Goal: Task Accomplishment & Management: Manage account settings

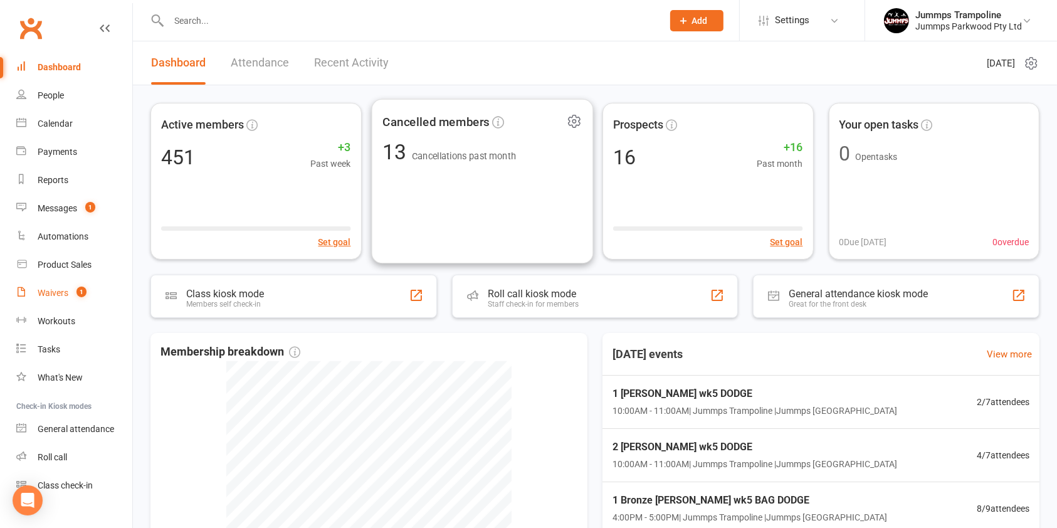
click at [56, 290] on div "Waivers" at bounding box center [53, 293] width 31 height 10
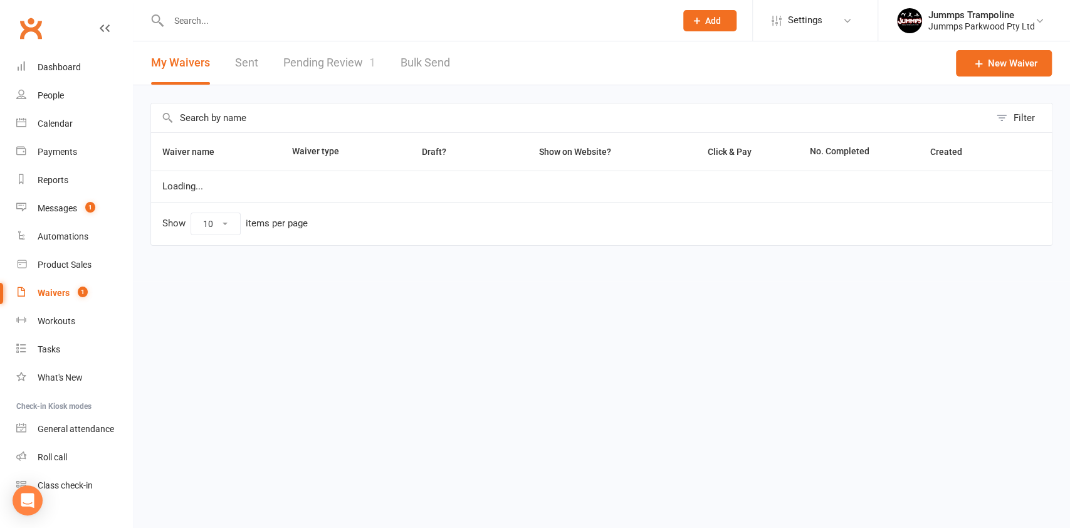
select select "25"
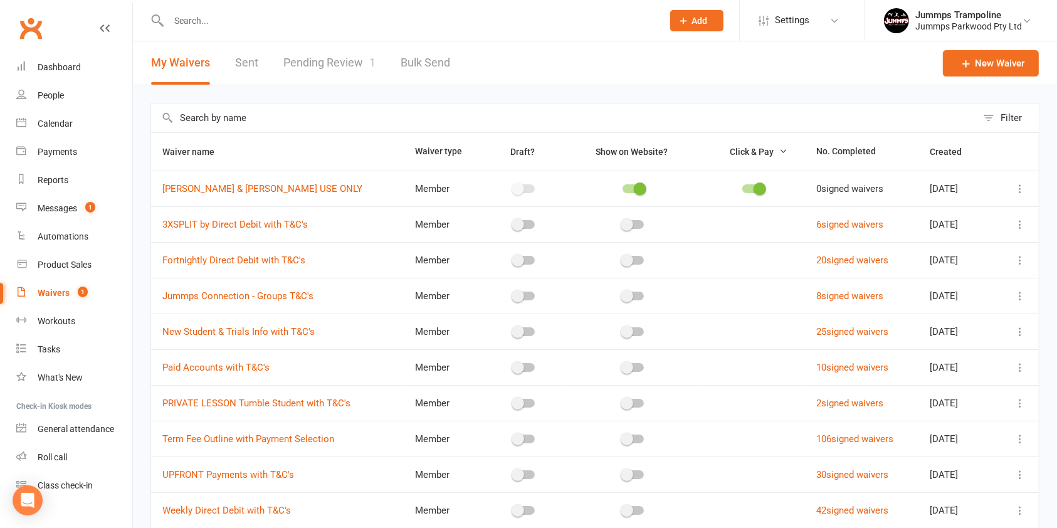
click at [346, 83] on link "Pending Review 1" at bounding box center [329, 62] width 92 height 43
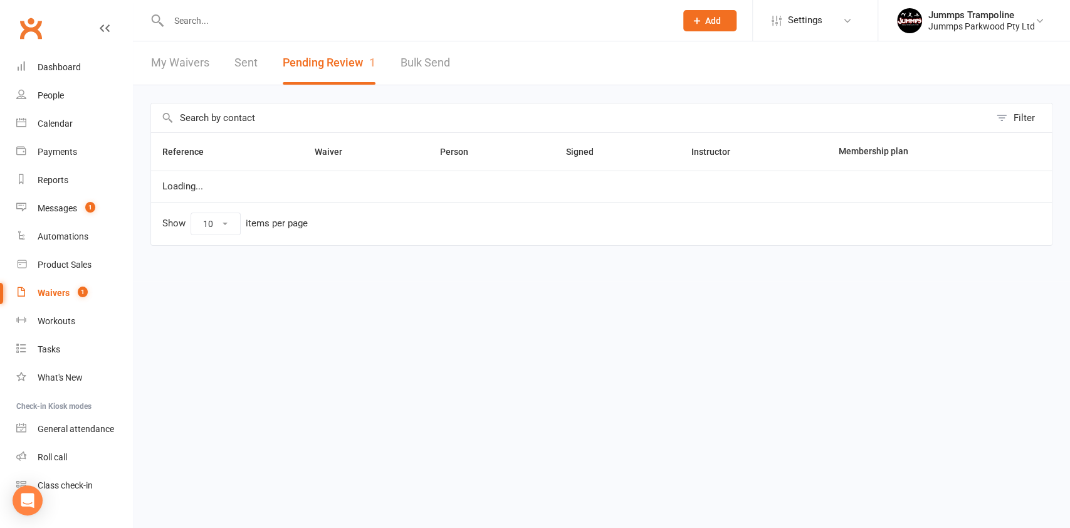
select select "100"
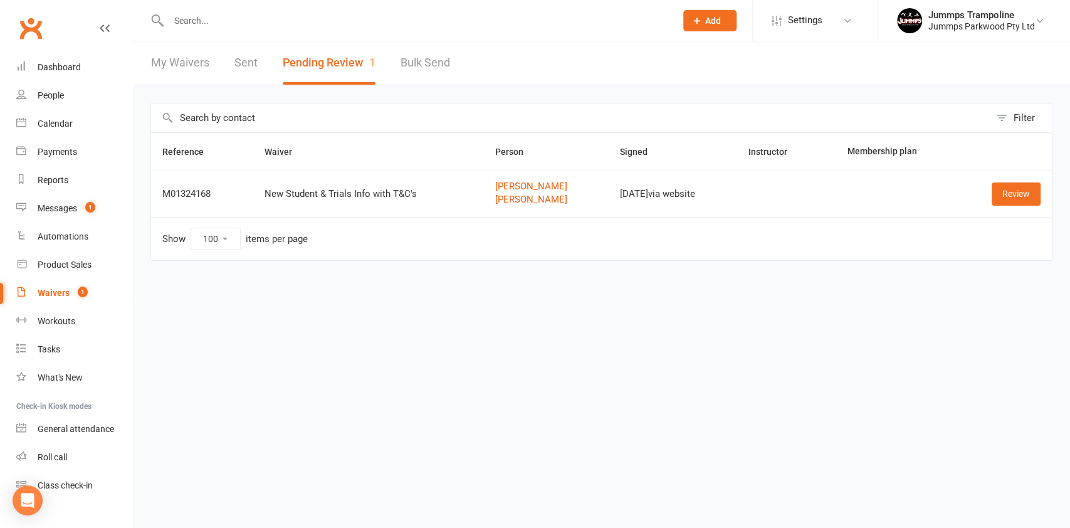
click at [265, 20] on input "text" at bounding box center [416, 21] width 502 height 18
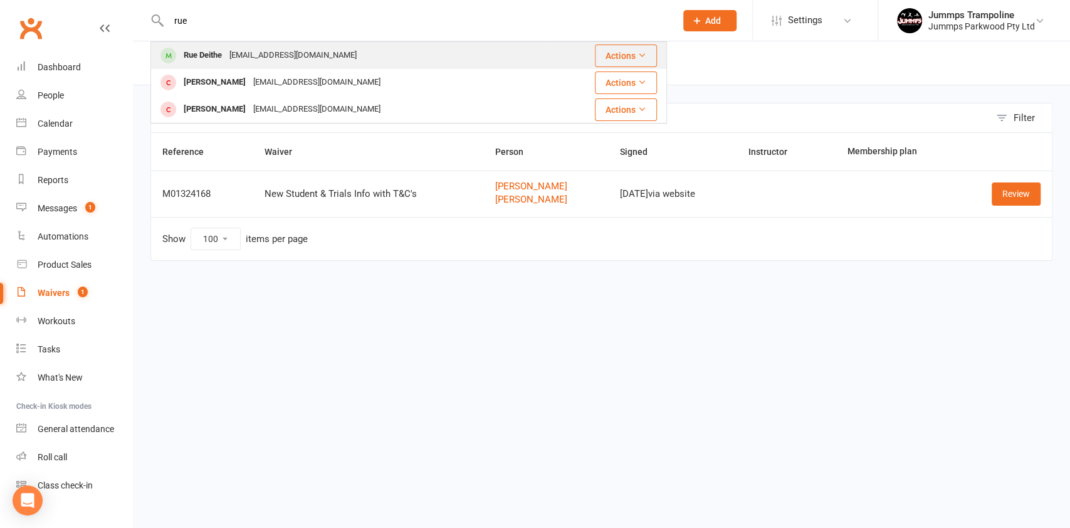
type input "rue"
click at [286, 55] on div "[EMAIL_ADDRESS][DOMAIN_NAME]" at bounding box center [293, 55] width 135 height 18
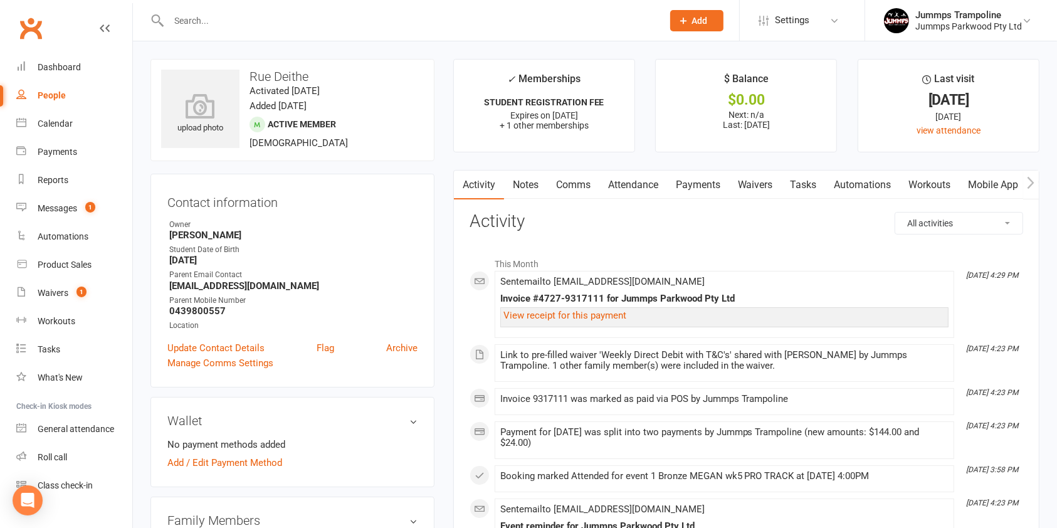
click at [690, 185] on link "Payments" at bounding box center [698, 185] width 62 height 29
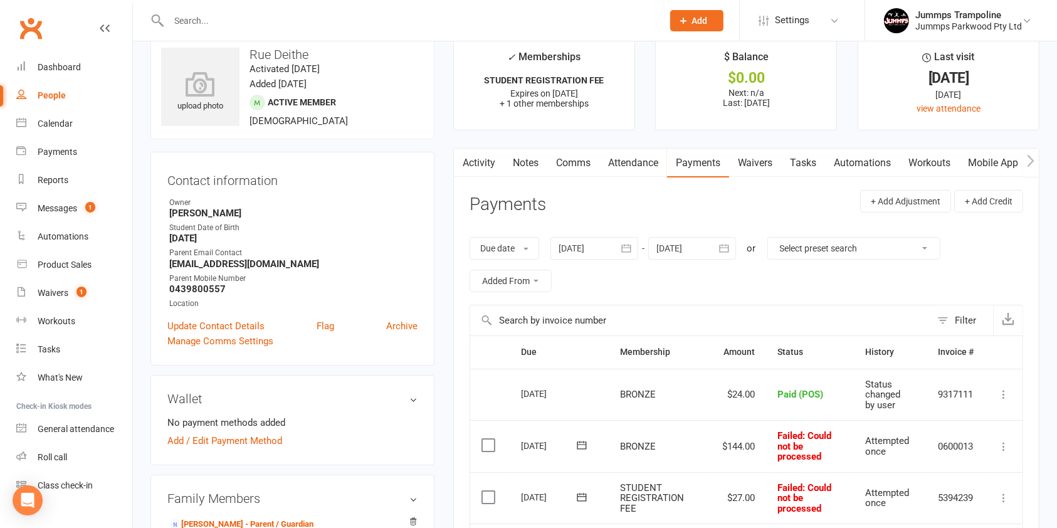
scroll to position [21, 0]
click at [763, 160] on link "Waivers" at bounding box center [755, 163] width 53 height 29
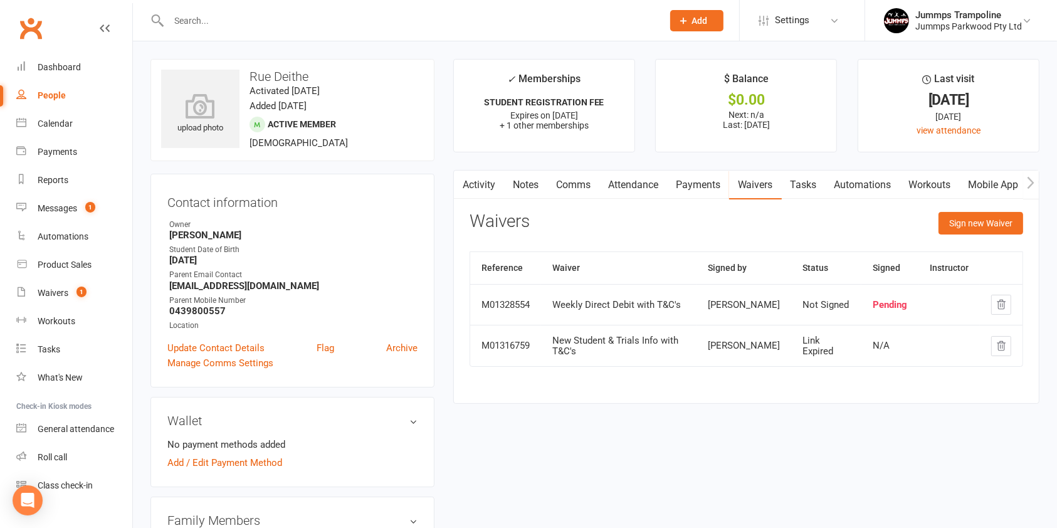
click at [707, 184] on link "Payments" at bounding box center [698, 185] width 62 height 29
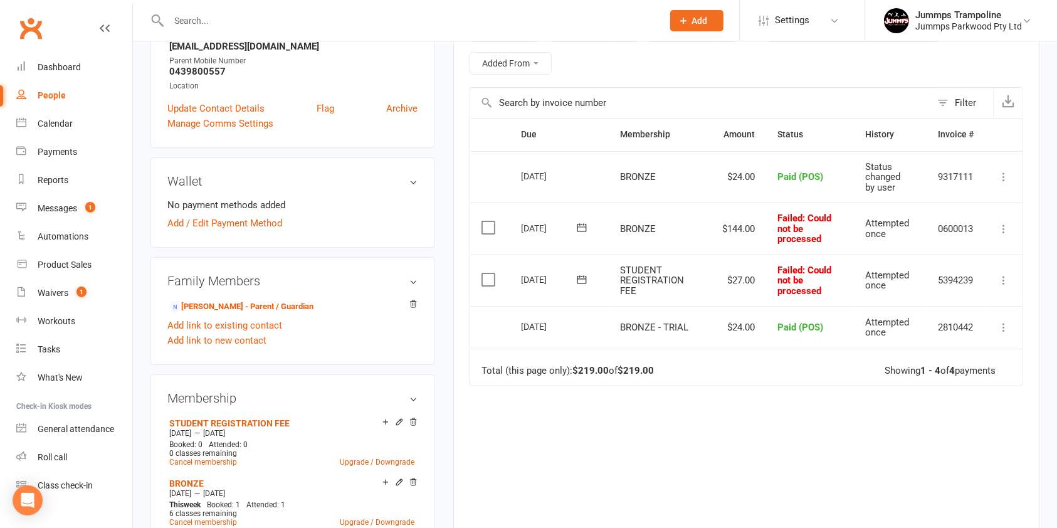
scroll to position [239, 0]
click at [1003, 228] on icon at bounding box center [1003, 229] width 13 height 13
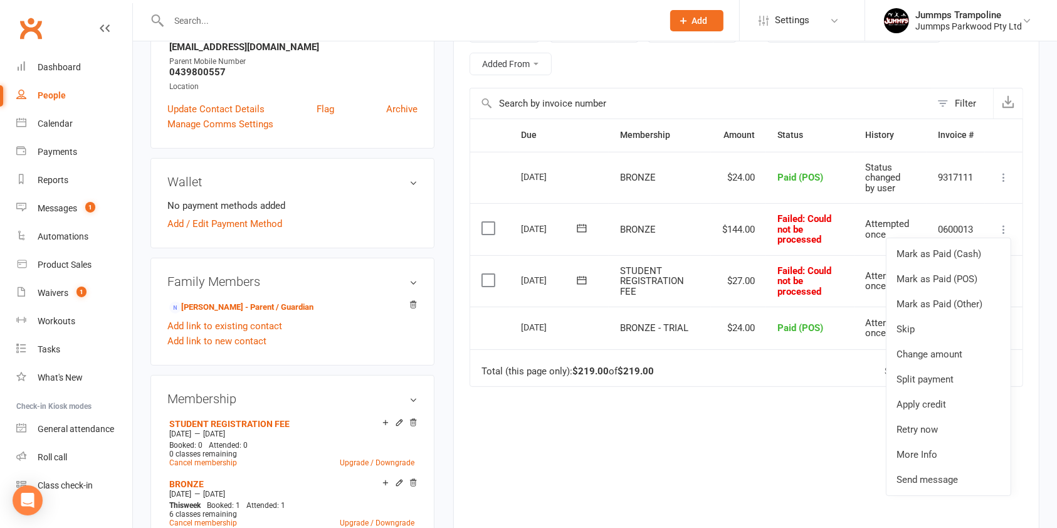
click at [746, 432] on div "Due Contact Membership Amount Status History Invoice # Select this 09 Aug 2025 …" at bounding box center [747, 333] width 554 height 430
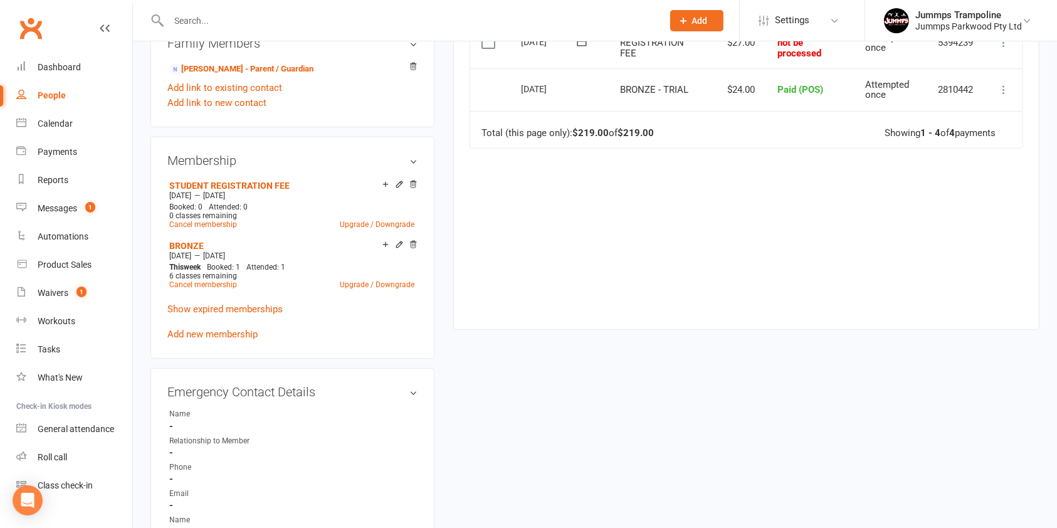
scroll to position [488, 0]
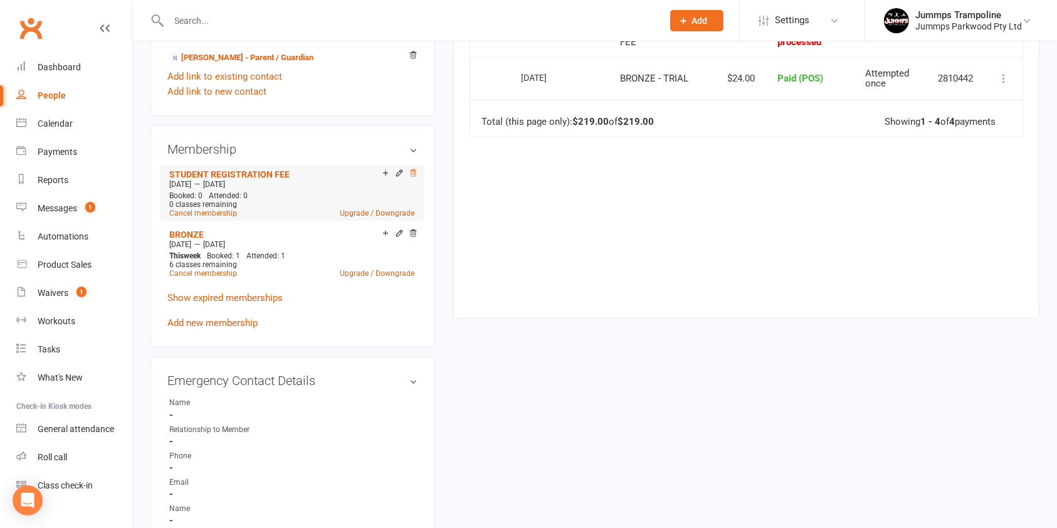
click at [412, 171] on icon at bounding box center [413, 173] width 9 height 9
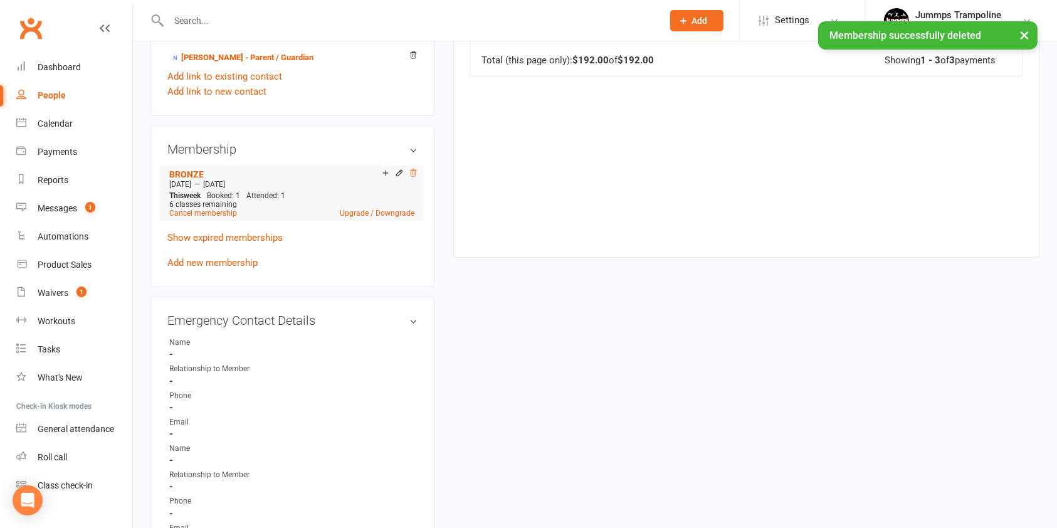
click at [411, 171] on icon at bounding box center [413, 173] width 9 height 9
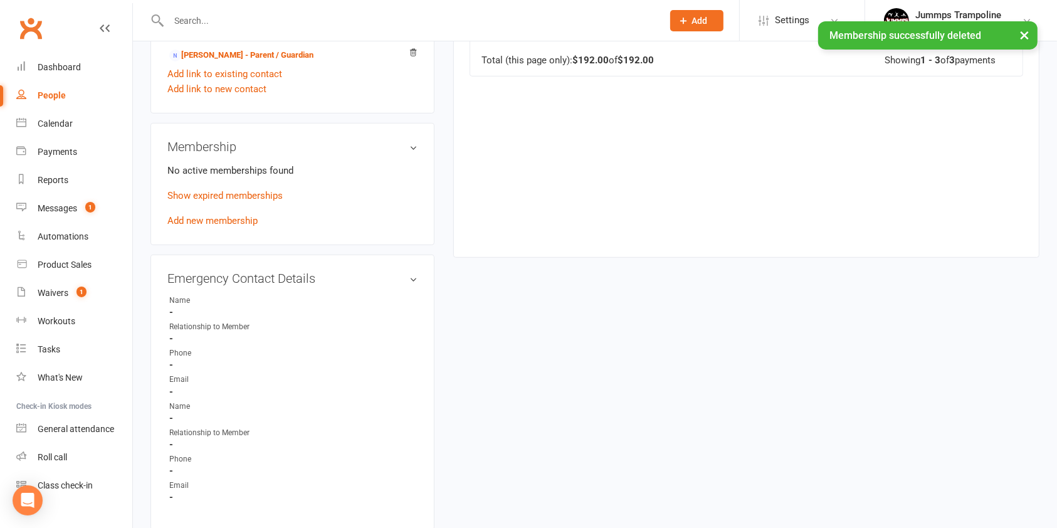
scroll to position [486, 0]
click at [223, 219] on link "Add new membership" at bounding box center [212, 222] width 90 height 11
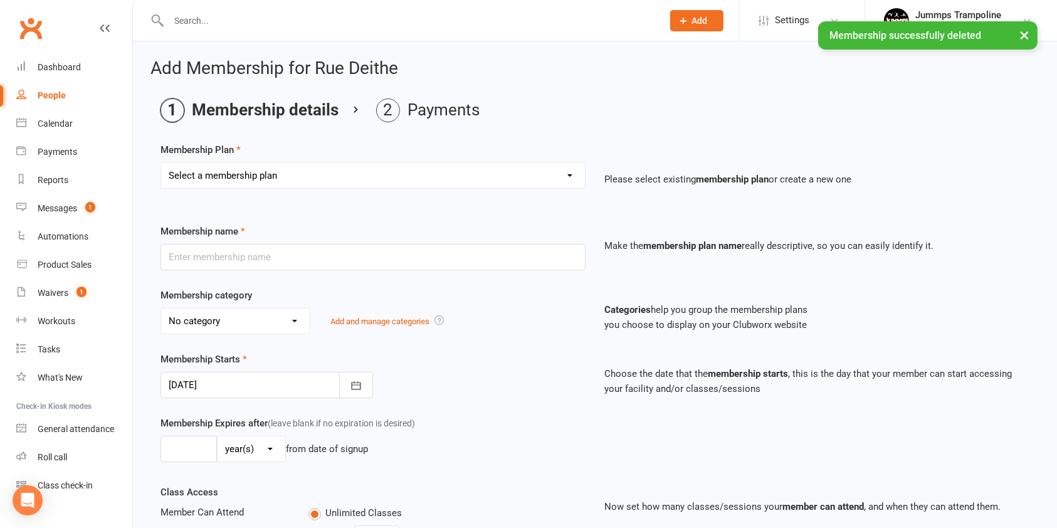
click at [524, 174] on select "Select a membership plan Create new Membership Plan Student Registration Fee - …" at bounding box center [373, 175] width 424 height 25
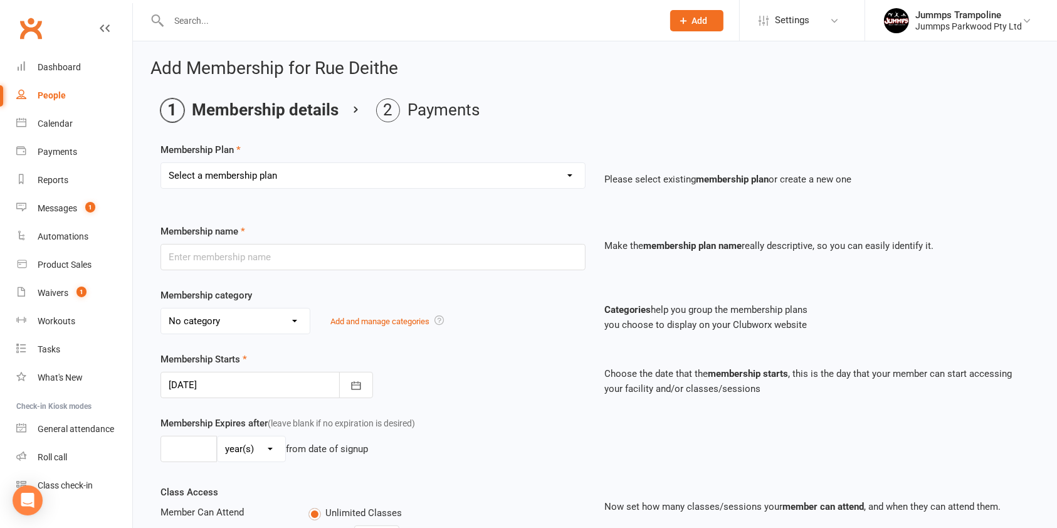
select select "26"
click at [161, 163] on select "Select a membership plan Create new Membership Plan Student Registration Fee - …" at bounding box center [373, 175] width 424 height 25
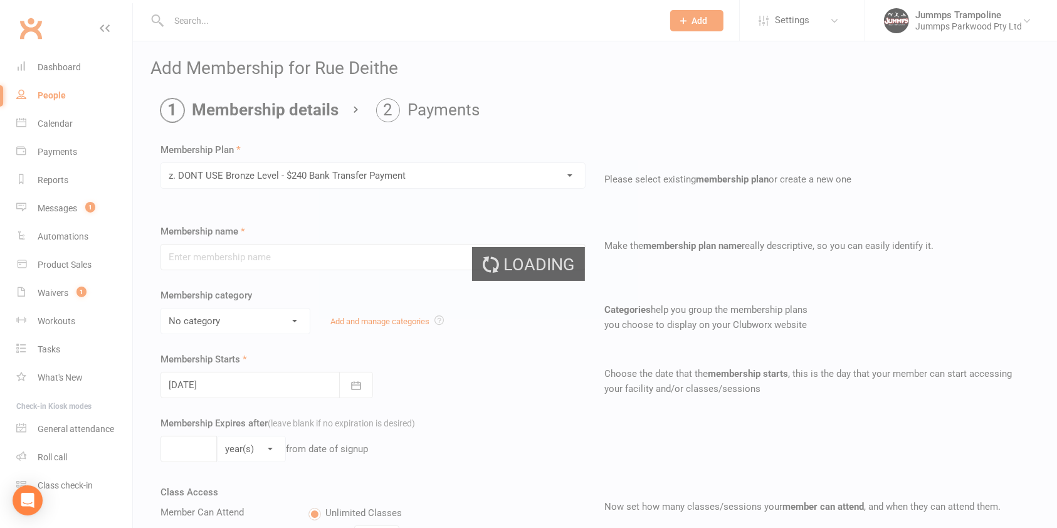
type input "z. DONT USE Bronze Level - $240 Bank Transfer Payment"
type input "10"
select select "1"
type input "10"
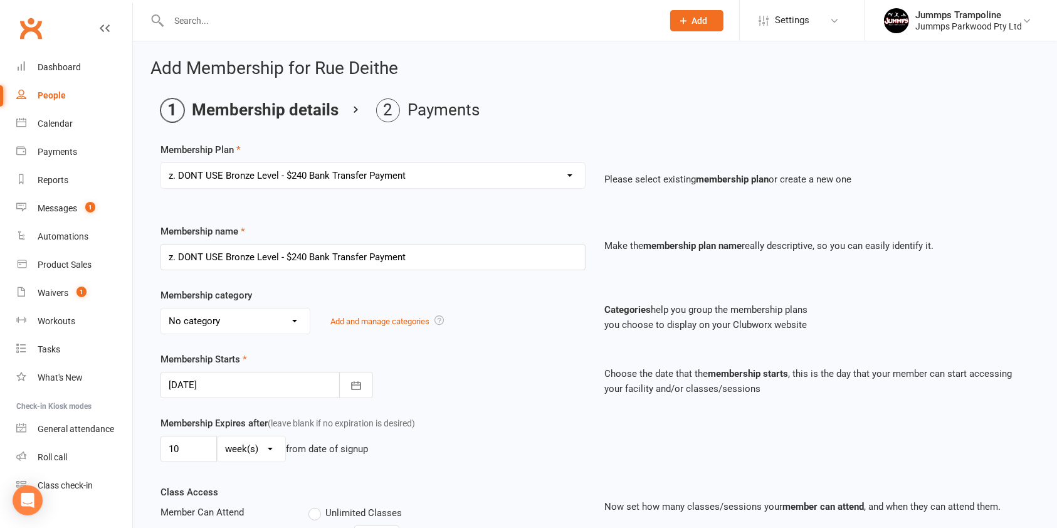
click at [512, 181] on select "Select a membership plan Create new Membership Plan Student Registration Fee - …" at bounding box center [373, 175] width 424 height 25
select select "29"
click at [161, 163] on select "Select a membership plan Create new Membership Plan Student Registration Fee - …" at bounding box center [373, 175] width 424 height 25
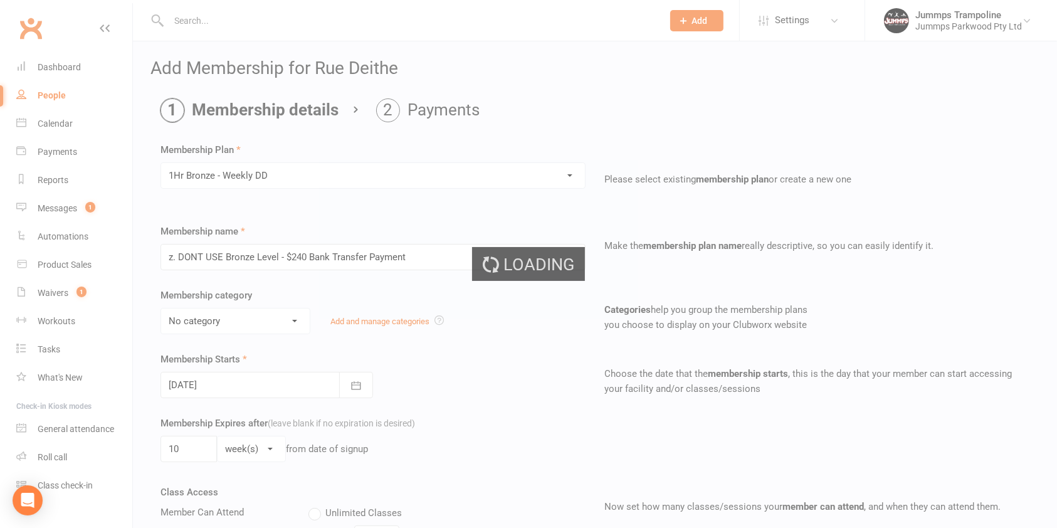
type input "1Hr Bronze - Weekly DD"
select select "11"
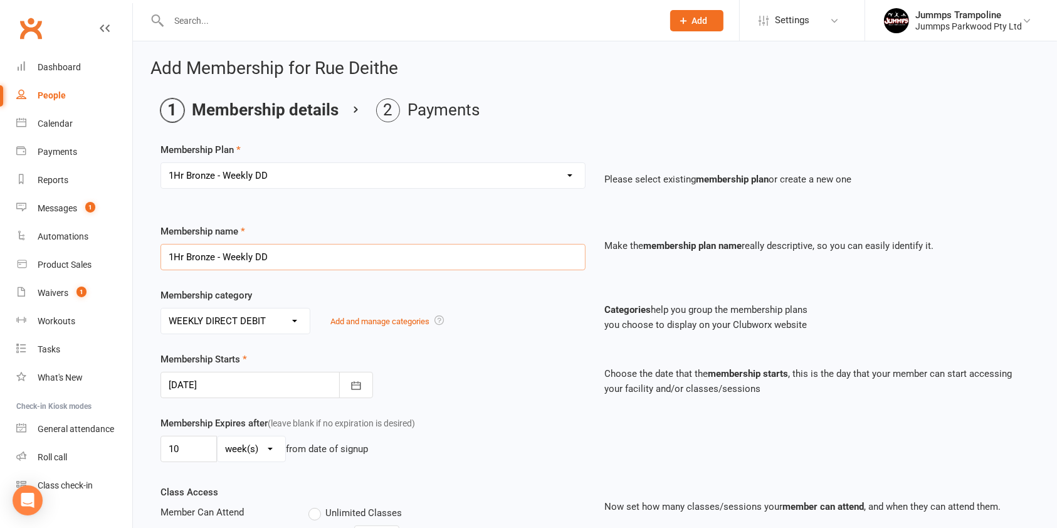
click at [306, 253] on input "1Hr Bronze - Weekly DD" at bounding box center [372, 257] width 425 height 26
type input "1Hr Bronze - Weekly DD inc. Rego"
click at [528, 339] on div "Membership category No category 3XSPLIT BY DIRECT DEBIT FORTNIGHTLY DIRECT DEBI…" at bounding box center [595, 320] width 888 height 64
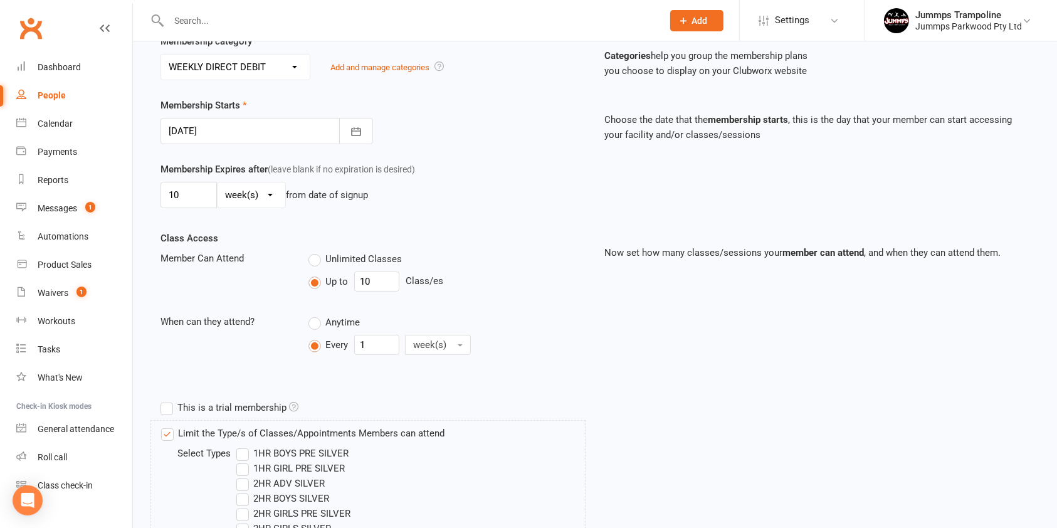
scroll to position [259, 0]
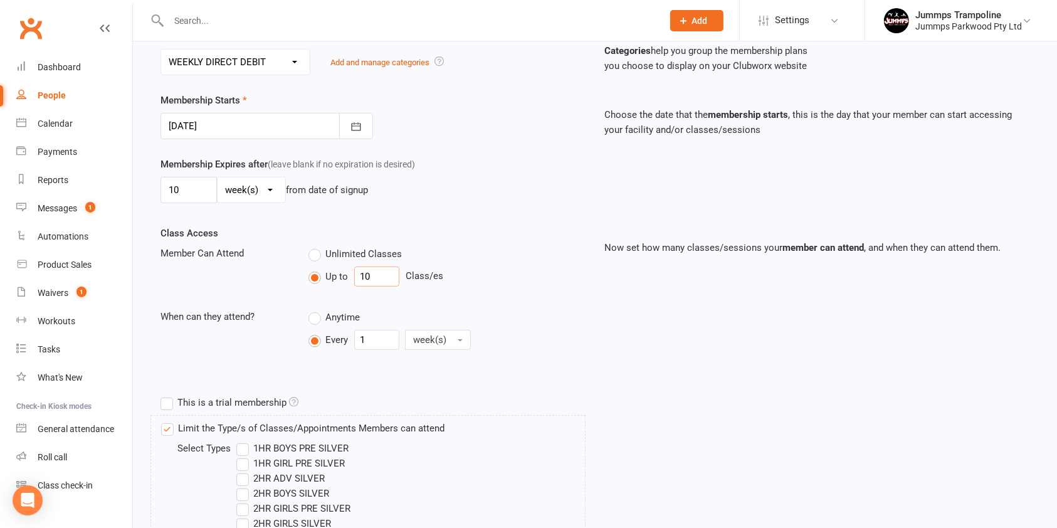
drag, startPoint x: 376, startPoint y: 271, endPoint x: 321, endPoint y: 278, distance: 55.6
click at [321, 278] on div "Up to 10 Class/es" at bounding box center [446, 276] width 277 height 20
type input "6"
click at [562, 312] on div "Anytime" at bounding box center [446, 317] width 277 height 16
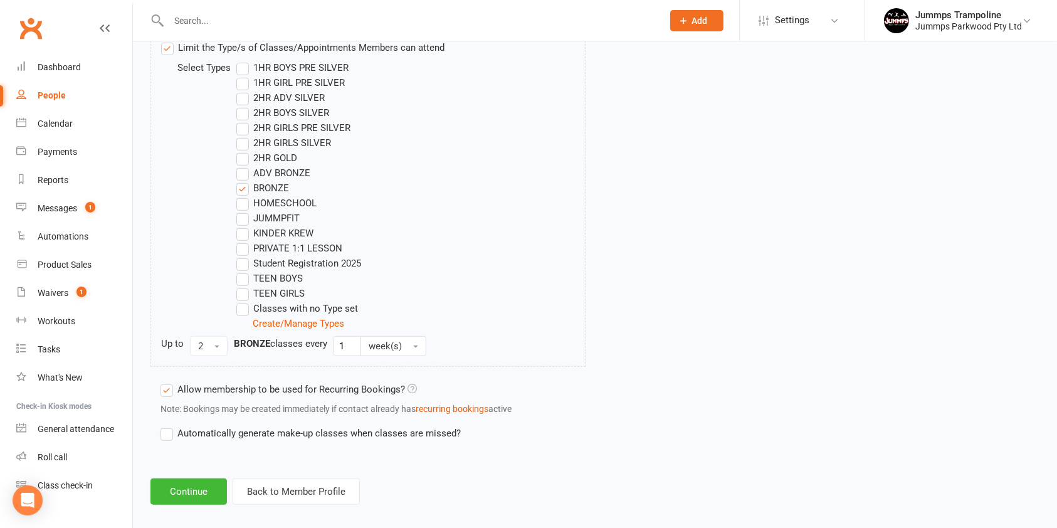
scroll to position [651, 0]
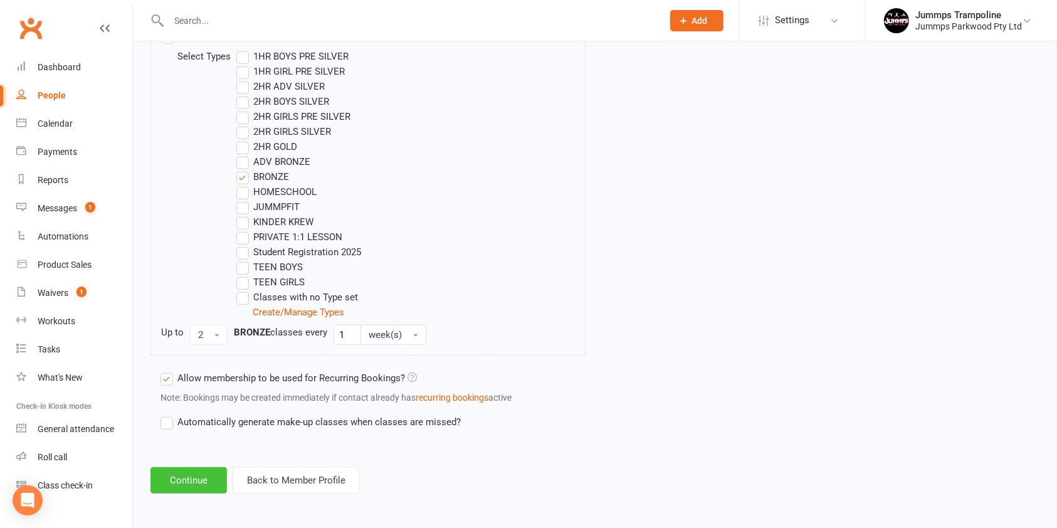
click at [196, 475] on button "Continue" at bounding box center [188, 480] width 76 height 26
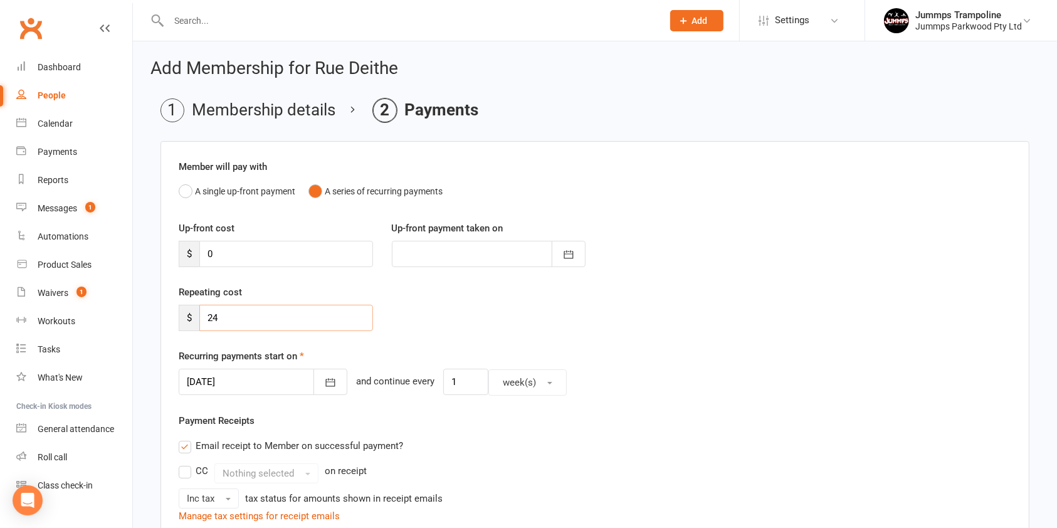
click at [251, 318] on input "24" at bounding box center [286, 318] width 174 height 26
drag, startPoint x: 251, startPoint y: 318, endPoint x: 181, endPoint y: 322, distance: 70.3
drag, startPoint x: 181, startPoint y: 322, endPoint x: 513, endPoint y: 324, distance: 332.9
click at [513, 324] on div "Repeating cost $ 24" at bounding box center [594, 317] width 851 height 64
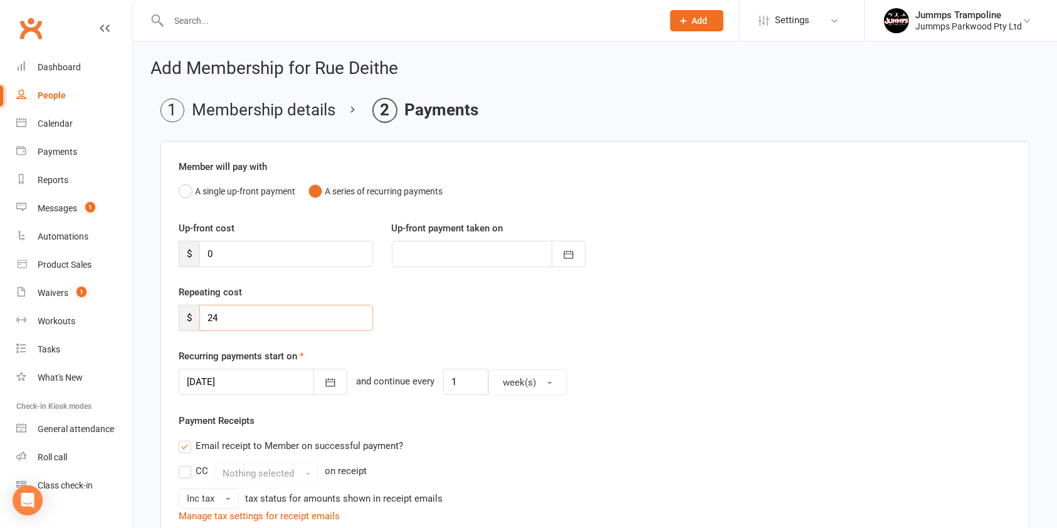
click at [228, 317] on input "24" at bounding box center [286, 318] width 174 height 26
type input "28.5"
click at [557, 453] on div "Email receipt to Member on successful payment?" at bounding box center [590, 445] width 842 height 25
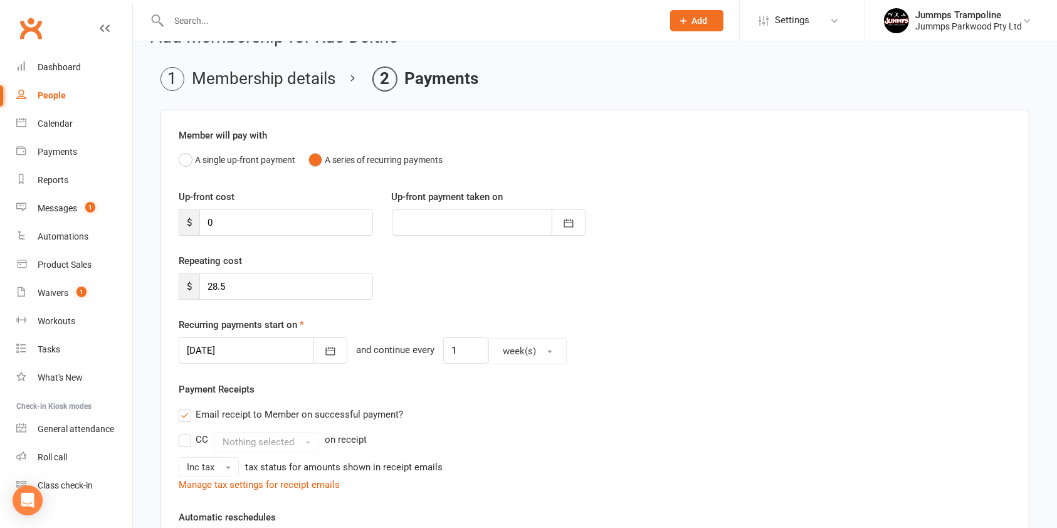
scroll to position [31, 0]
click at [303, 76] on li "Membership details" at bounding box center [247, 80] width 175 height 24
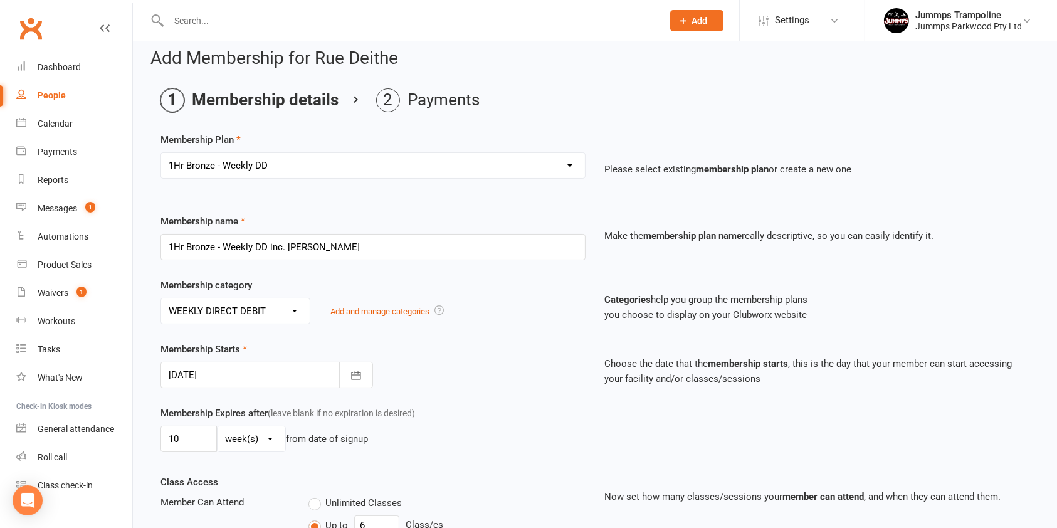
scroll to position [0, 0]
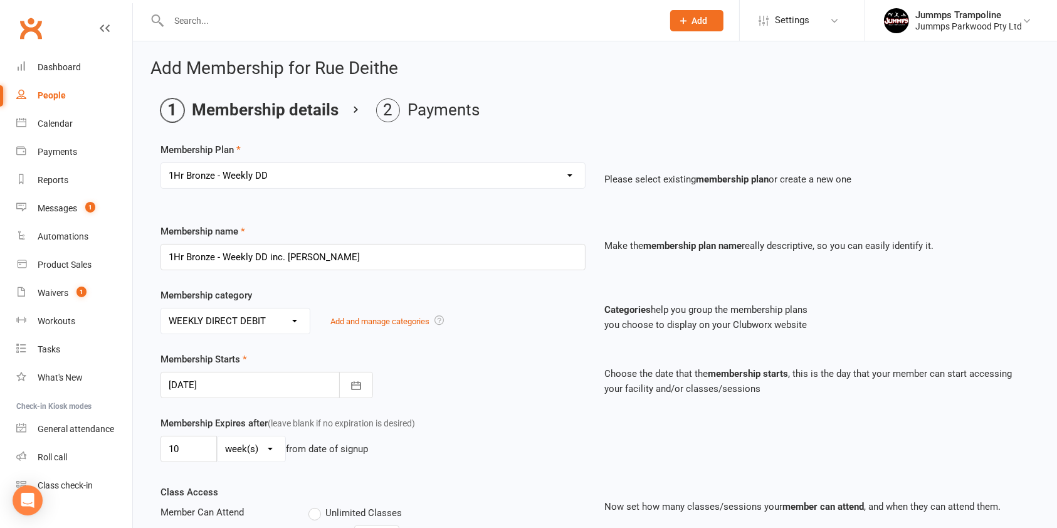
click at [434, 115] on li "Payments" at bounding box center [427, 110] width 103 height 24
click at [458, 115] on li "Payments" at bounding box center [427, 110] width 103 height 24
click at [439, 109] on li "Payments" at bounding box center [427, 110] width 103 height 24
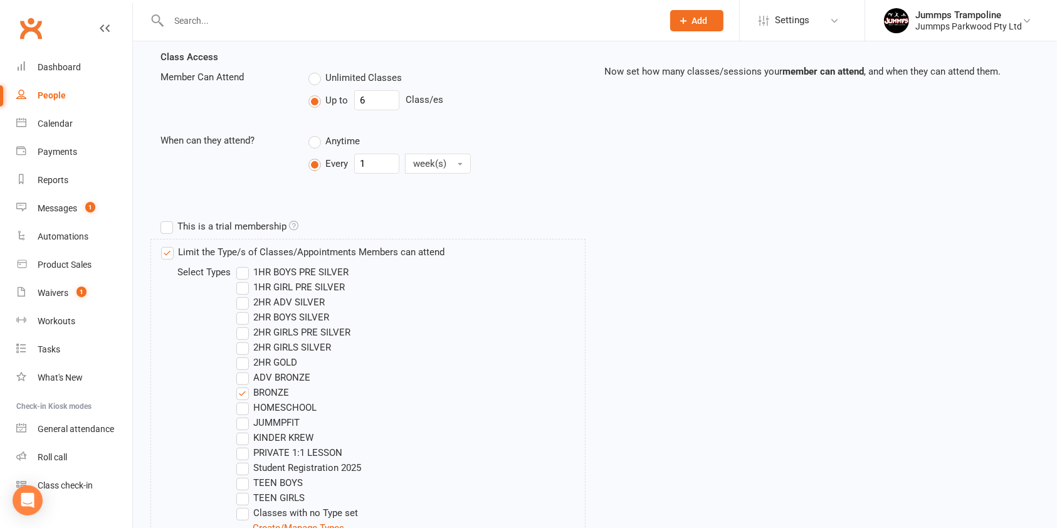
scroll to position [651, 0]
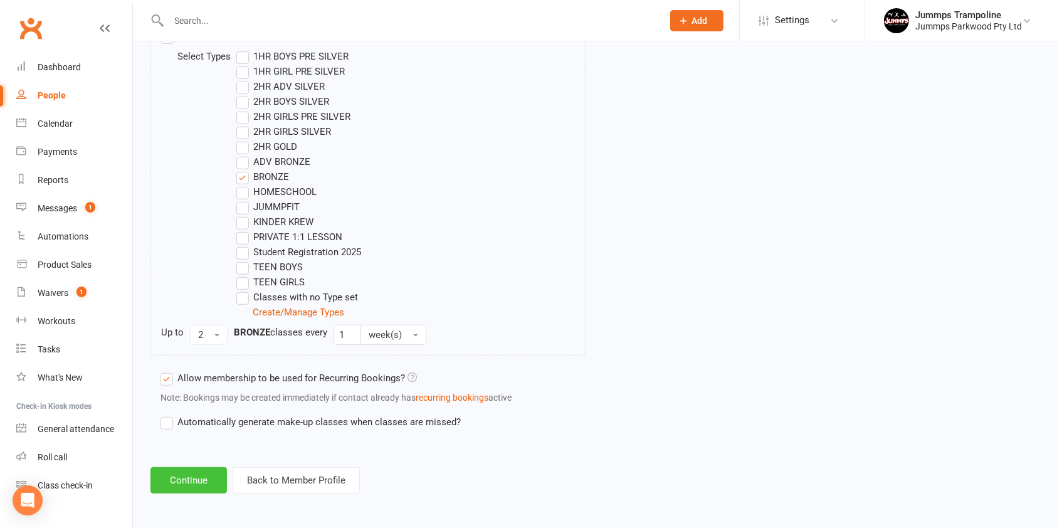
click at [194, 483] on button "Continue" at bounding box center [188, 480] width 76 height 26
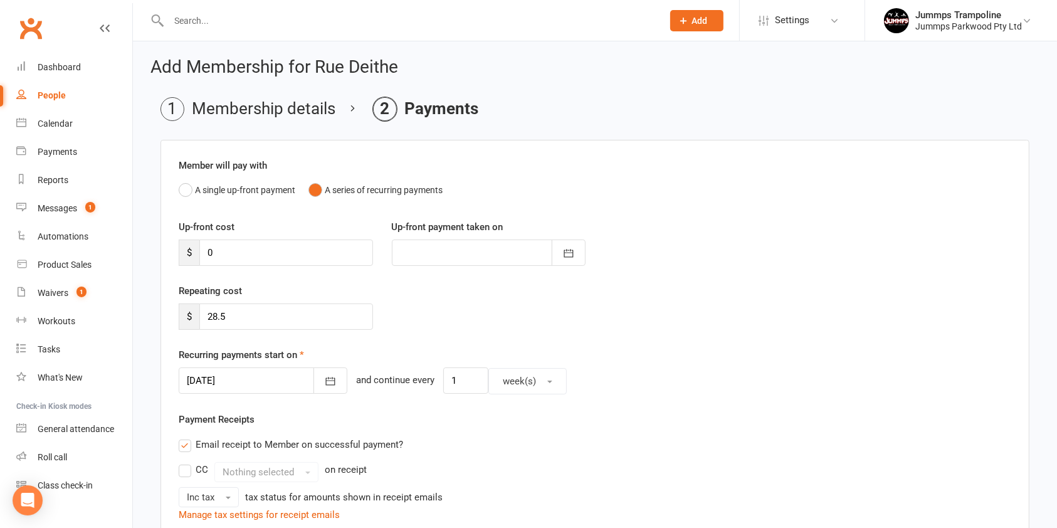
scroll to position [0, 0]
click at [257, 110] on li "Membership details" at bounding box center [247, 110] width 175 height 24
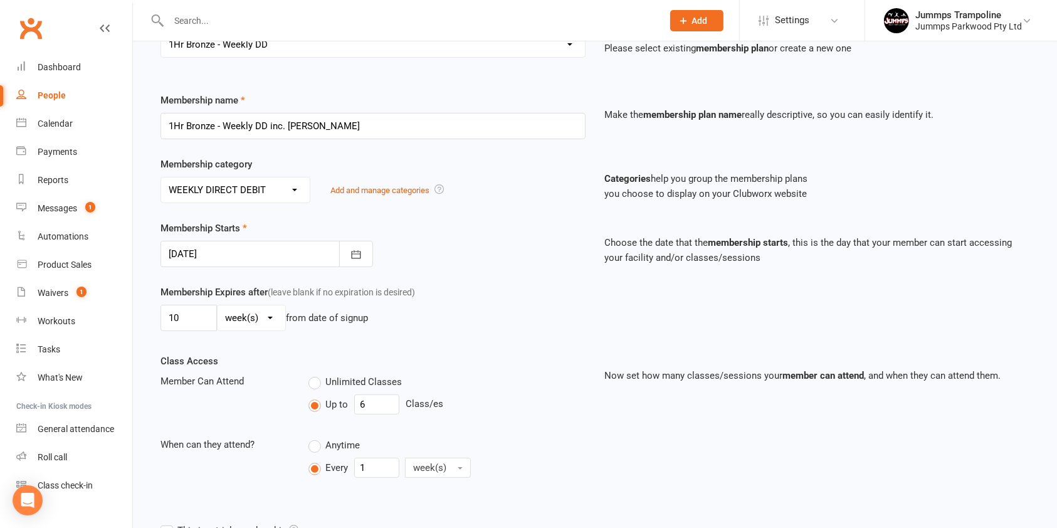
scroll to position [130, 0]
click at [202, 324] on input "10" at bounding box center [188, 318] width 56 height 26
type input "1"
type input "6"
click at [649, 454] on div "Class Access Member Can Attend Unlimited Classes Up to 6 Class/es When can they…" at bounding box center [595, 436] width 888 height 164
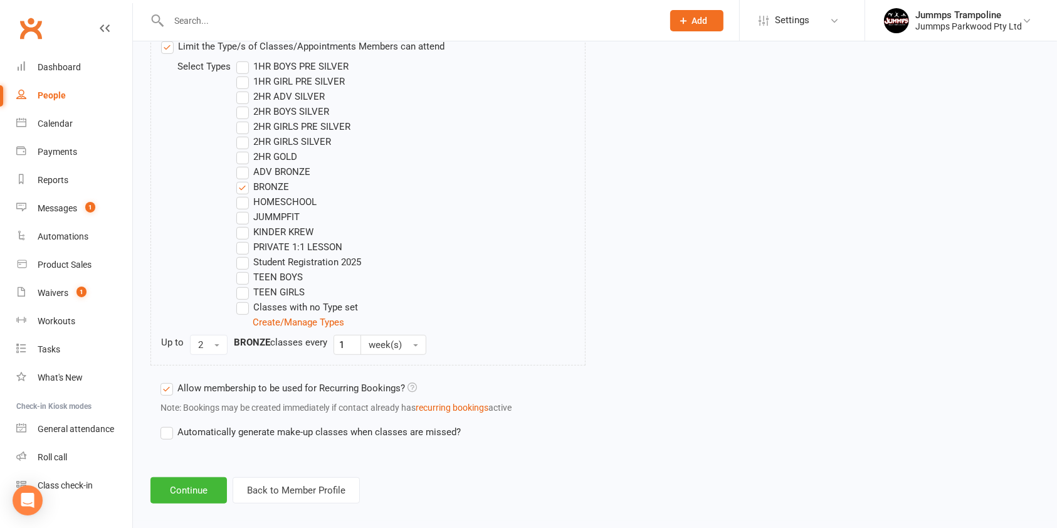
scroll to position [651, 0]
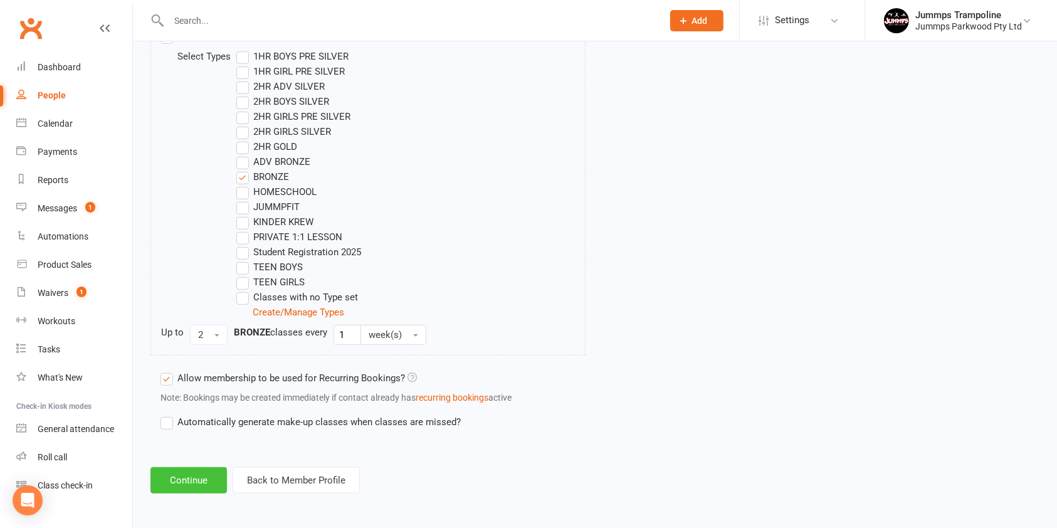
click at [189, 483] on button "Continue" at bounding box center [188, 480] width 76 height 26
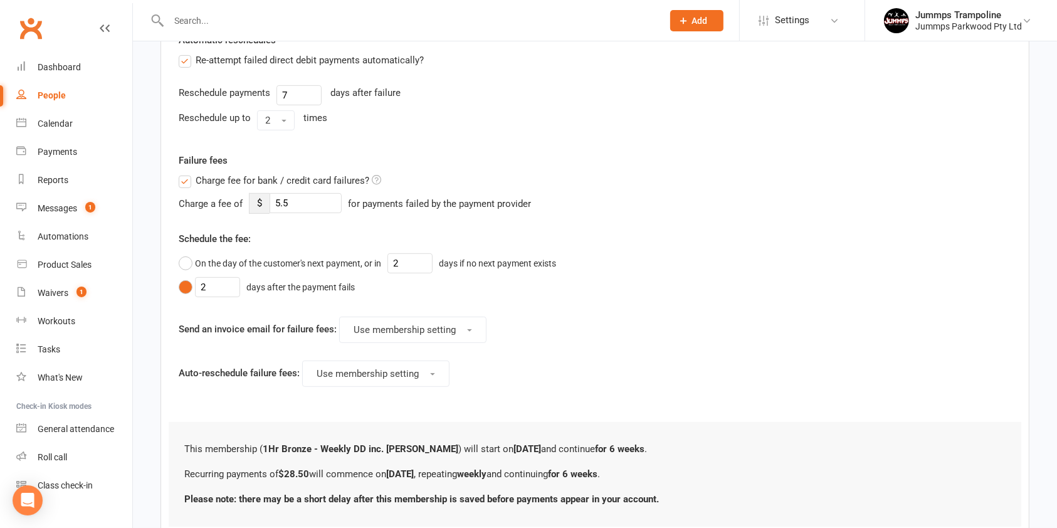
scroll to position [0, 0]
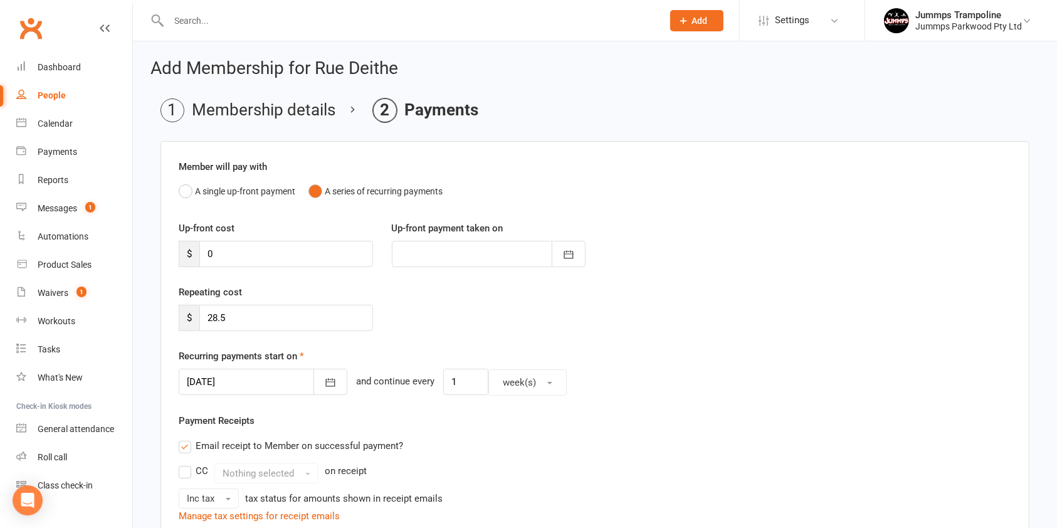
click at [261, 117] on li "Membership details" at bounding box center [247, 110] width 175 height 24
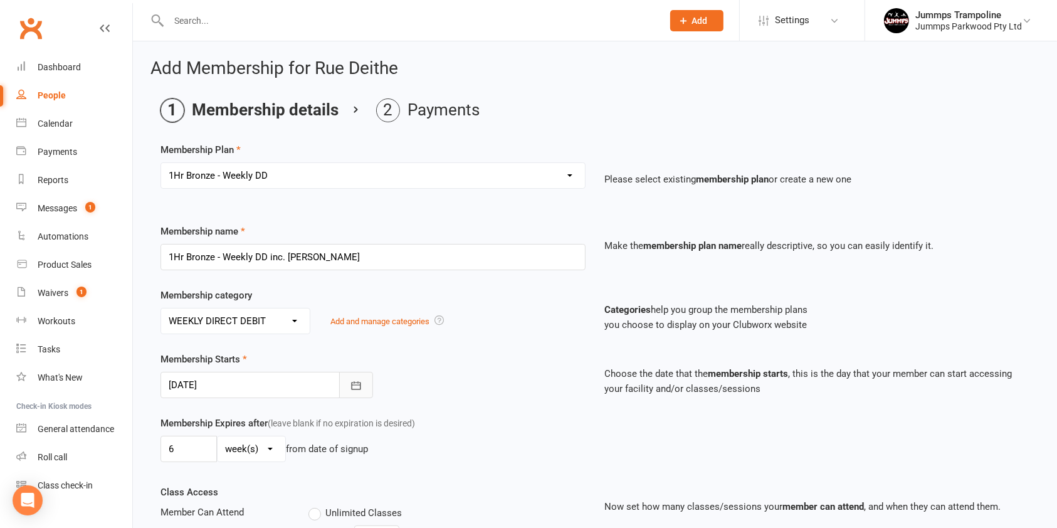
click at [356, 385] on icon "button" at bounding box center [356, 385] width 13 height 13
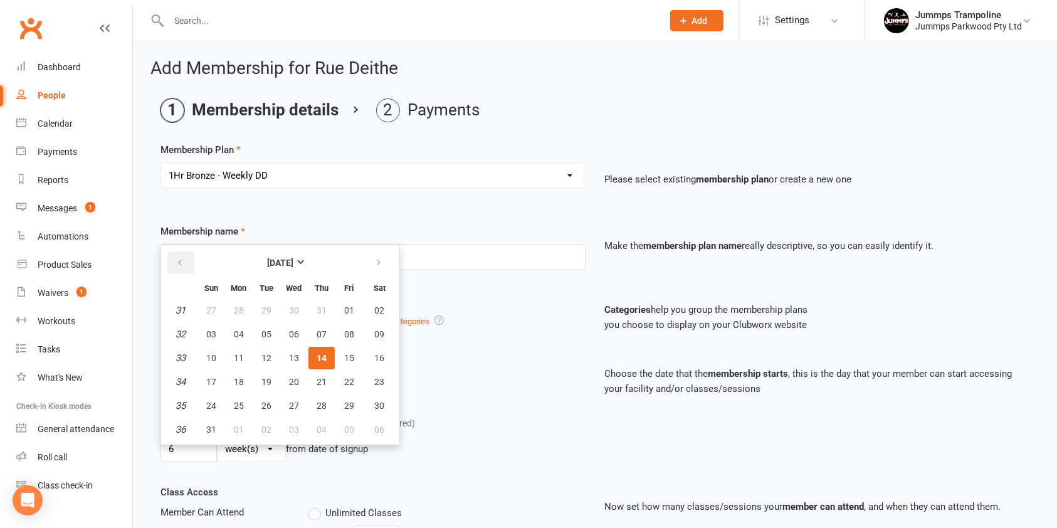
click at [182, 266] on icon "button" at bounding box center [180, 263] width 9 height 10
click at [241, 353] on span "14" at bounding box center [239, 358] width 10 height 10
type input "[DATE]"
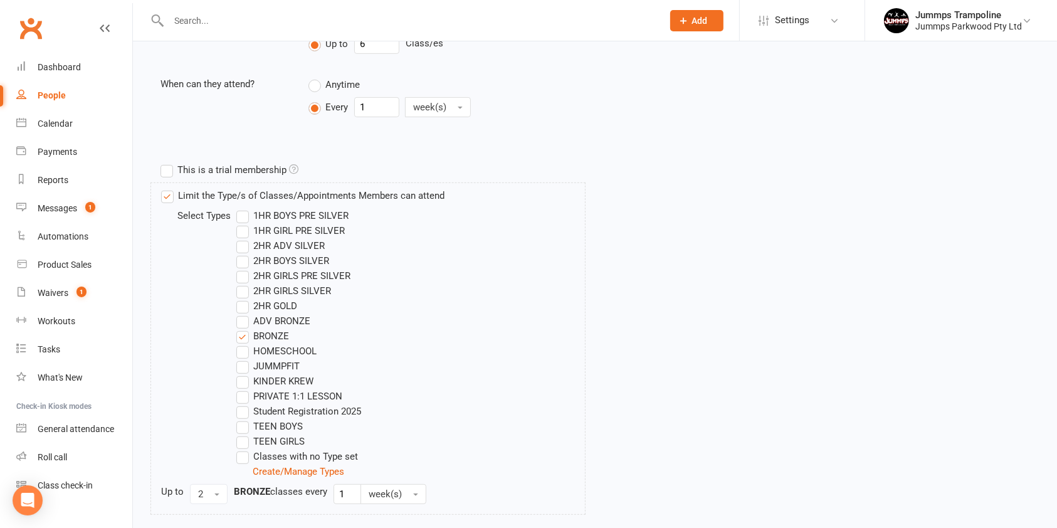
scroll to position [651, 0]
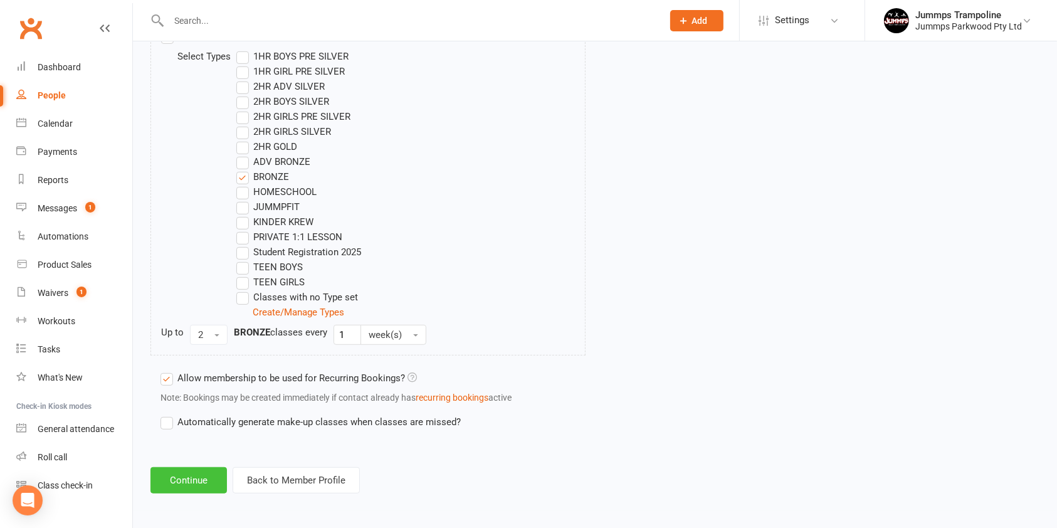
click at [191, 482] on button "Continue" at bounding box center [188, 480] width 76 height 26
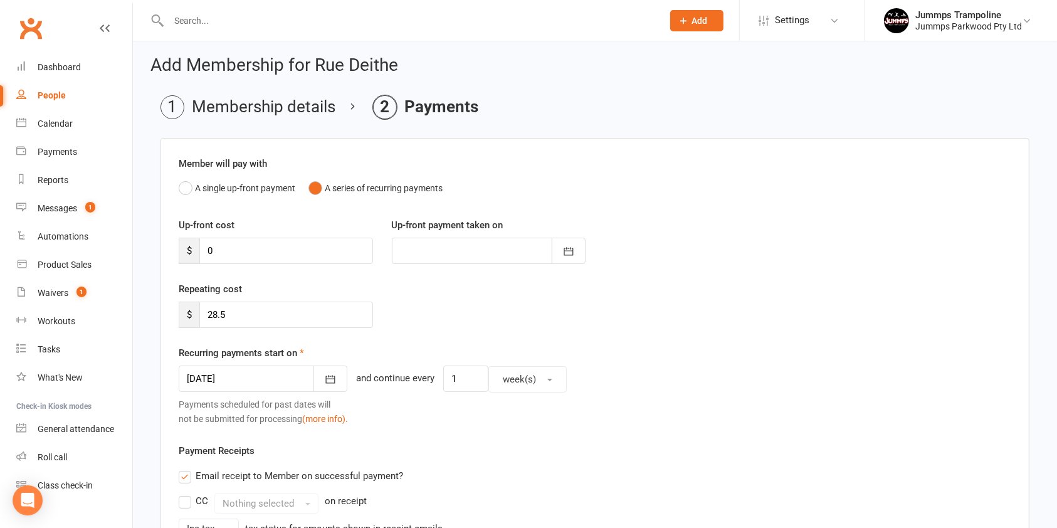
scroll to position [0, 0]
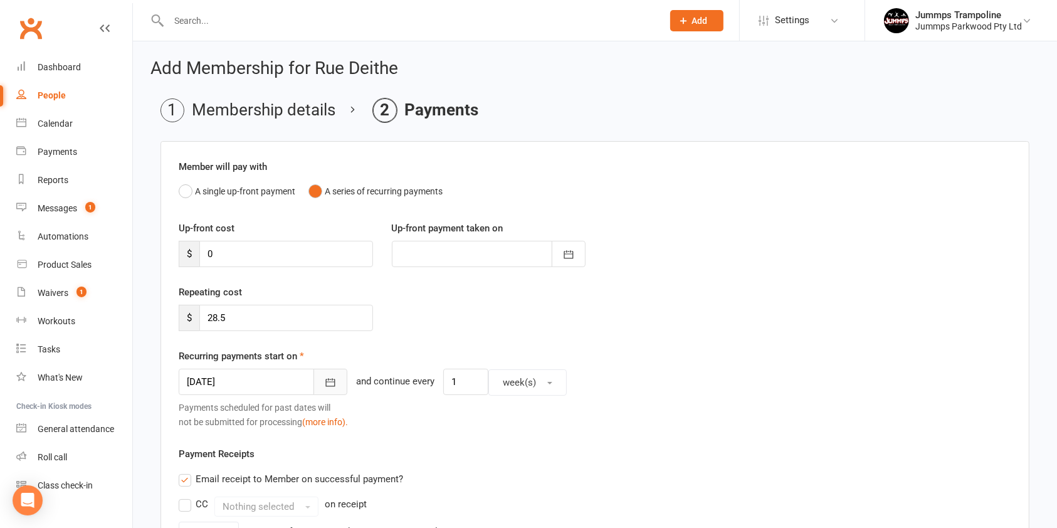
click at [324, 381] on icon "button" at bounding box center [330, 382] width 13 height 13
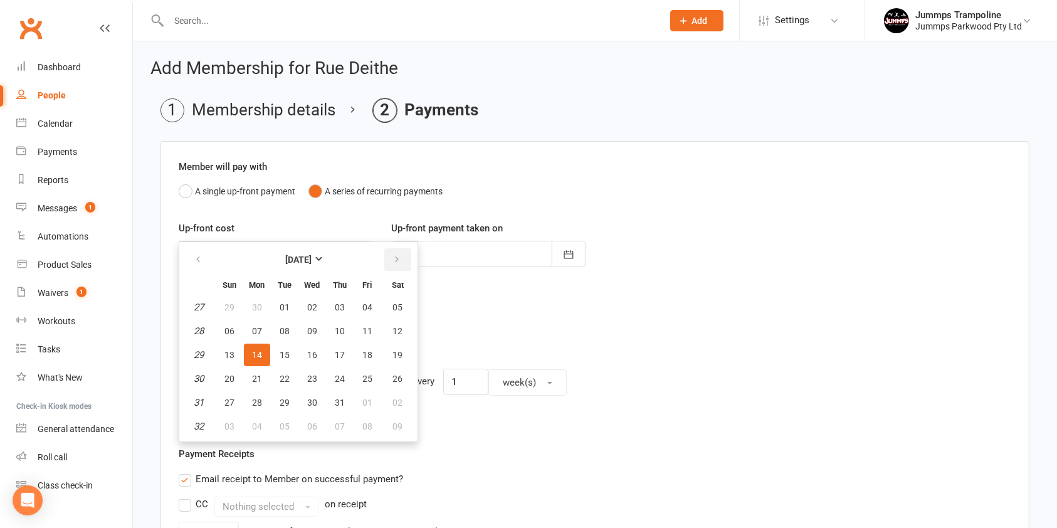
click at [396, 264] on icon "button" at bounding box center [396, 260] width 9 height 10
click at [341, 352] on span "14" at bounding box center [340, 355] width 10 height 10
type input "14 Aug 2025"
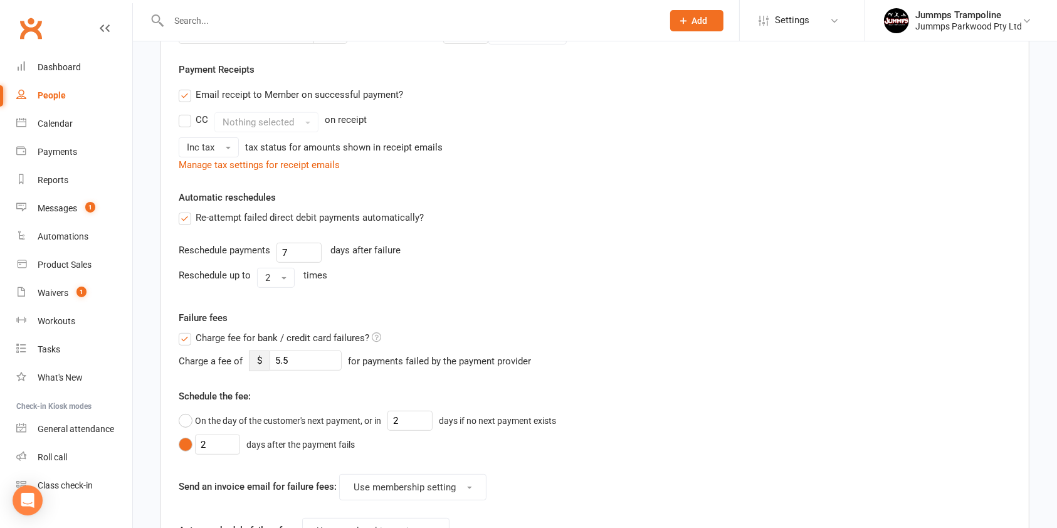
scroll to position [598, 0]
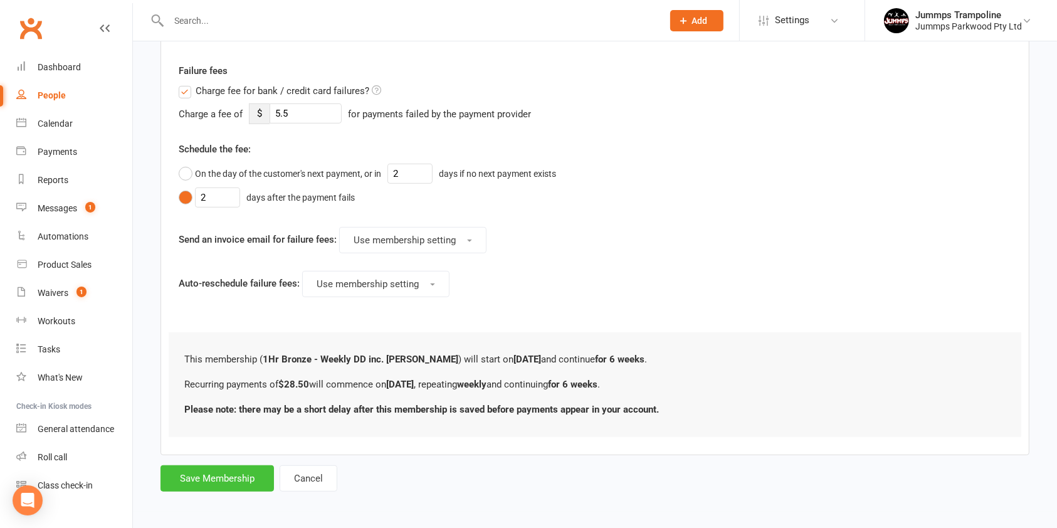
click at [225, 474] on button "Save Membership" at bounding box center [216, 478] width 113 height 26
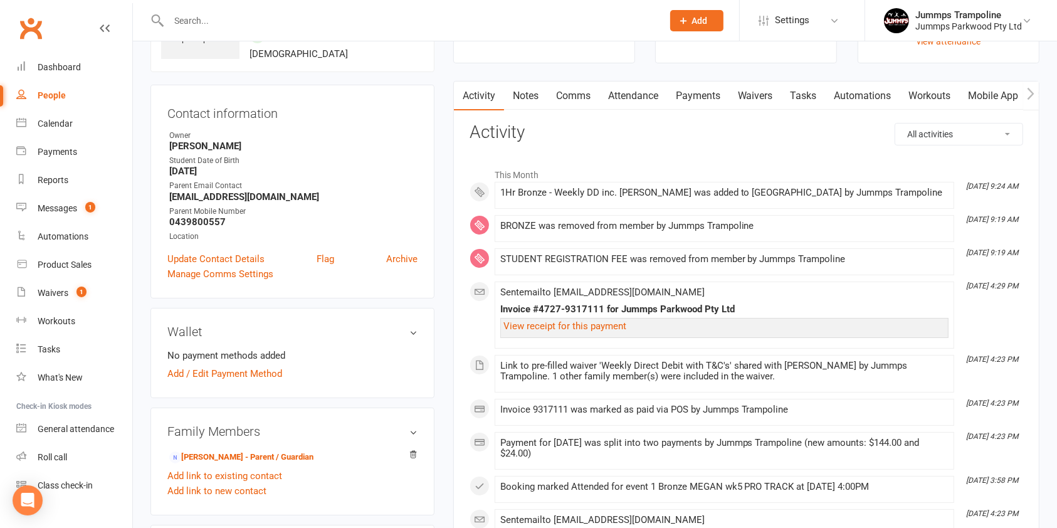
scroll to position [87, 0]
click at [696, 88] on link "Payments" at bounding box center [698, 97] width 62 height 29
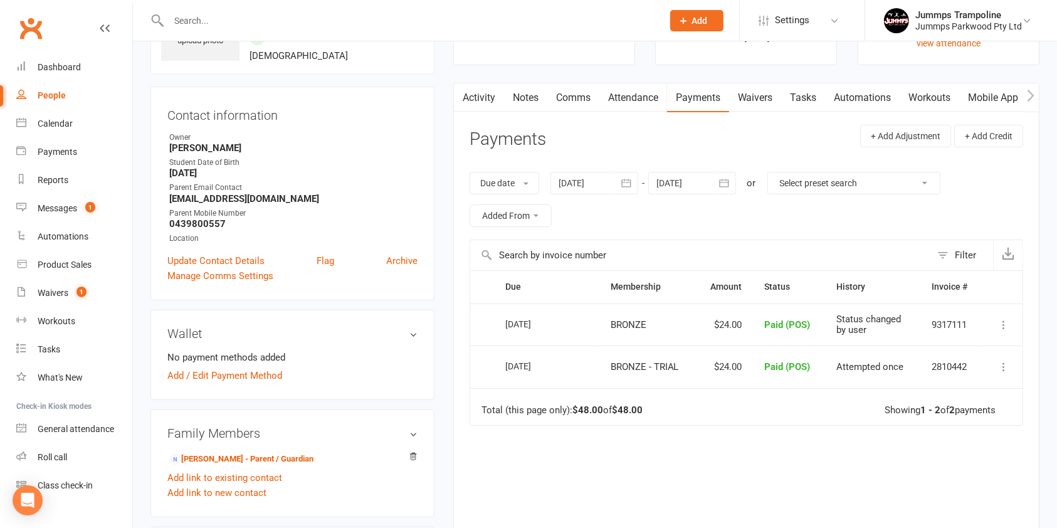
click at [642, 461] on div "Due Contact Membership Amount Status History Invoice # Select this 09 Aug 2025 …" at bounding box center [747, 428] width 554 height 317
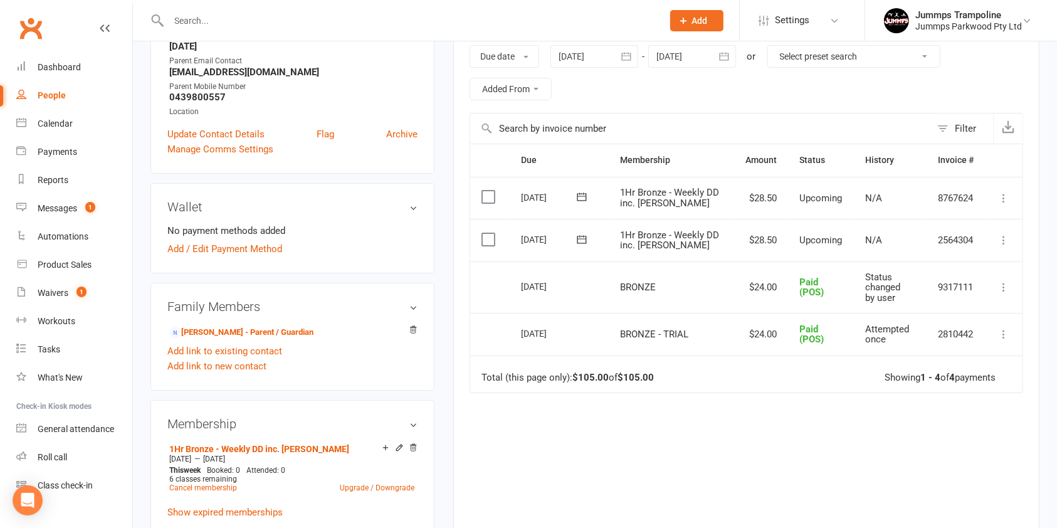
scroll to position [212, 0]
click at [666, 451] on div "Due Contact Membership Amount Status History Invoice # Select this 21 Aug 2025 …" at bounding box center [747, 350] width 554 height 411
click at [710, 442] on div "Due Contact Membership Amount Status History Invoice # Select this 21 Aug 2025 …" at bounding box center [747, 350] width 554 height 411
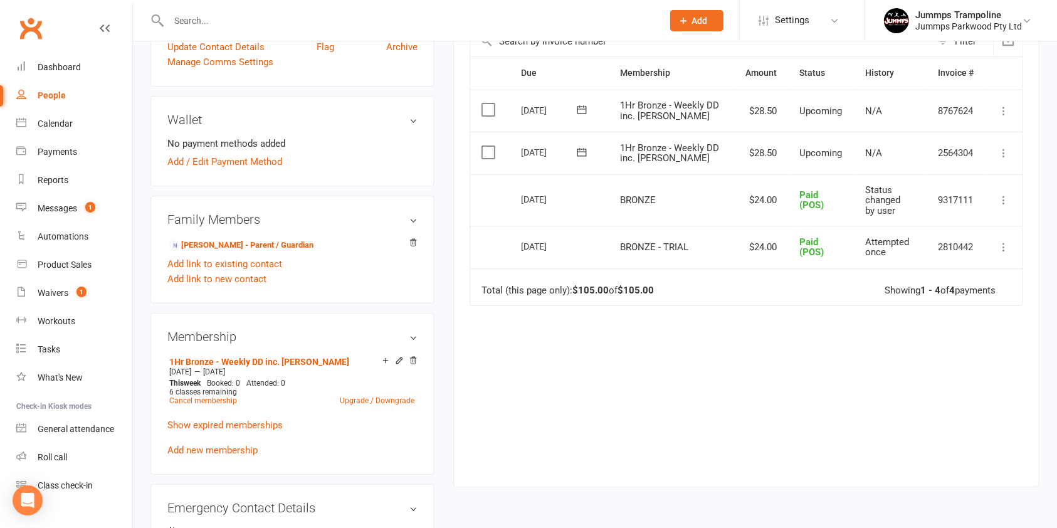
scroll to position [301, 0]
click at [412, 359] on icon at bounding box center [413, 360] width 9 height 9
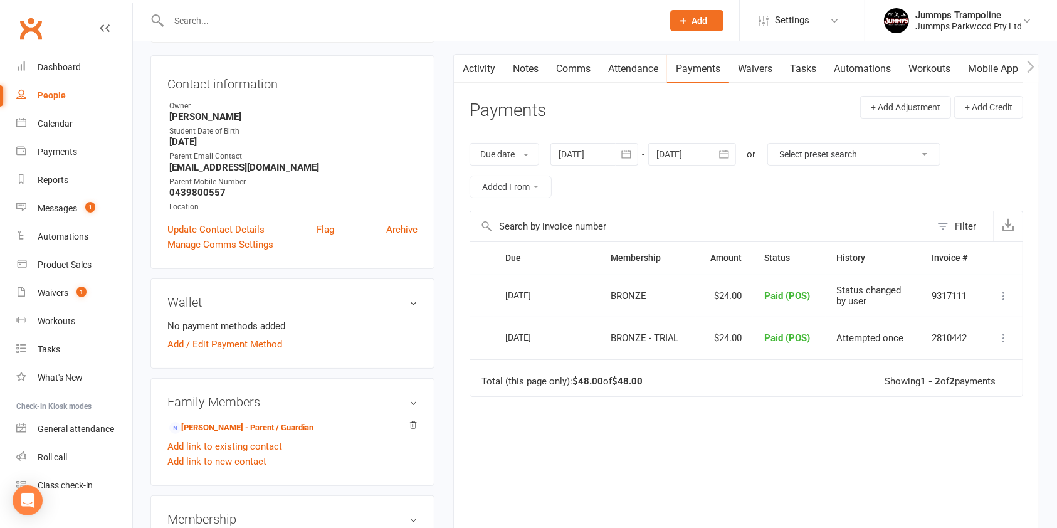
scroll to position [110, 0]
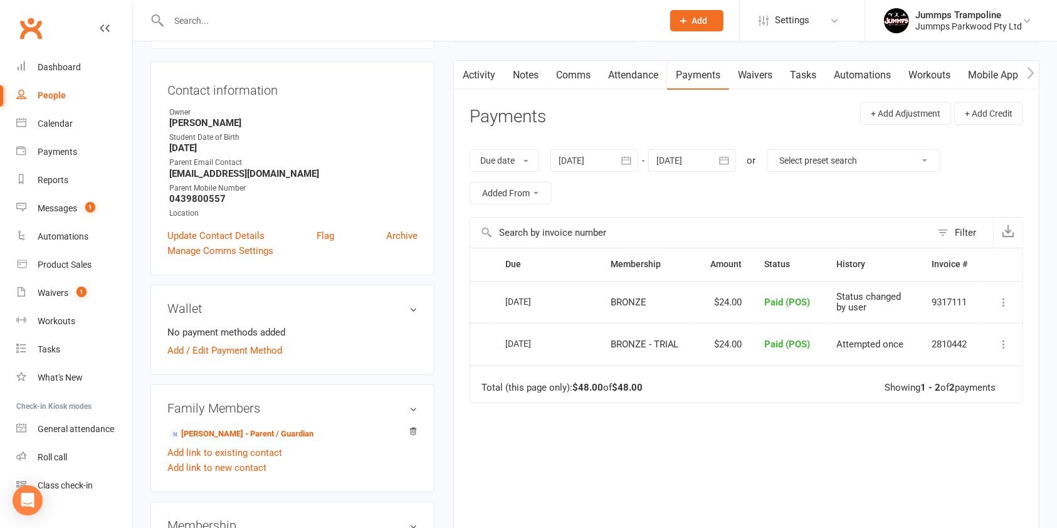
click at [643, 80] on link "Attendance" at bounding box center [633, 75] width 68 height 29
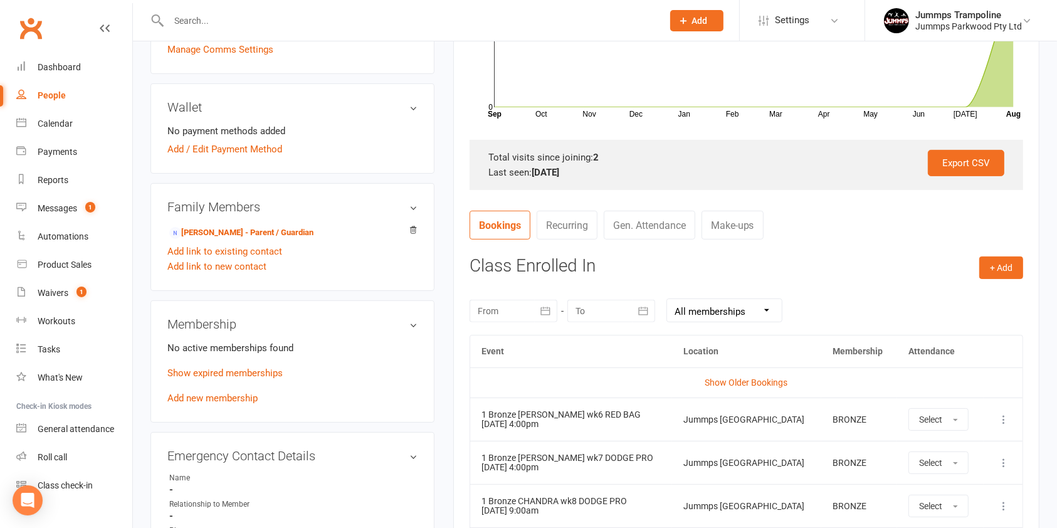
scroll to position [312, 0]
click at [756, 386] on link "Show Older Bookings" at bounding box center [746, 381] width 83 height 10
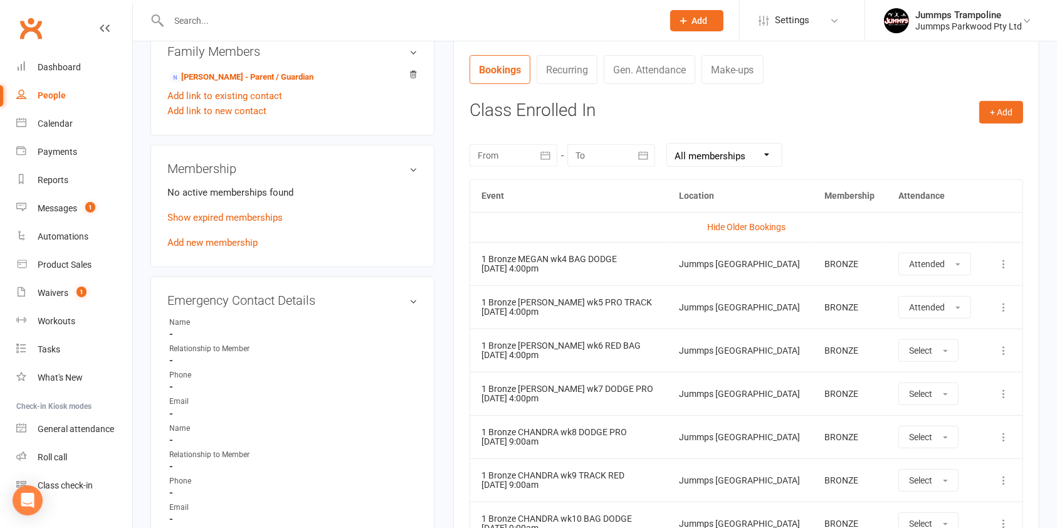
scroll to position [475, 0]
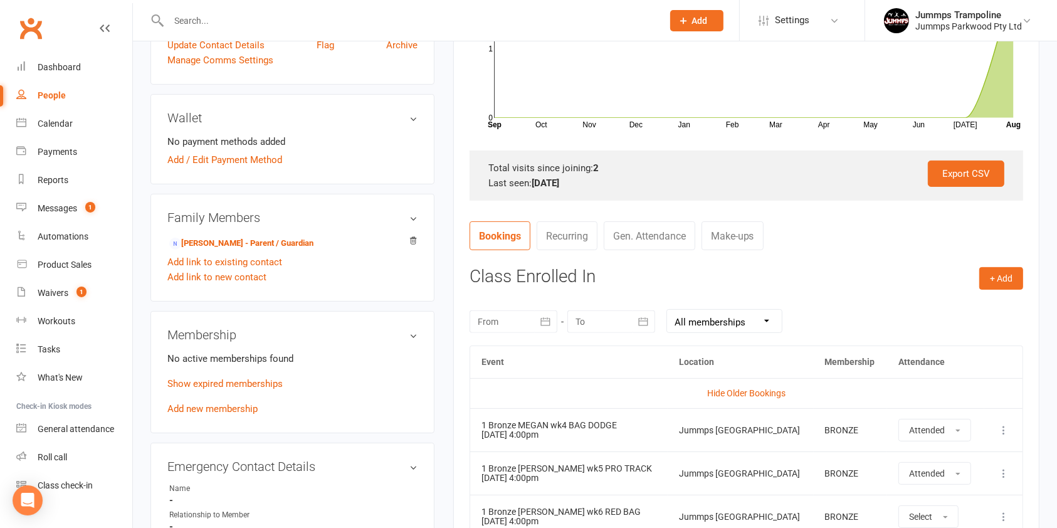
click at [717, 287] on div "+ Add Book Event Add Appointment Book a Friend Class Enrolled In August 2025 Su…" at bounding box center [747, 529] width 554 height 525
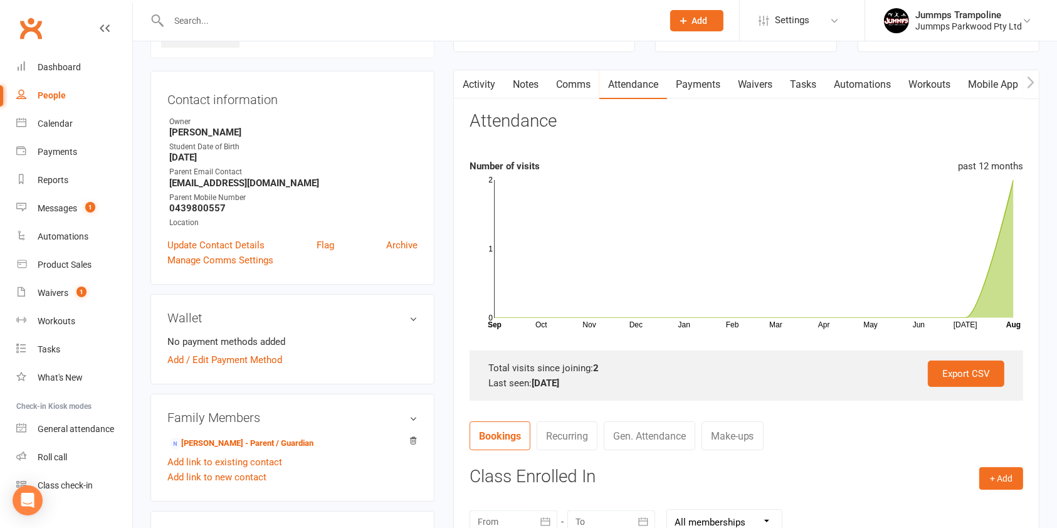
scroll to position [0, 0]
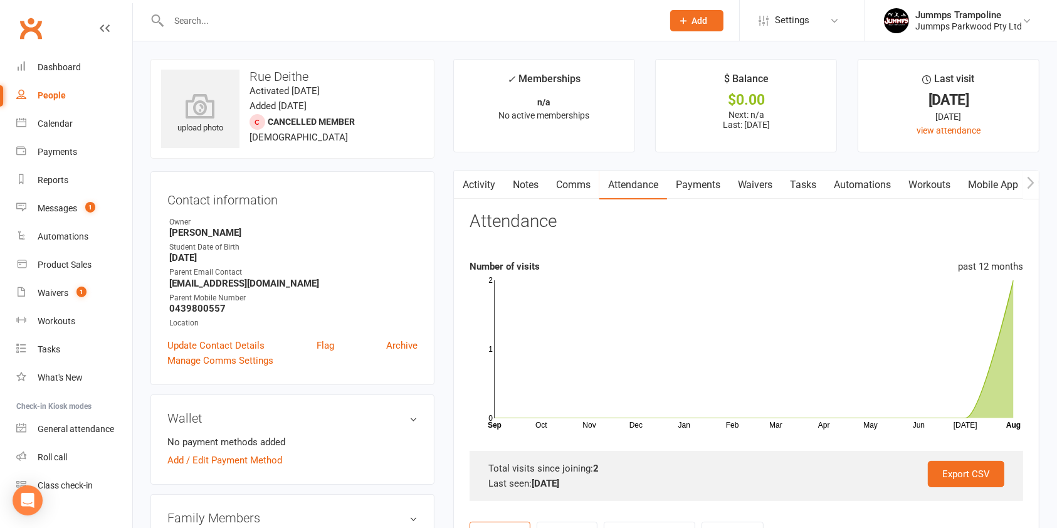
click at [707, 184] on link "Payments" at bounding box center [698, 185] width 62 height 29
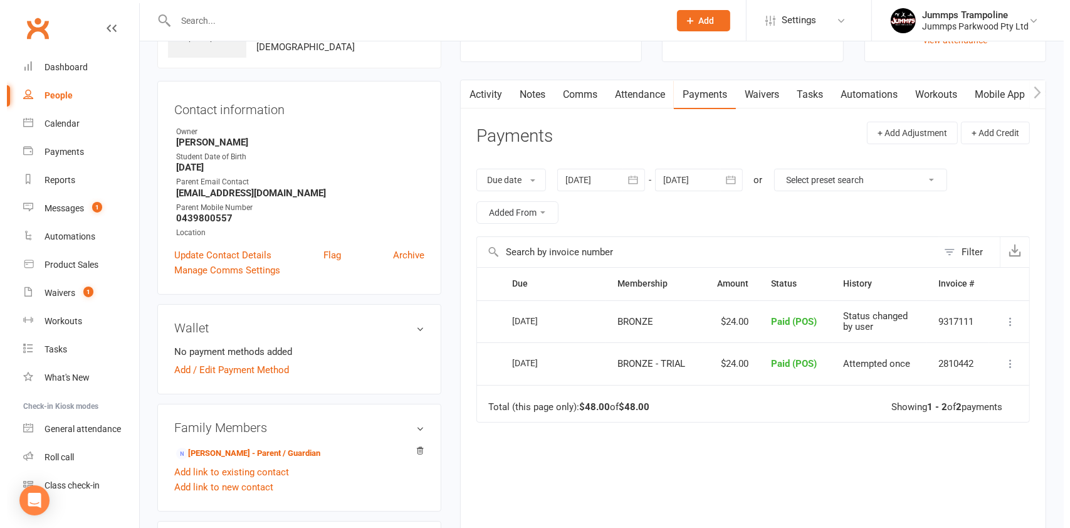
scroll to position [95, 0]
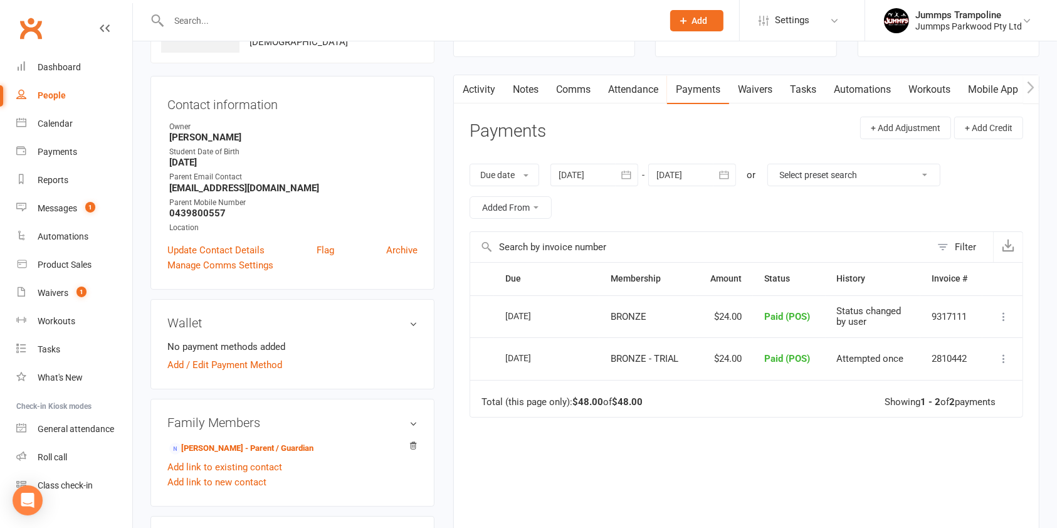
click at [732, 442] on div "Due Contact Membership Amount Status History Invoice # Select this 09 Aug 2025 …" at bounding box center [747, 420] width 554 height 317
click at [1003, 316] on icon at bounding box center [1003, 316] width 13 height 13
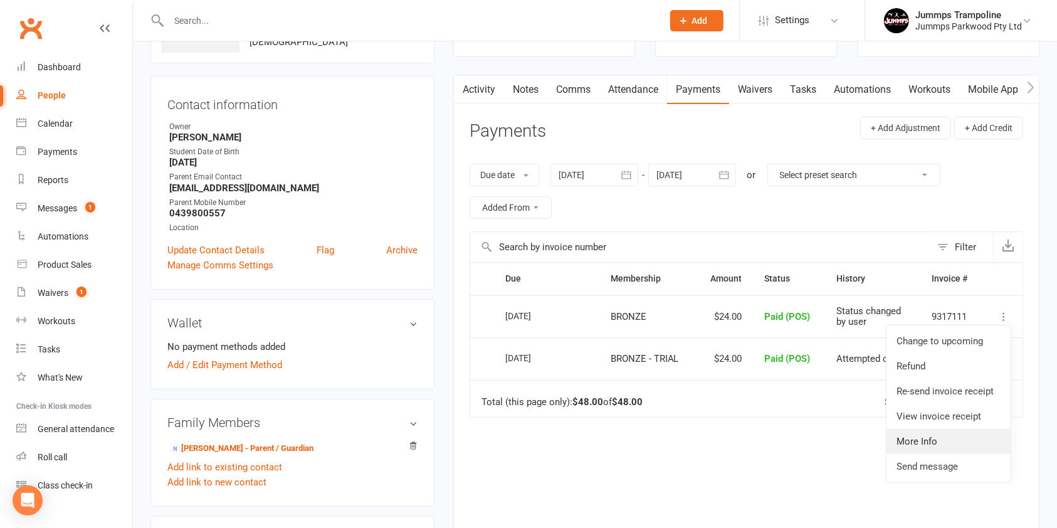
click at [940, 442] on link "More Info" at bounding box center [948, 441] width 124 height 25
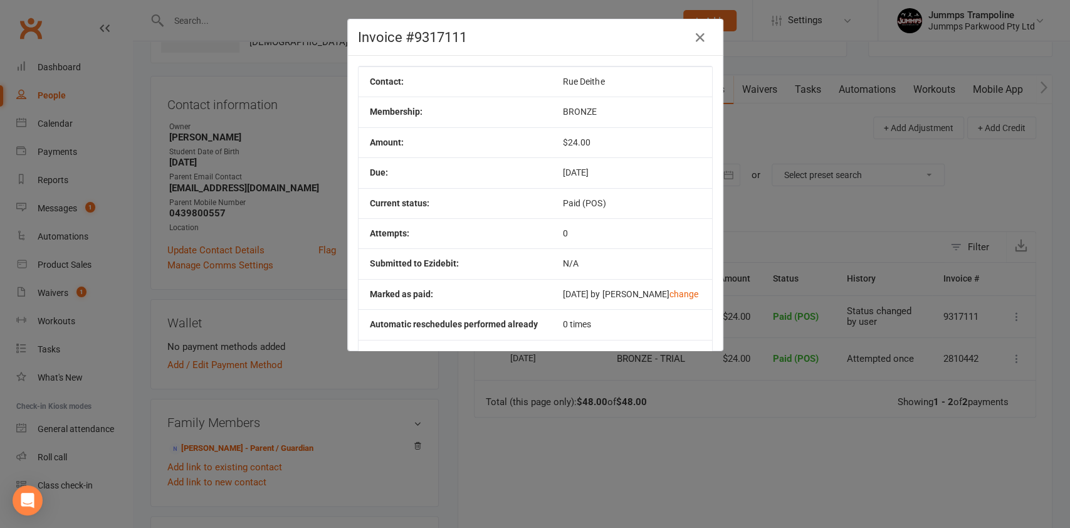
scroll to position [1, 0]
click at [710, 467] on div "Invoice #9317111 Contact: Rue Deithe Membership: BRONZE Amount: $24.00 Due: Aug…" at bounding box center [535, 264] width 1070 height 528
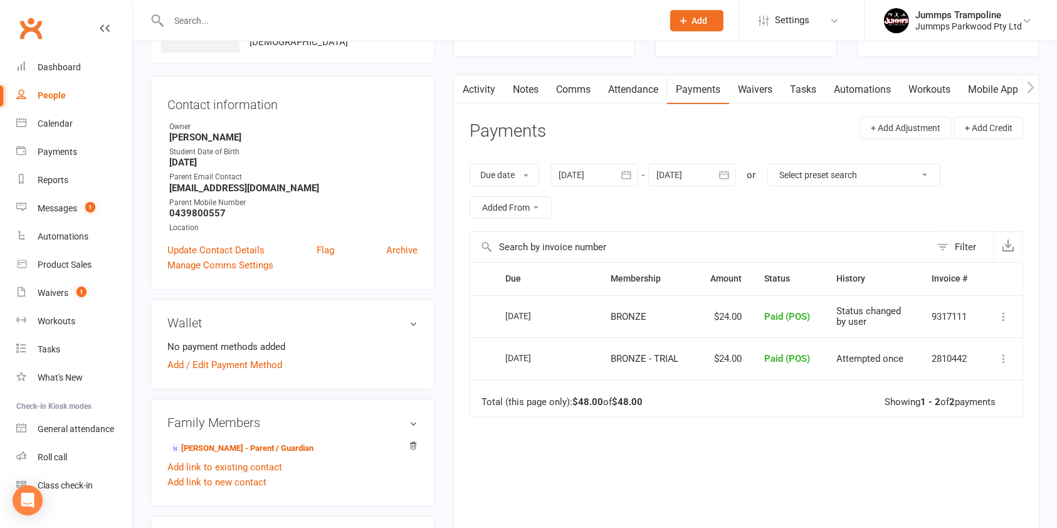
click at [1005, 362] on icon at bounding box center [1003, 358] width 13 height 13
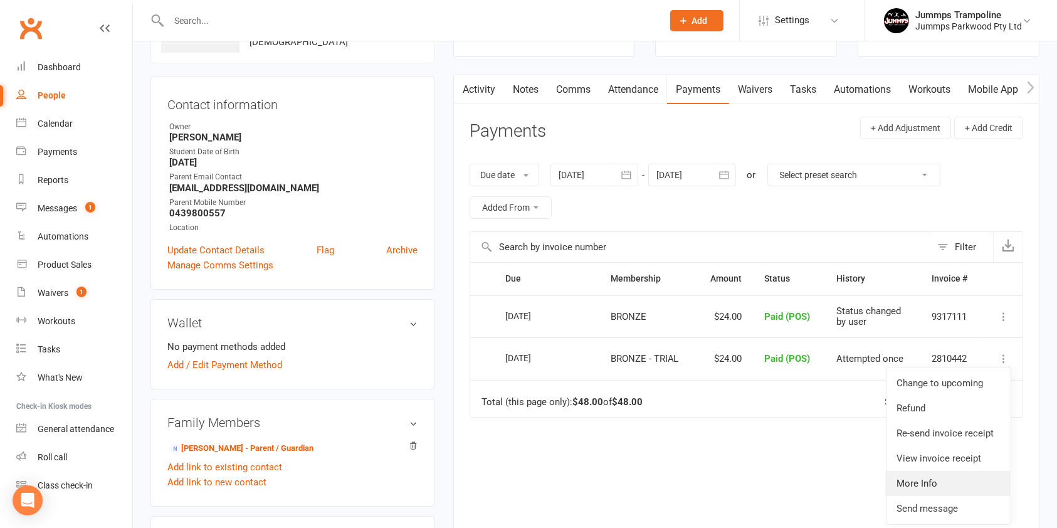
click at [942, 488] on link "More Info" at bounding box center [948, 483] width 124 height 25
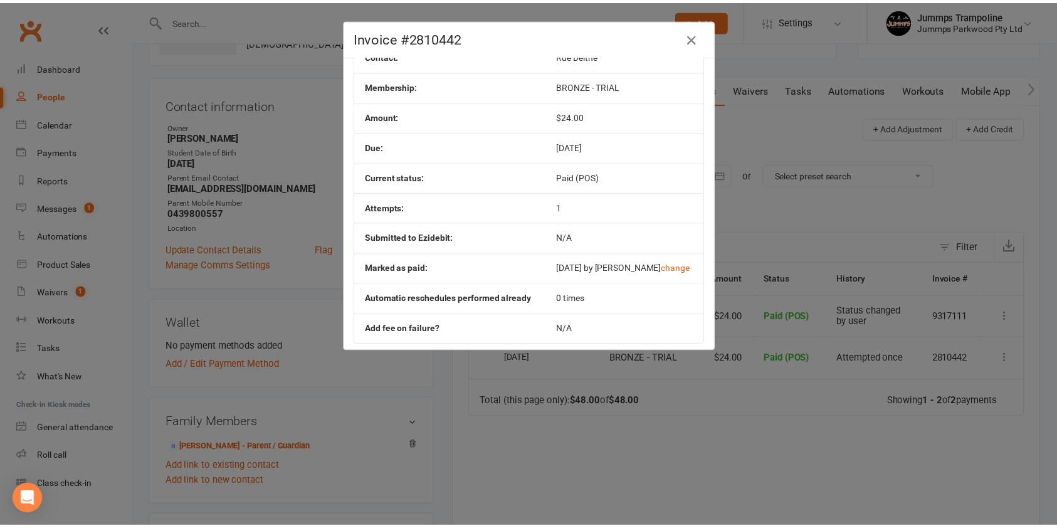
scroll to position [26, 0]
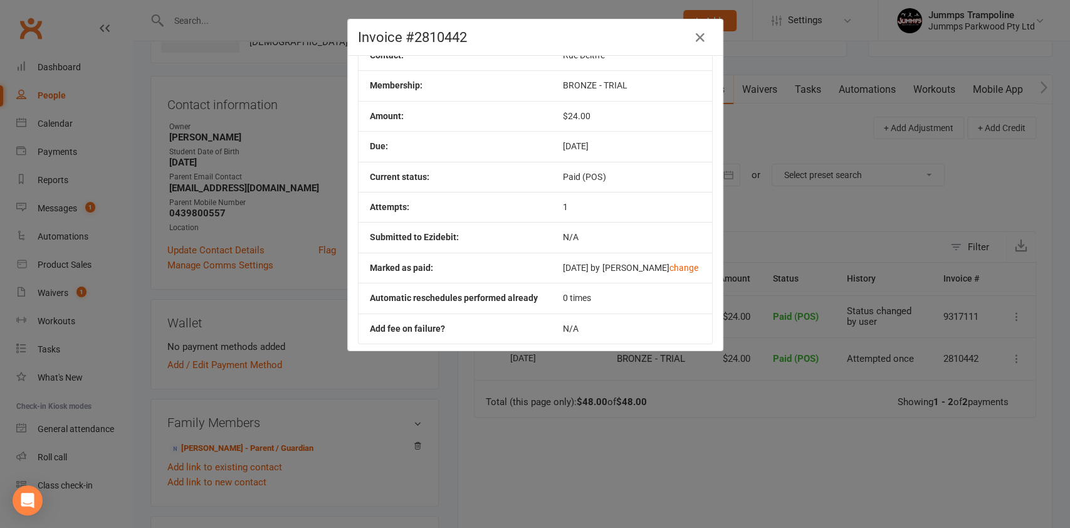
click at [660, 446] on div "Invoice #2810442 Contact: Rue Deithe Membership: BRONZE - TRIAL Amount: $24.00 …" at bounding box center [535, 264] width 1070 height 528
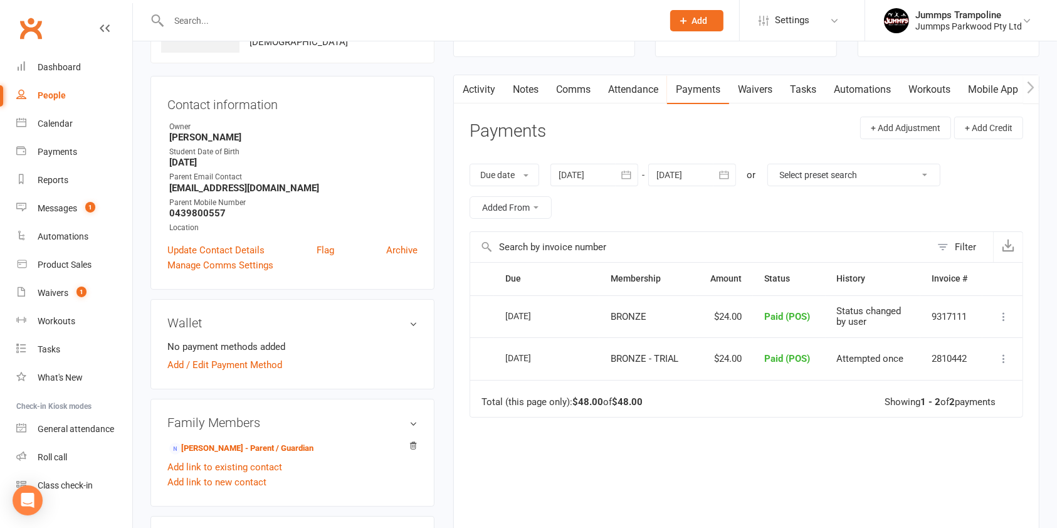
click at [1003, 315] on icon at bounding box center [1003, 316] width 13 height 13
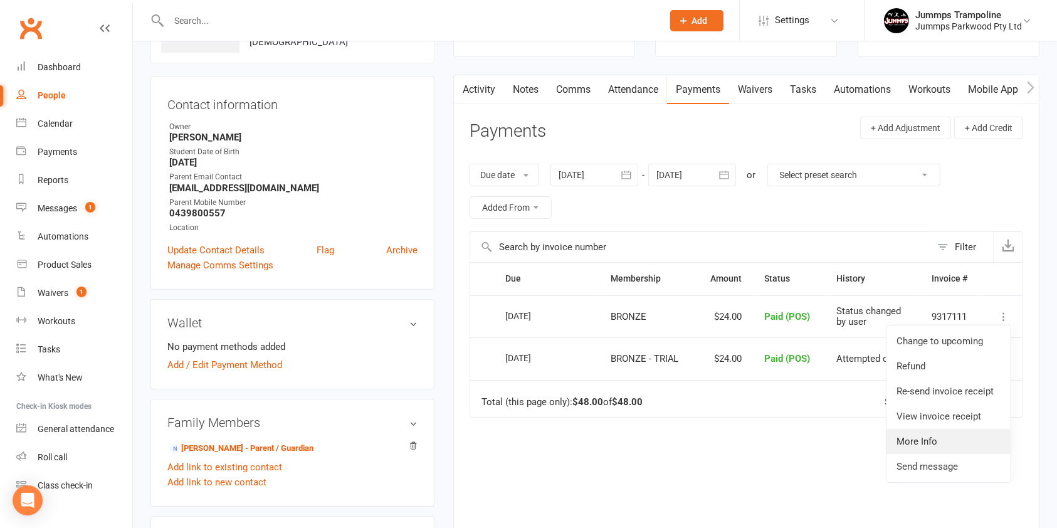
click at [935, 446] on link "More Info" at bounding box center [948, 441] width 124 height 25
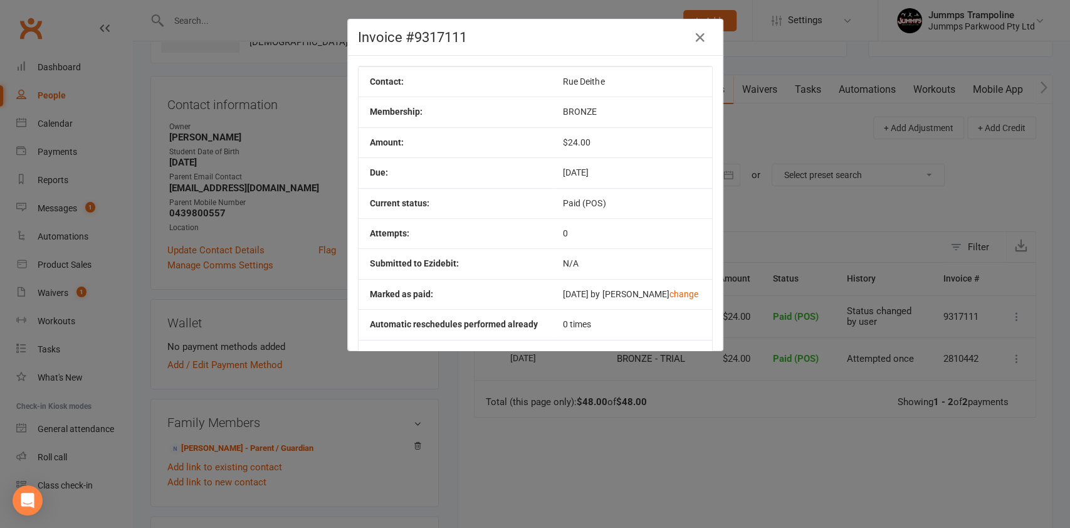
click at [664, 446] on div "Invoice #9317111 Contact: Rue Deithe Membership: BRONZE Amount: $24.00 Due: Aug…" at bounding box center [535, 264] width 1070 height 528
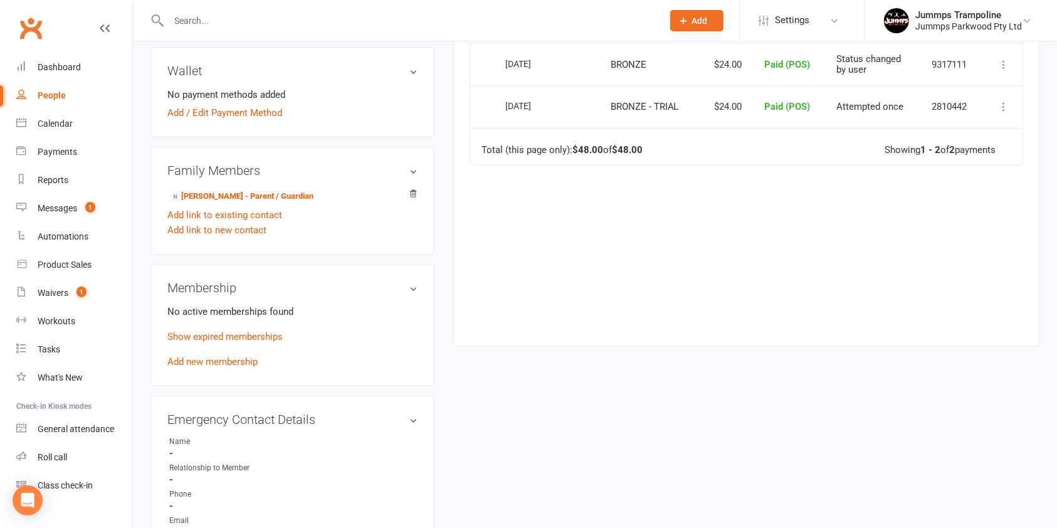
scroll to position [351, 0]
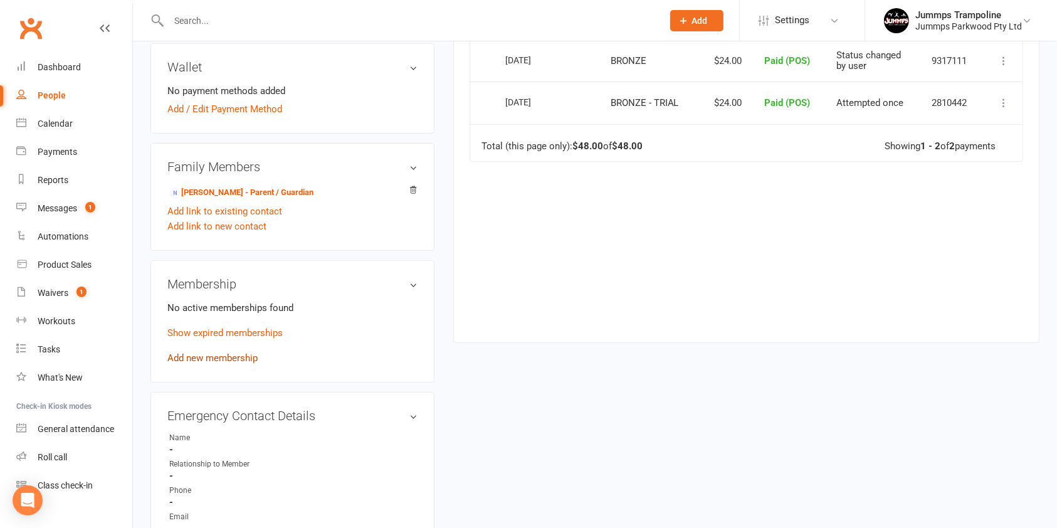
click at [197, 355] on link "Add new membership" at bounding box center [212, 357] width 90 height 11
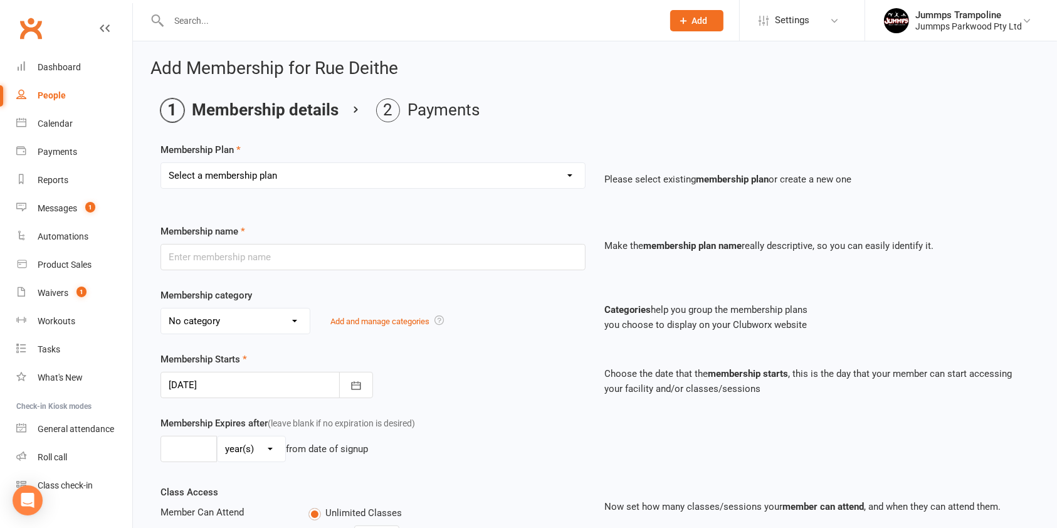
click at [422, 172] on select "Select a membership plan Create new Membership Plan Student Registration Fee - …" at bounding box center [373, 175] width 424 height 25
select select "29"
click at [161, 163] on select "Select a membership plan Create new Membership Plan Student Registration Fee - …" at bounding box center [373, 175] width 424 height 25
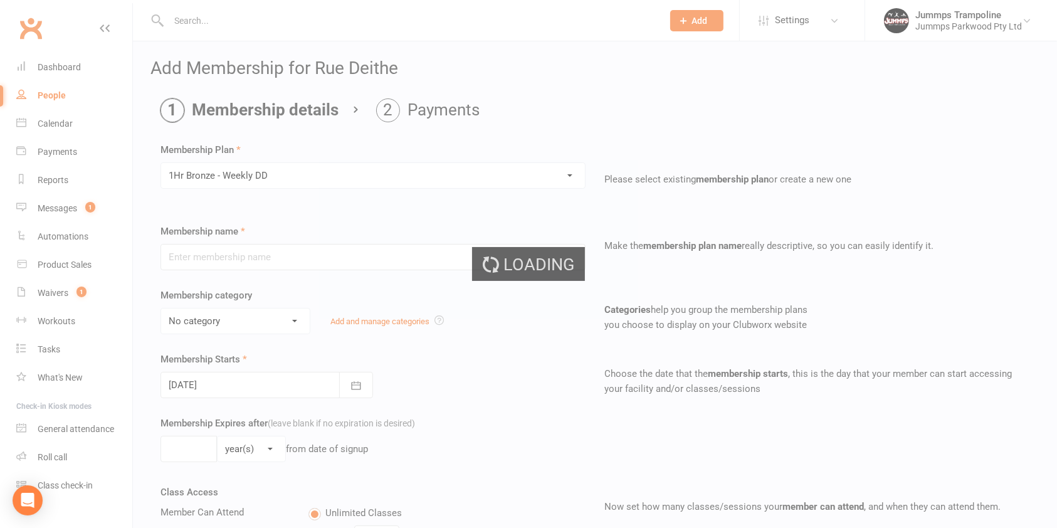
type input "1Hr Bronze - Weekly DD"
select select "11"
type input "10"
select select "1"
type input "10"
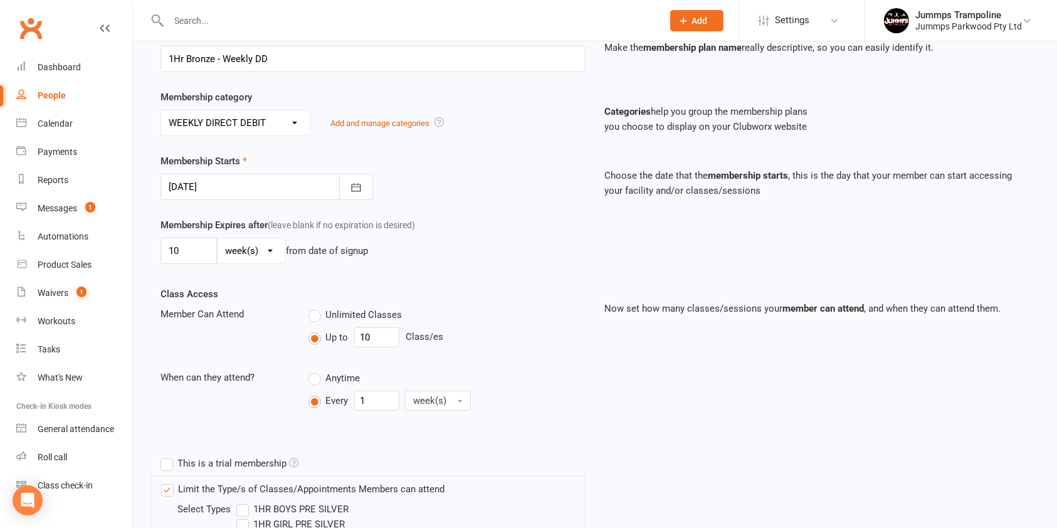
scroll to position [199, 0]
click at [352, 189] on icon "button" at bounding box center [356, 186] width 9 height 8
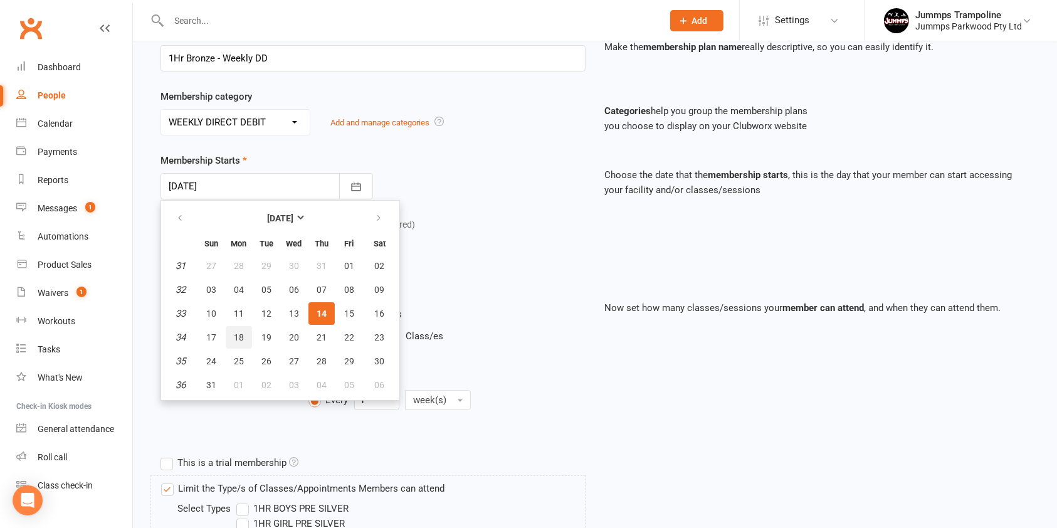
click at [236, 337] on span "18" at bounding box center [239, 337] width 10 height 10
type input "18 Aug 2025"
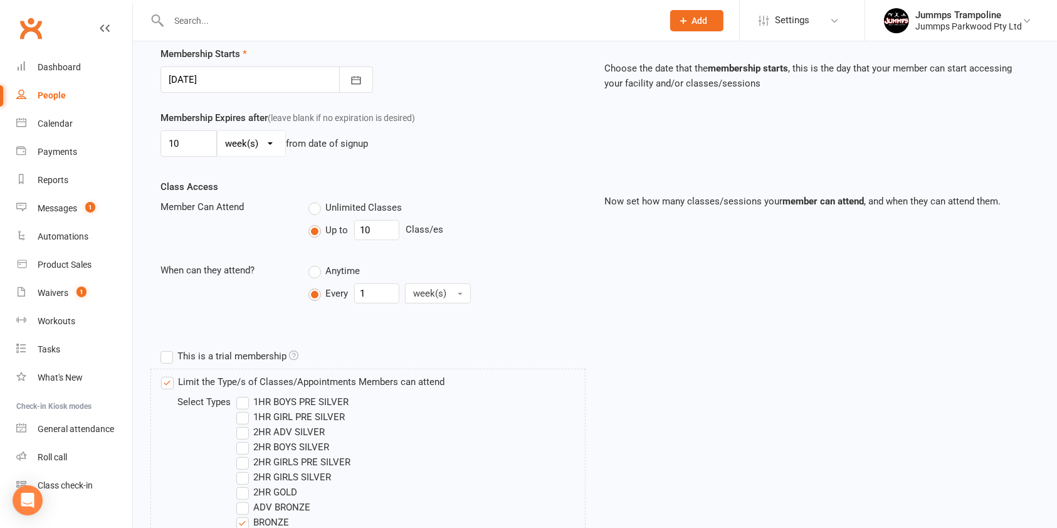
scroll to position [307, 0]
click at [189, 140] on input "10" at bounding box center [188, 142] width 56 height 26
type input "1"
type input "6"
click at [378, 228] on input "10" at bounding box center [376, 228] width 45 height 20
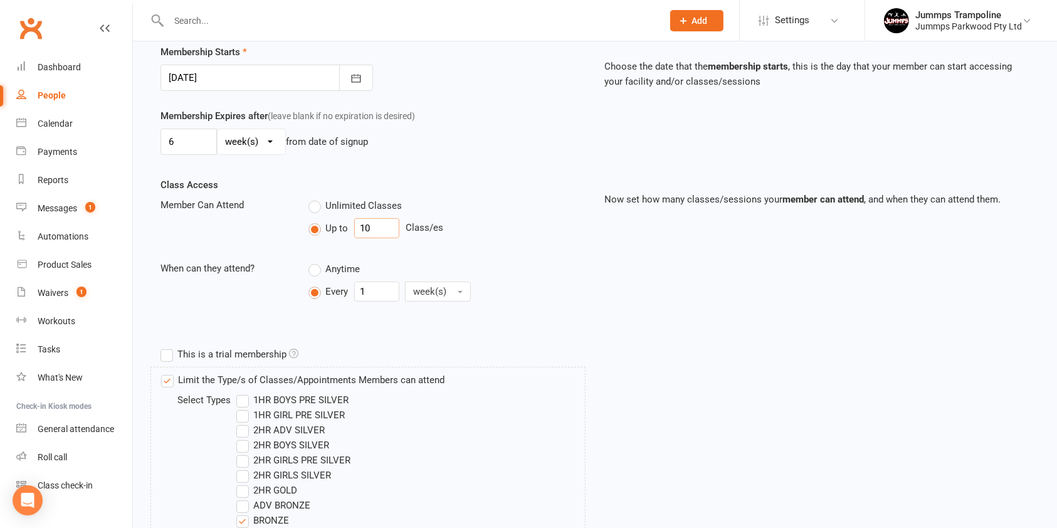
type input "1"
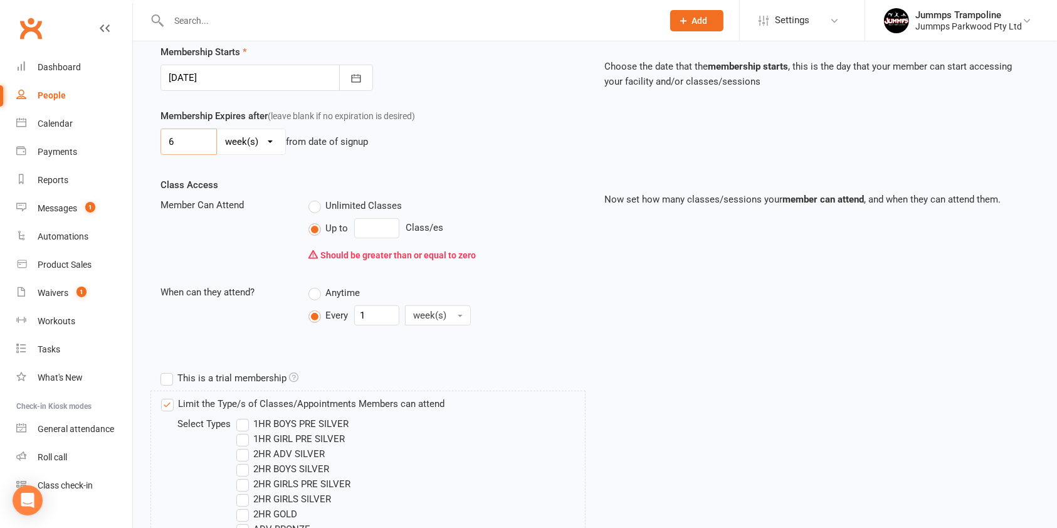
click at [194, 136] on input "6" at bounding box center [188, 142] width 56 height 26
type input "5"
click at [387, 226] on input "number" at bounding box center [376, 228] width 45 height 20
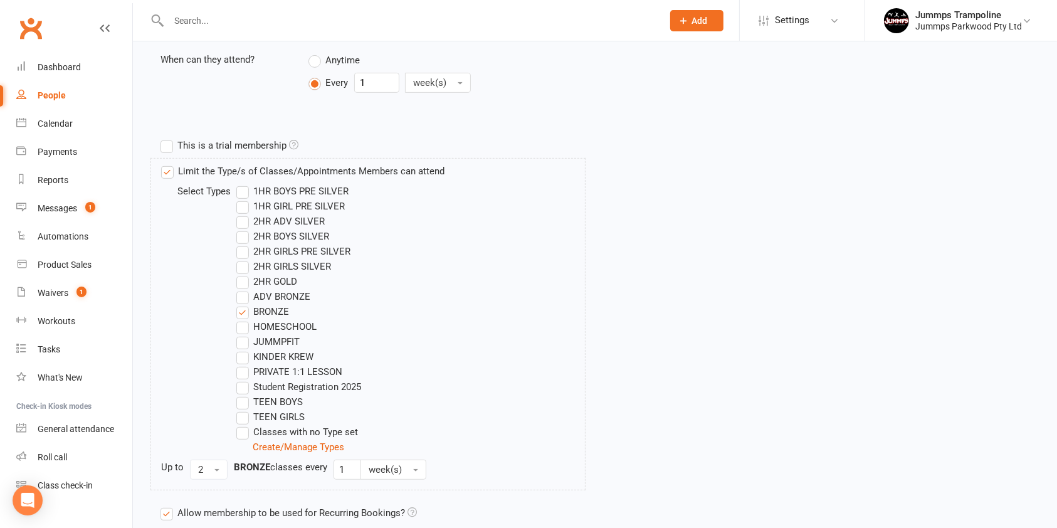
scroll to position [651, 0]
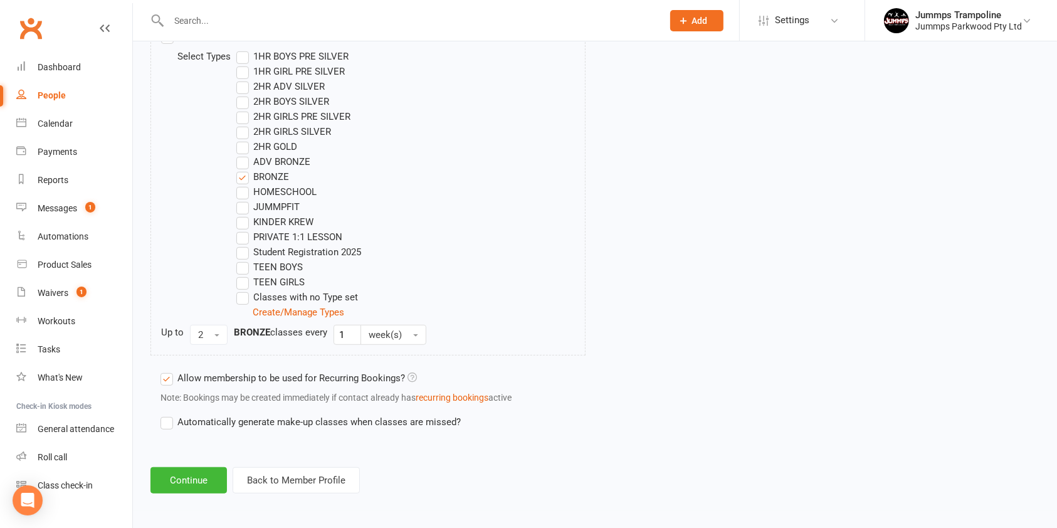
type input "5"
click at [190, 480] on button "Continue" at bounding box center [188, 480] width 76 height 26
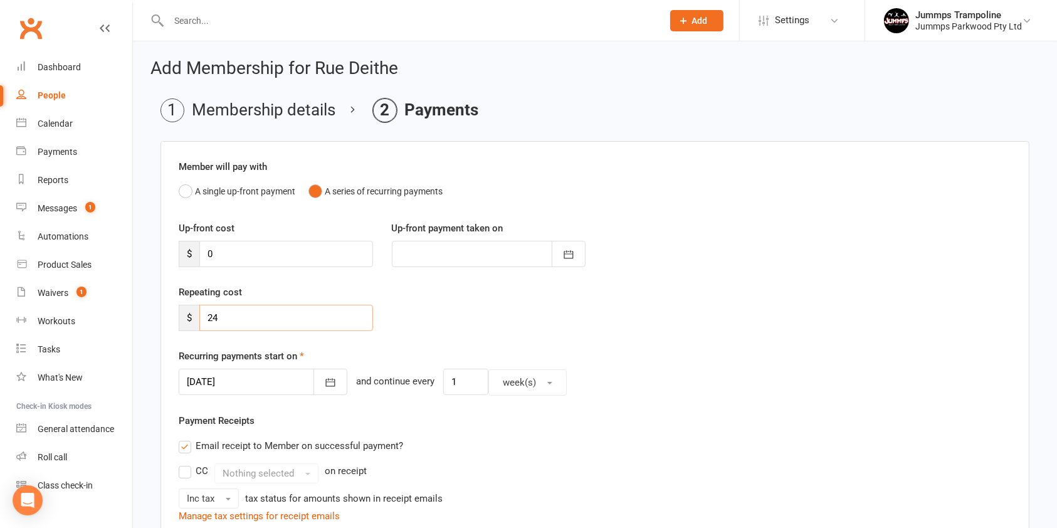
click at [280, 322] on input "24" at bounding box center [286, 318] width 174 height 26
type input "29.40"
click at [324, 381] on icon "button" at bounding box center [330, 382] width 13 height 13
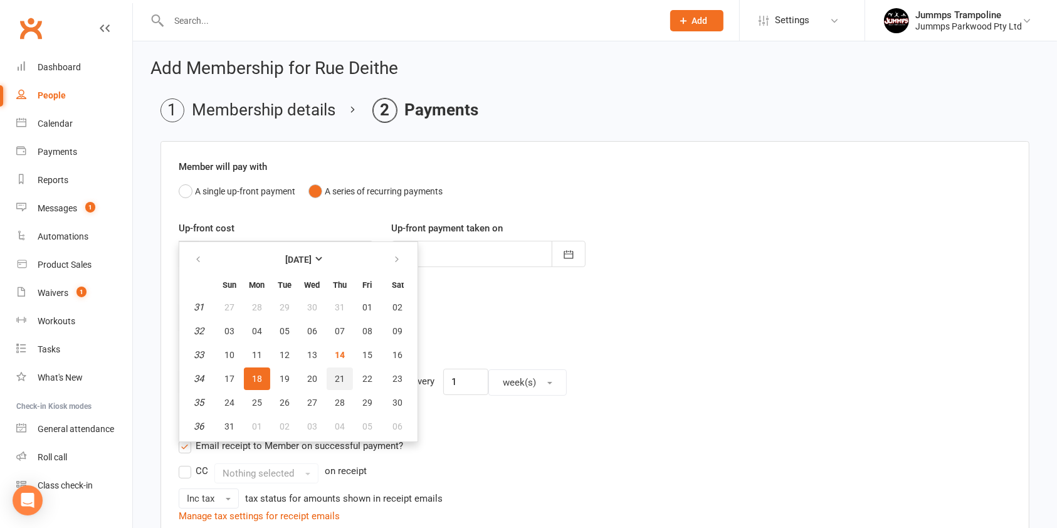
click at [338, 377] on span "21" at bounding box center [340, 379] width 10 height 10
type input "21 Aug 2025"
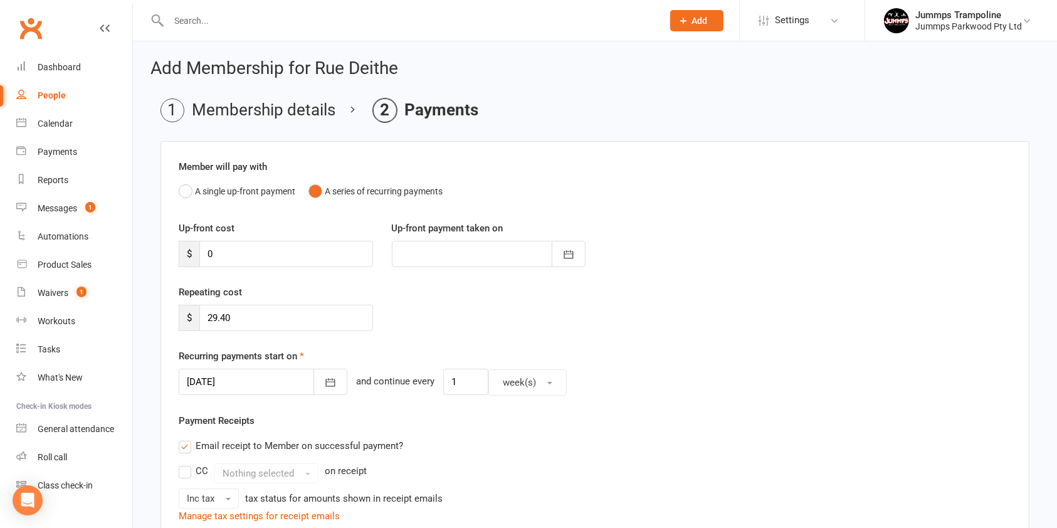
click at [710, 385] on div "21 Aug 2025 August 2025 Sun Mon Tue Wed Thu Fri Sat 31 27 28 29 30 31 01 02 32 …" at bounding box center [595, 382] width 832 height 27
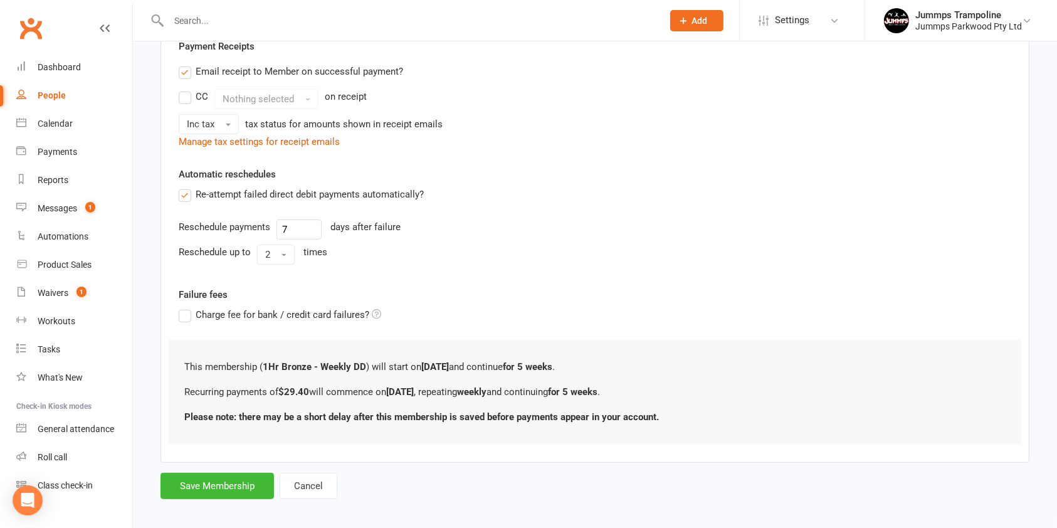
scroll to position [382, 0]
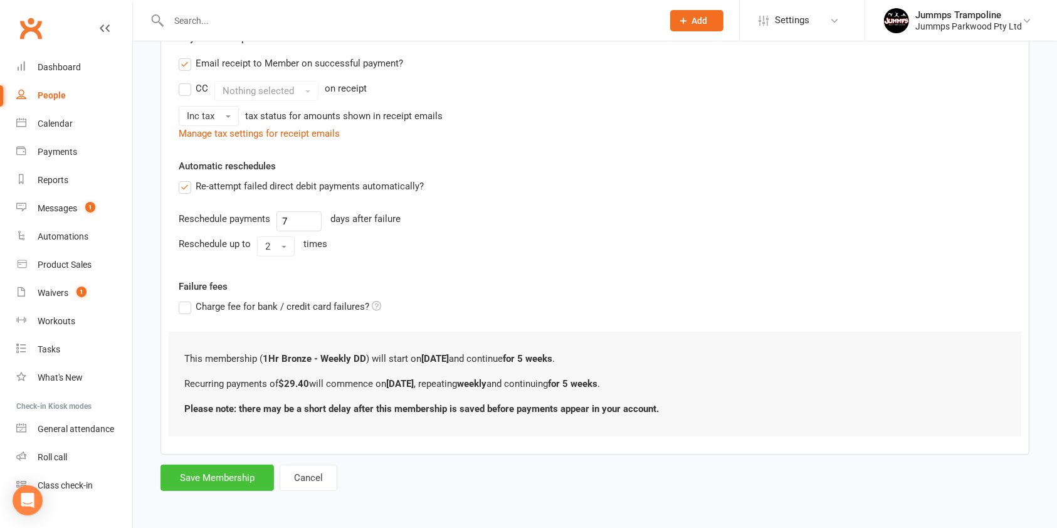
click at [215, 481] on button "Save Membership" at bounding box center [216, 478] width 113 height 26
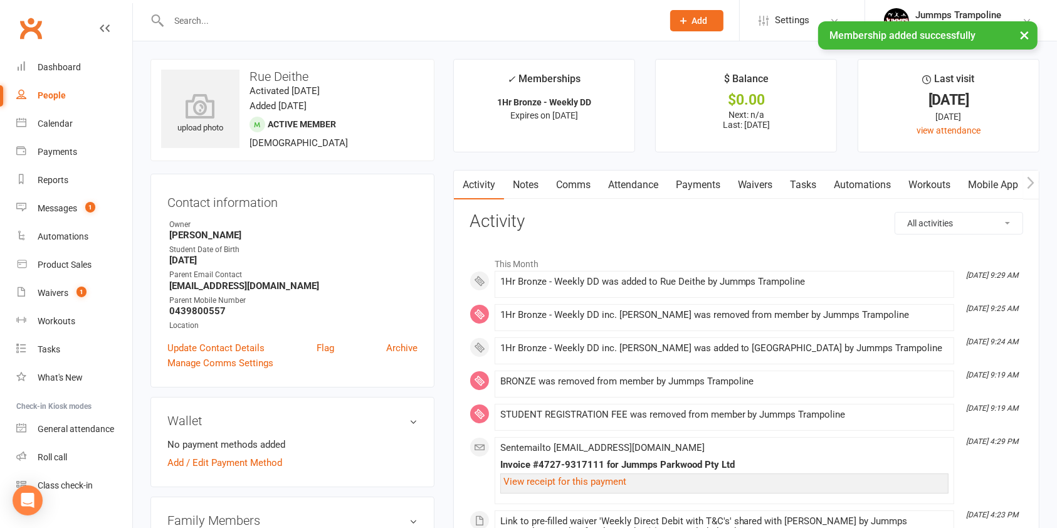
click at [703, 188] on link "Payments" at bounding box center [698, 185] width 62 height 29
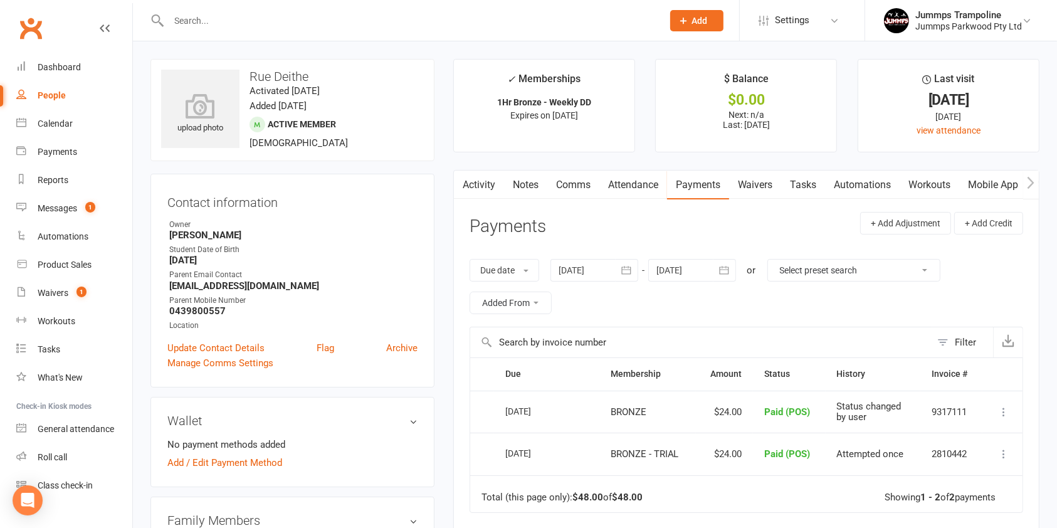
click at [627, 186] on link "Attendance" at bounding box center [633, 185] width 68 height 29
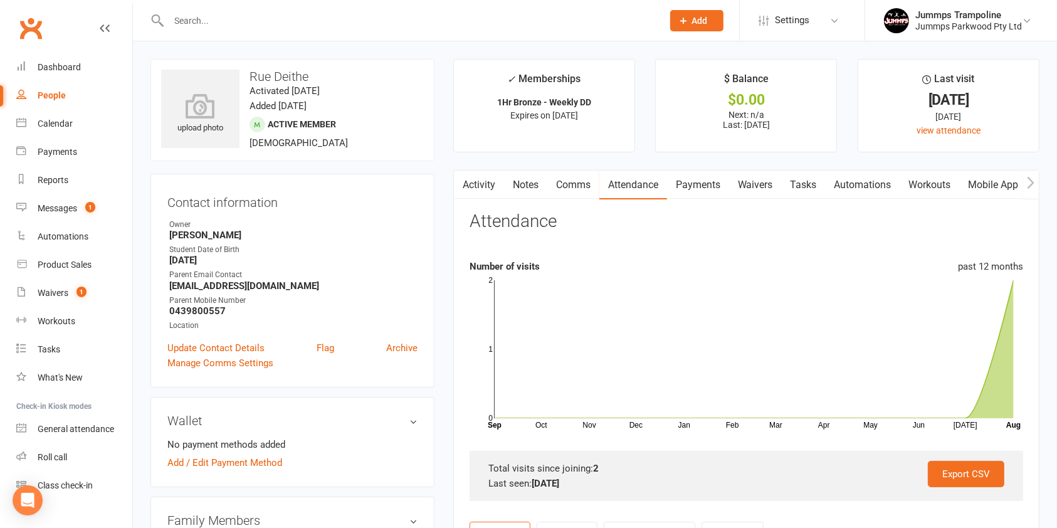
click at [703, 181] on link "Payments" at bounding box center [698, 185] width 62 height 29
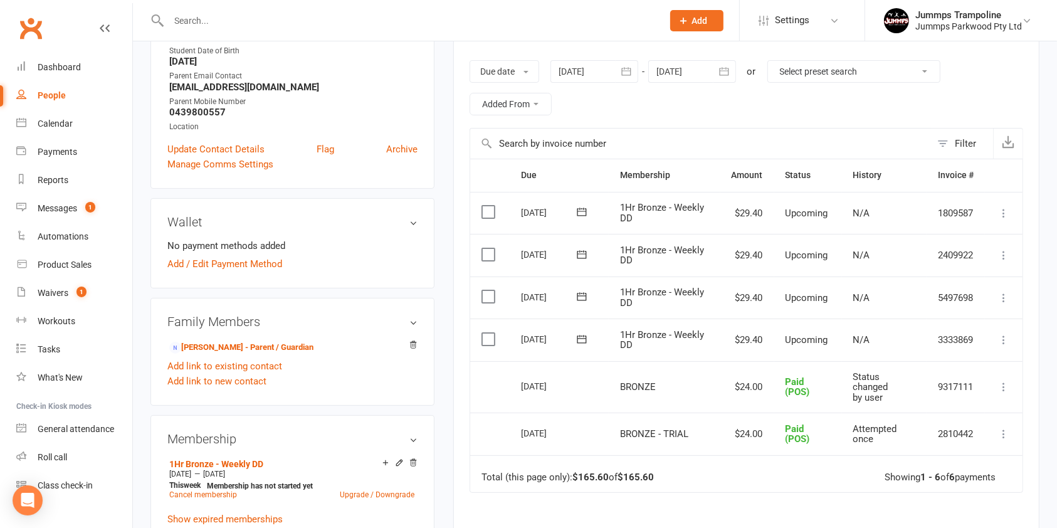
scroll to position [190, 0]
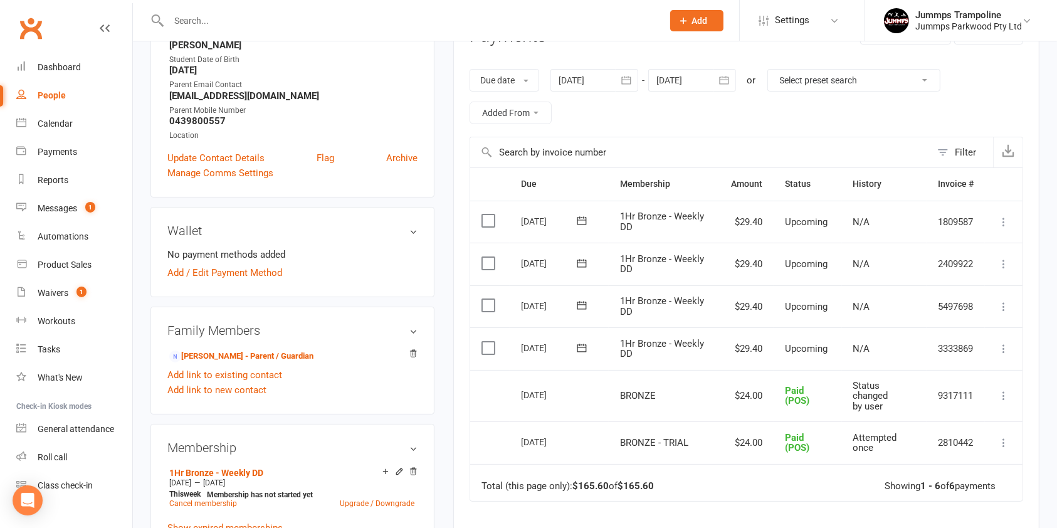
click at [725, 80] on icon "button" at bounding box center [724, 80] width 13 height 13
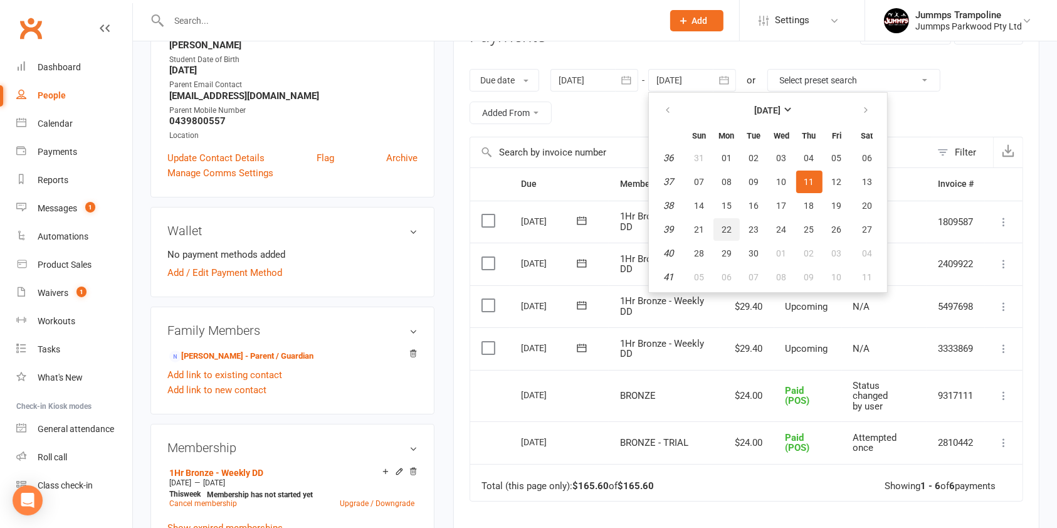
click at [727, 233] on span "22" at bounding box center [727, 229] width 10 height 10
type input "22 Sep 2025"
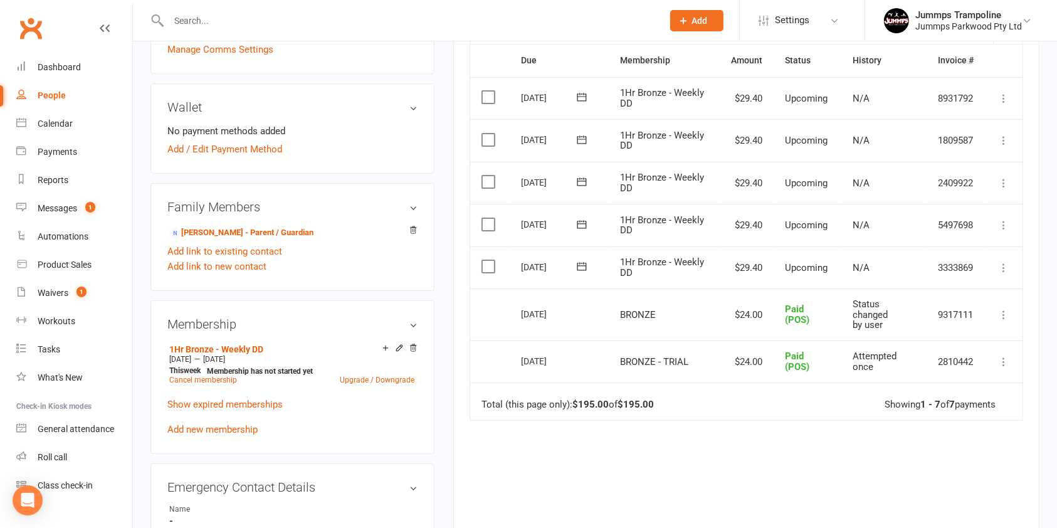
scroll to position [314, 0]
click at [399, 346] on icon at bounding box center [399, 347] width 9 height 9
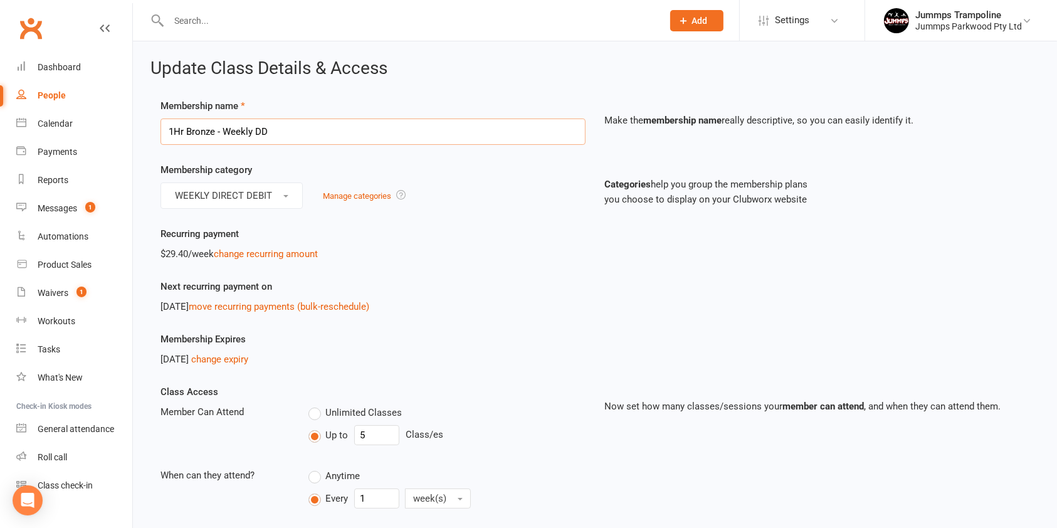
click at [344, 136] on input "1Hr Bronze - Weekly DD" at bounding box center [372, 131] width 425 height 26
type input "1Hr Bronze - Weekly DD inc. rego"
click at [510, 327] on div "Next recurring payment on Aug 21, 2025 move recurring payments (bulk-reschedule)" at bounding box center [595, 305] width 888 height 53
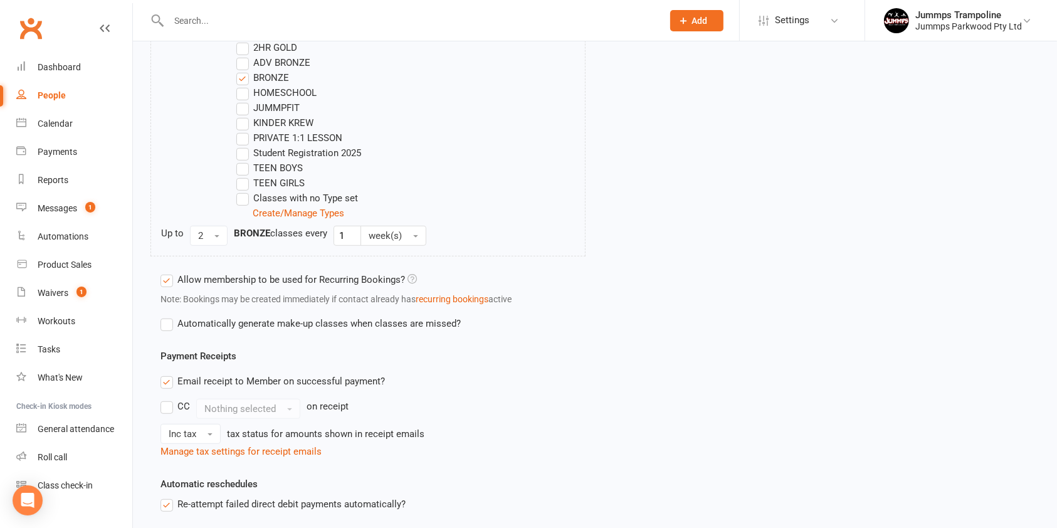
scroll to position [873, 0]
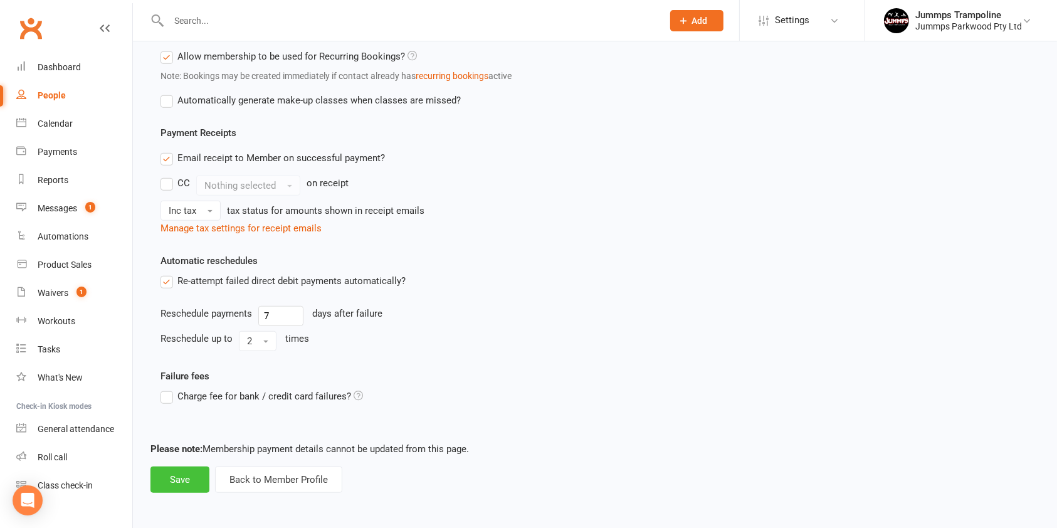
click at [186, 478] on button "Save" at bounding box center [179, 479] width 59 height 26
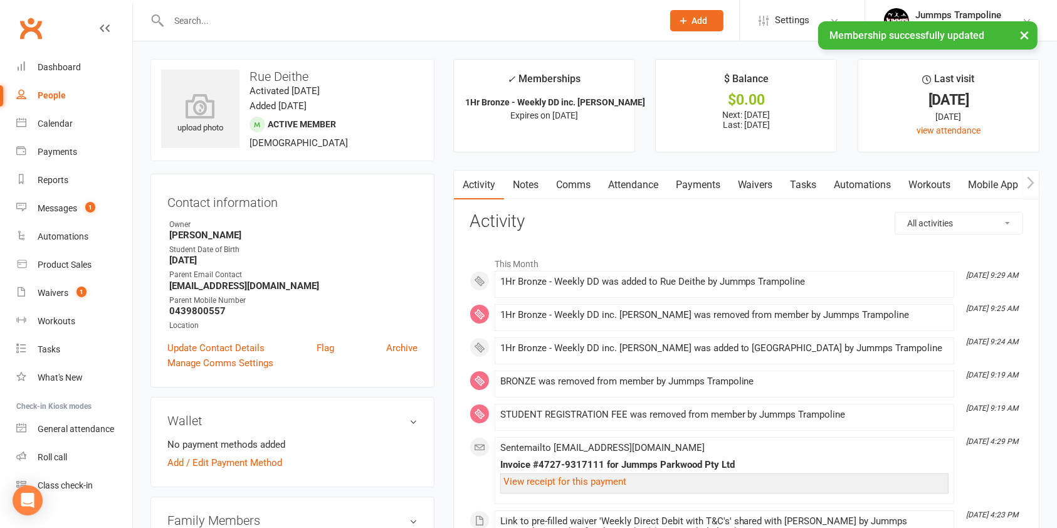
click at [639, 186] on link "Attendance" at bounding box center [633, 185] width 68 height 29
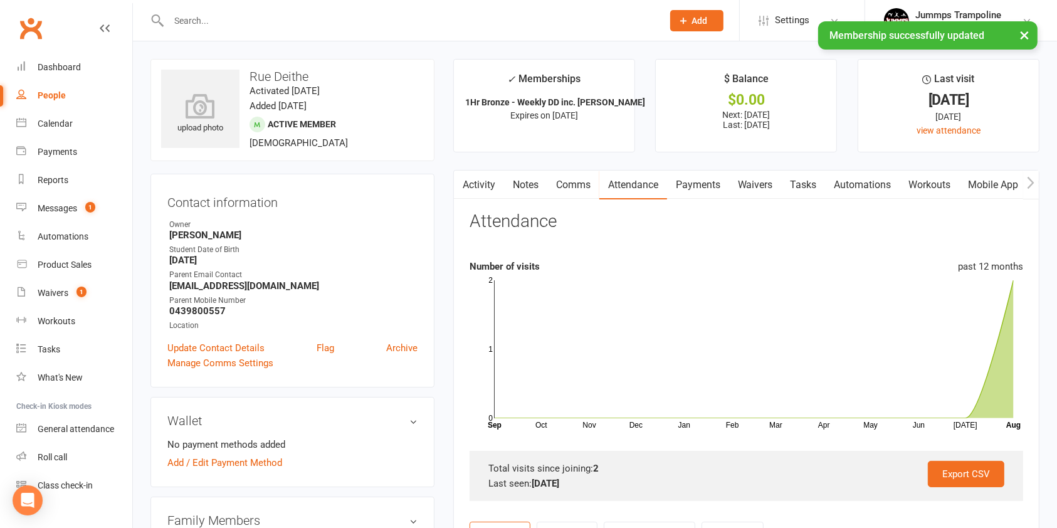
click at [708, 182] on link "Payments" at bounding box center [698, 185] width 62 height 29
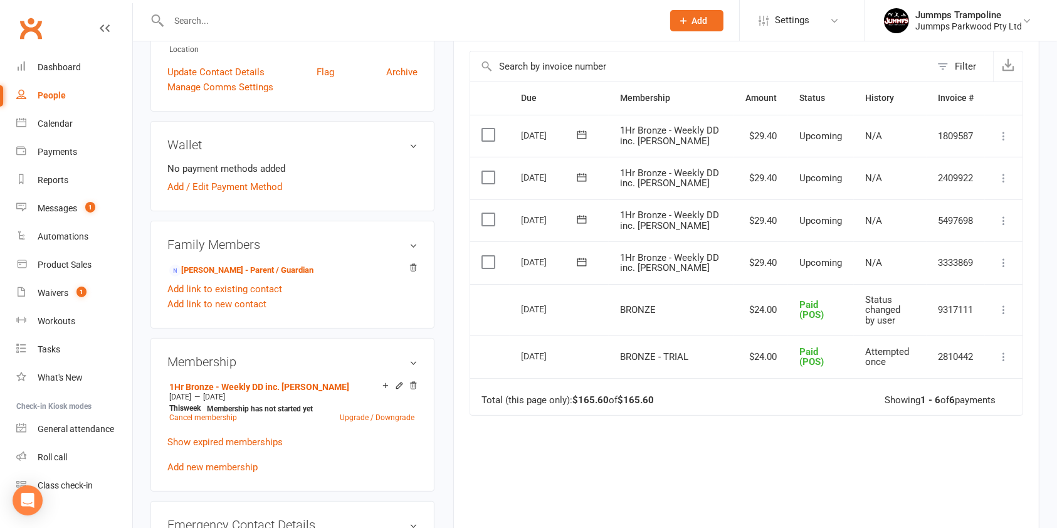
scroll to position [275, 0]
click at [365, 18] on input "text" at bounding box center [409, 21] width 489 height 18
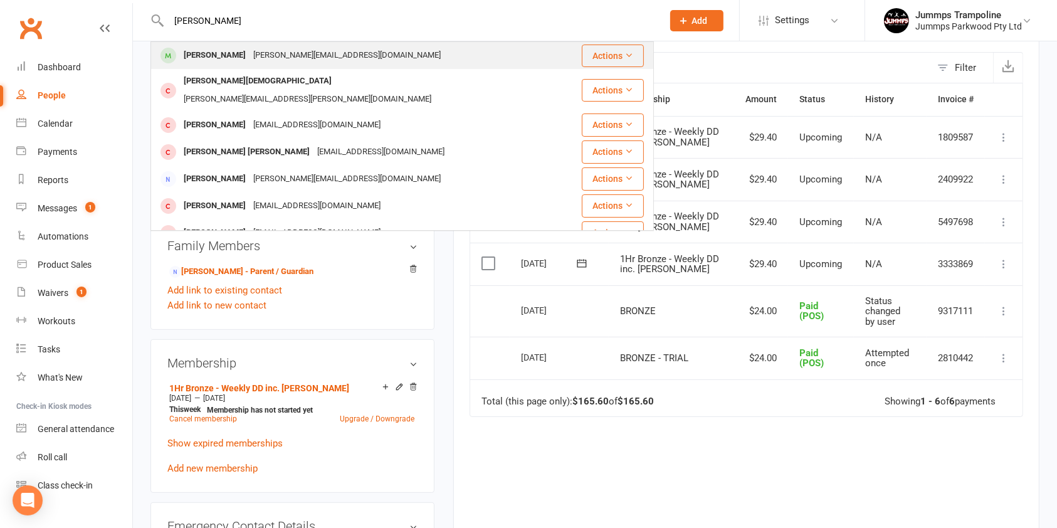
type input "madden tait"
click at [276, 50] on div "tara_rolfe@hotmail.com" at bounding box center [346, 55] width 195 height 18
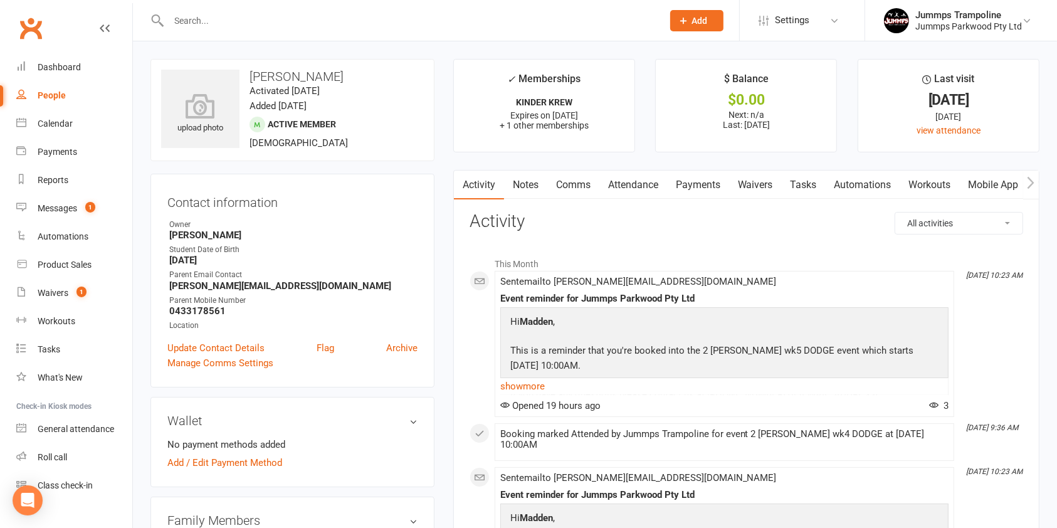
click at [700, 189] on link "Payments" at bounding box center [698, 185] width 62 height 29
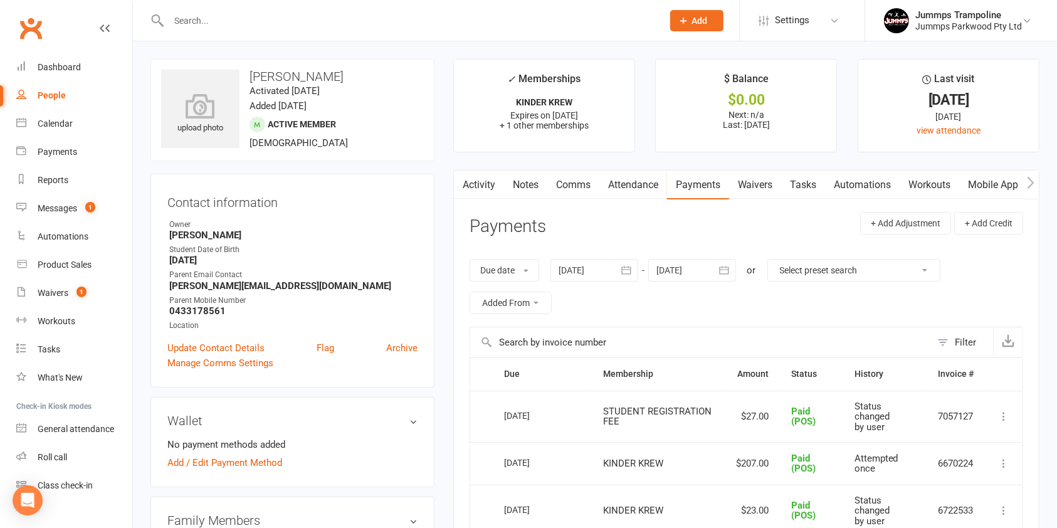
click at [627, 188] on link "Attendance" at bounding box center [633, 185] width 68 height 29
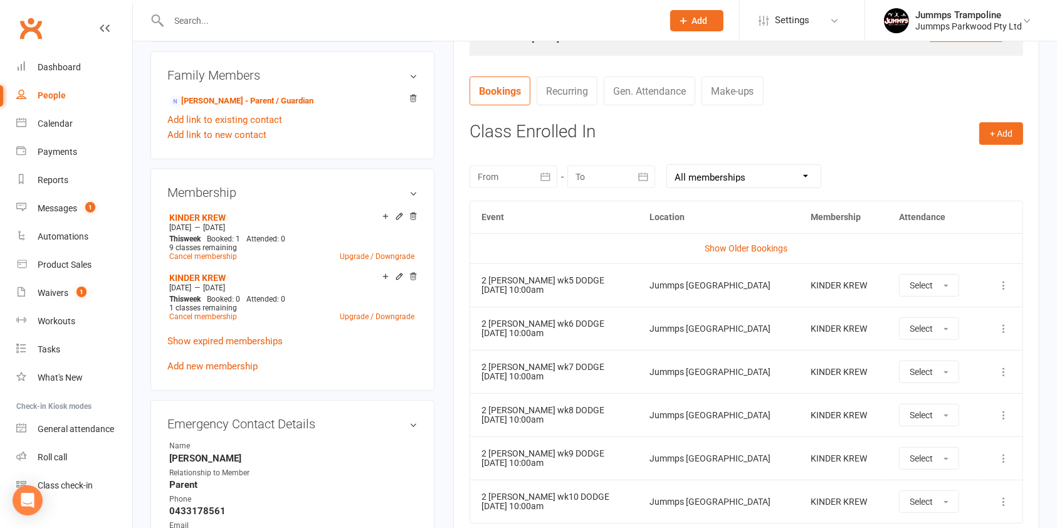
scroll to position [462, 0]
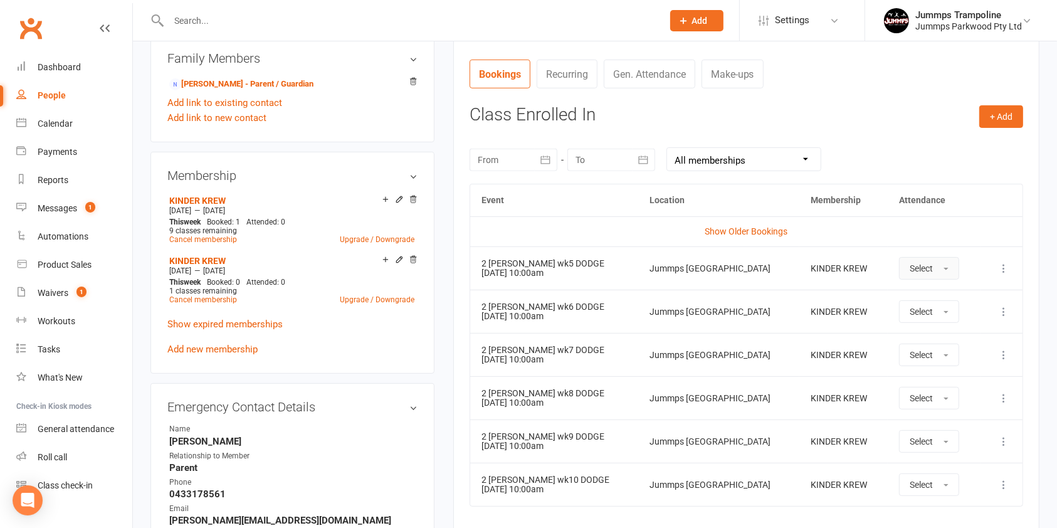
click at [943, 268] on span "button" at bounding box center [945, 269] width 5 height 3
click at [947, 326] on link "Absent" at bounding box center [962, 321] width 124 height 25
click at [78, 207] on link "Messages 1" at bounding box center [74, 208] width 116 height 28
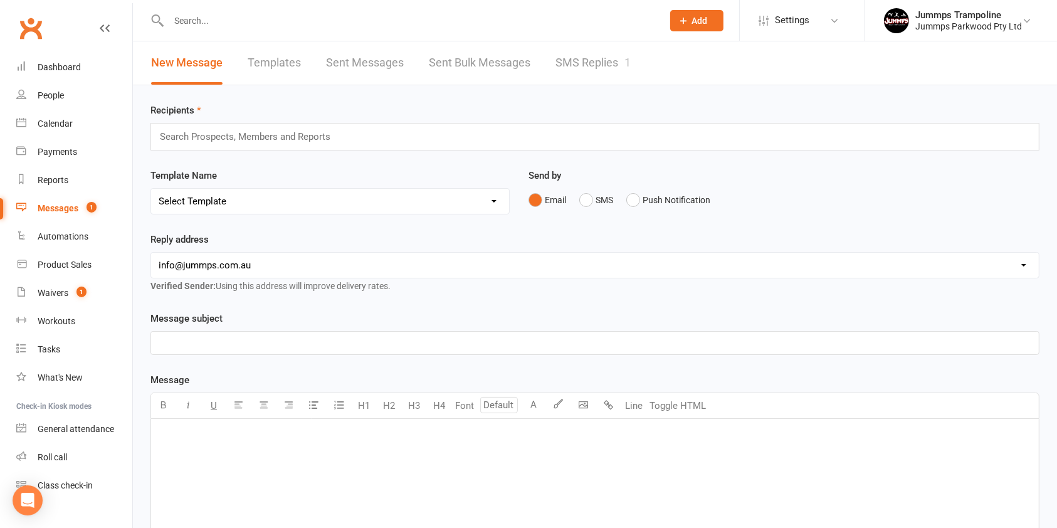
click at [612, 56] on link "SMS Replies 1" at bounding box center [592, 62] width 75 height 43
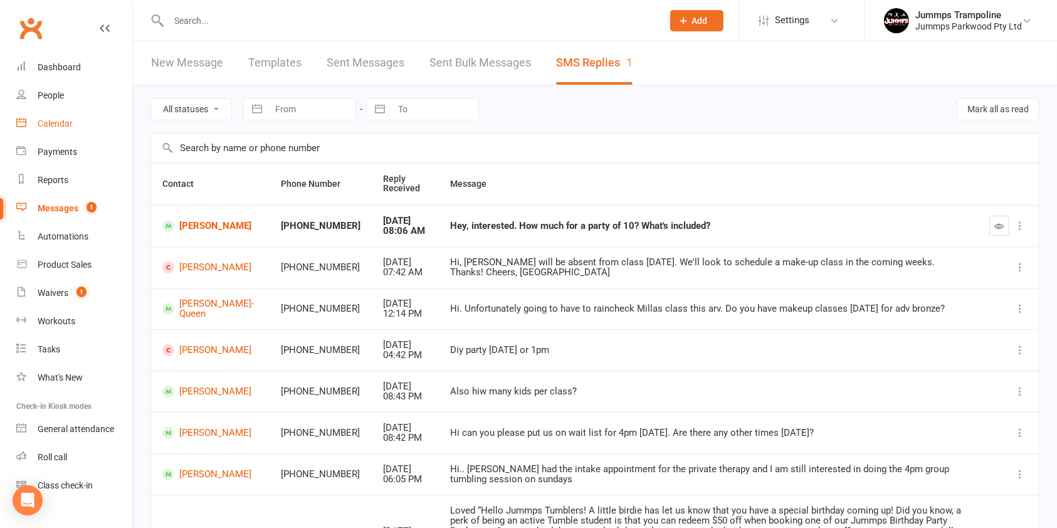
click at [70, 129] on link "Calendar" at bounding box center [74, 124] width 116 height 28
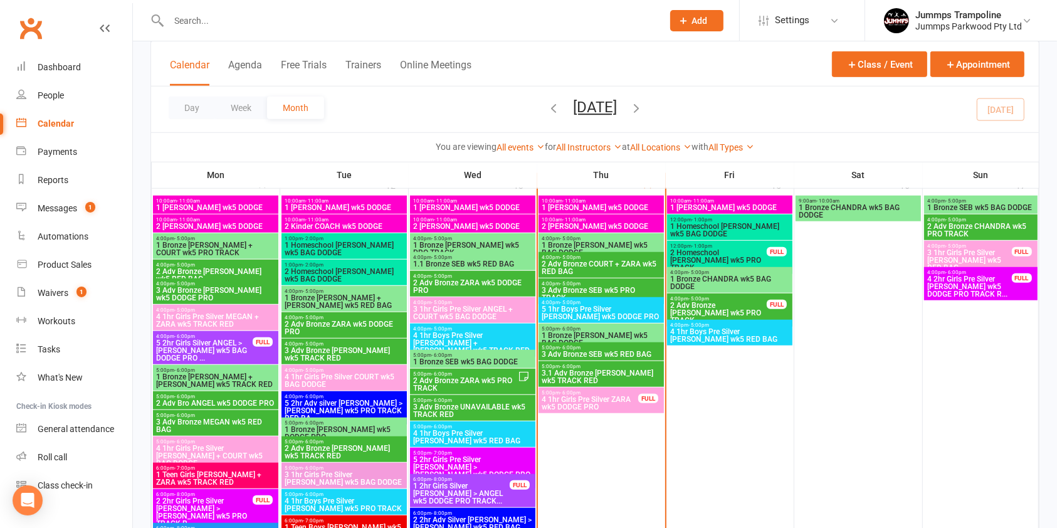
scroll to position [965, 0]
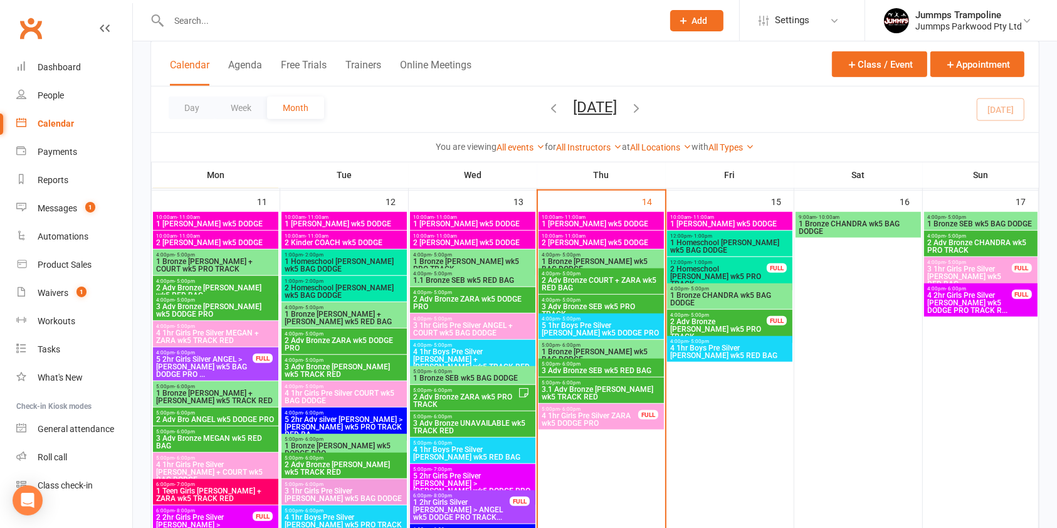
click at [639, 263] on span "1 Bronze [PERSON_NAME] wk5 BAG DODGE" at bounding box center [601, 265] width 120 height 15
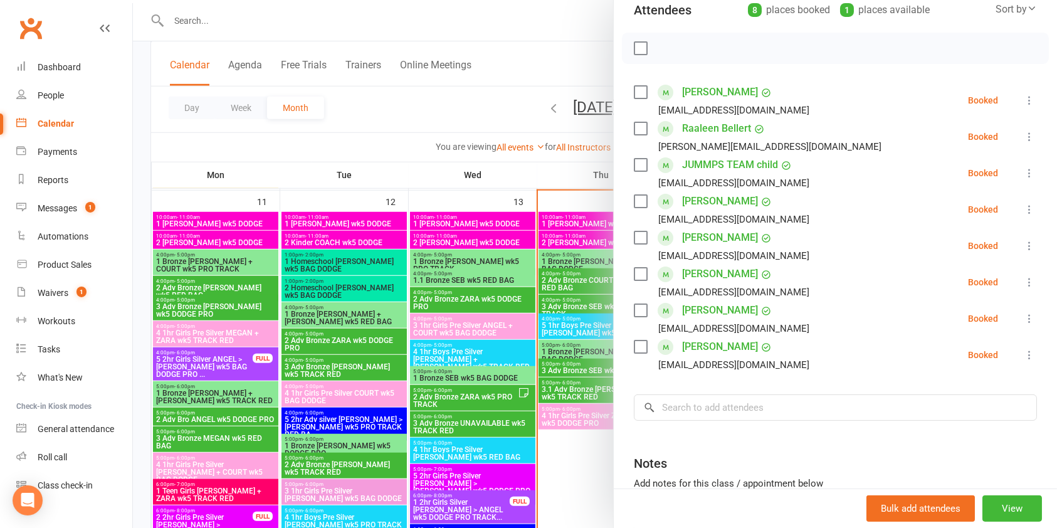
scroll to position [153, 0]
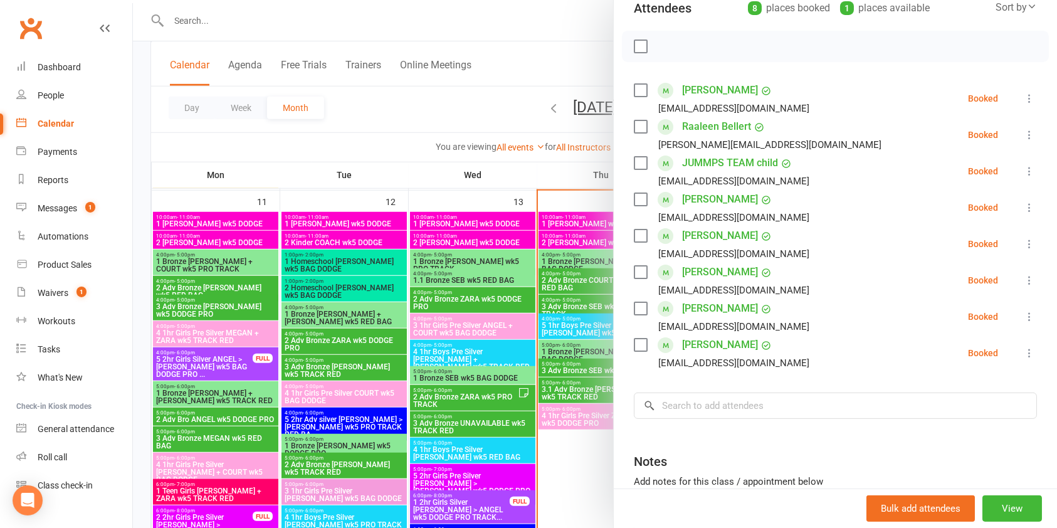
click at [562, 312] on div at bounding box center [595, 264] width 924 height 528
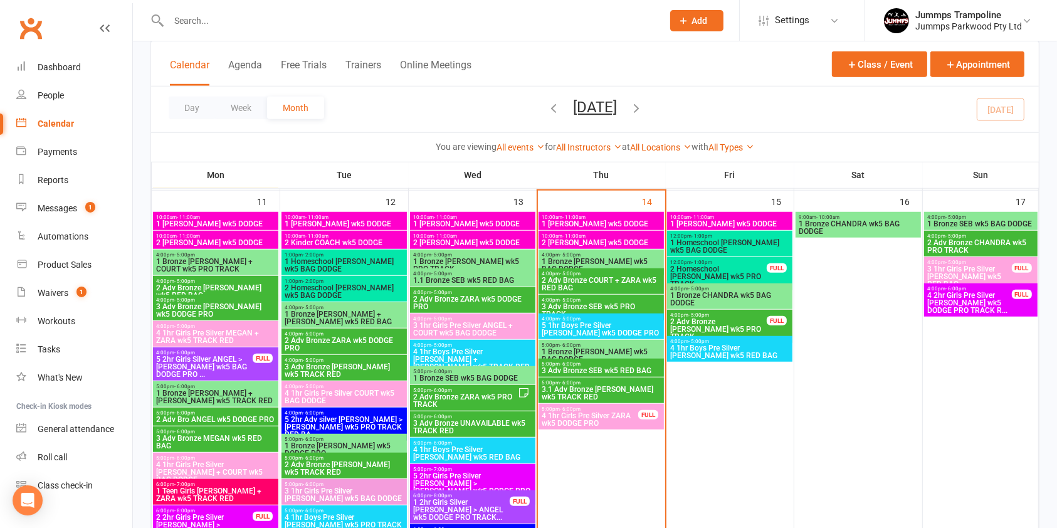
click at [619, 293] on div "4:00pm - 5:00pm 2 Adv Bronze COURT + ZARA wk5 RED BAG" at bounding box center [600, 281] width 125 height 26
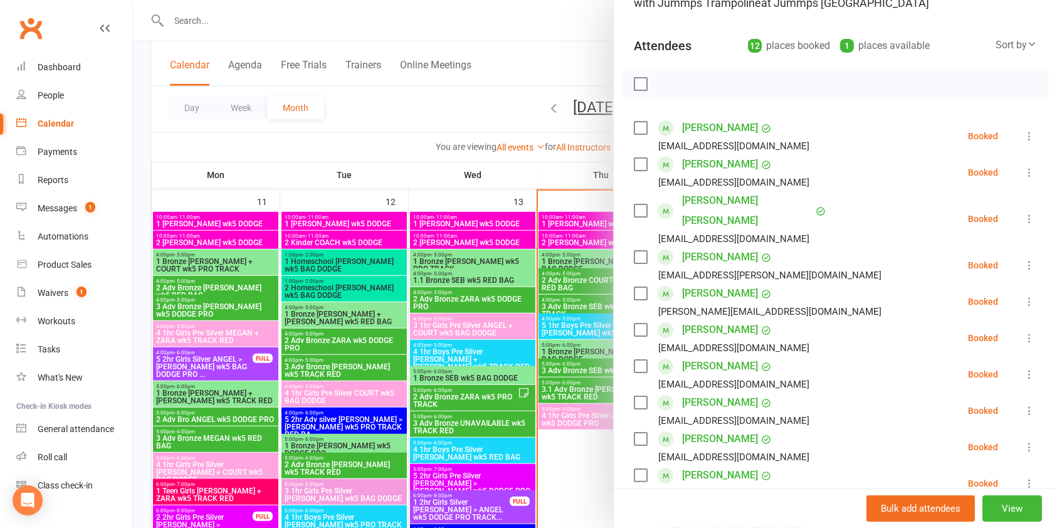
scroll to position [142, 0]
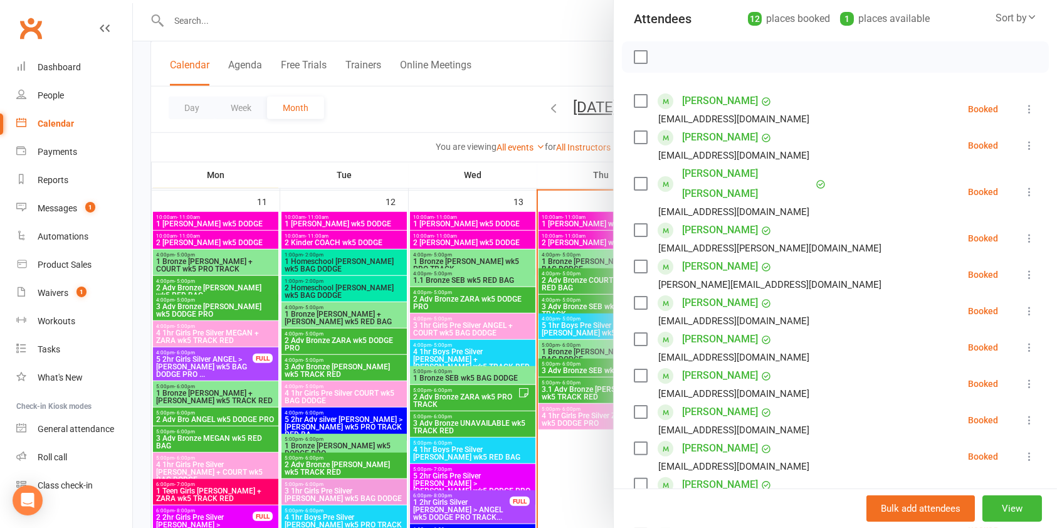
click at [562, 424] on div at bounding box center [595, 264] width 924 height 528
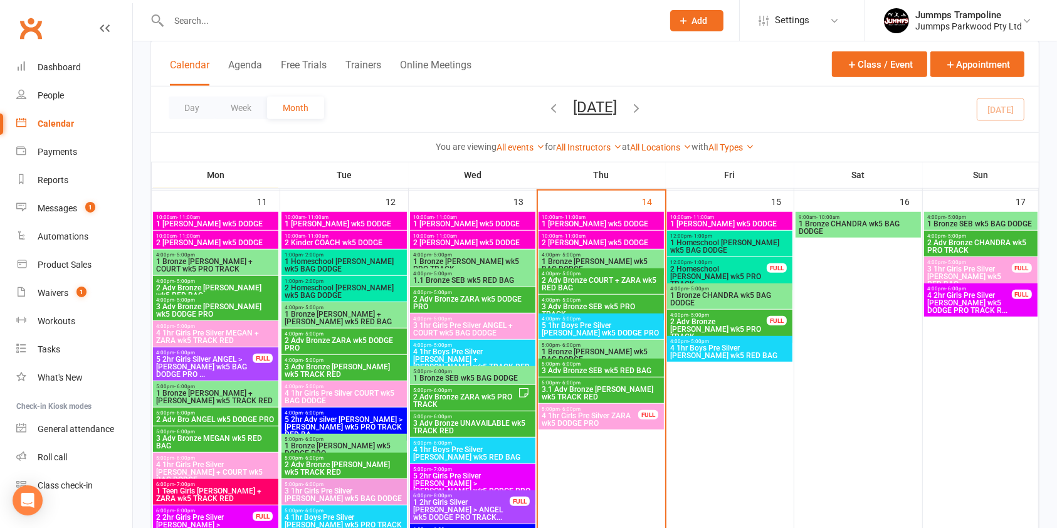
click at [632, 309] on span "3 Adv Bronze SEB wk5 PRO TRACK" at bounding box center [601, 310] width 120 height 15
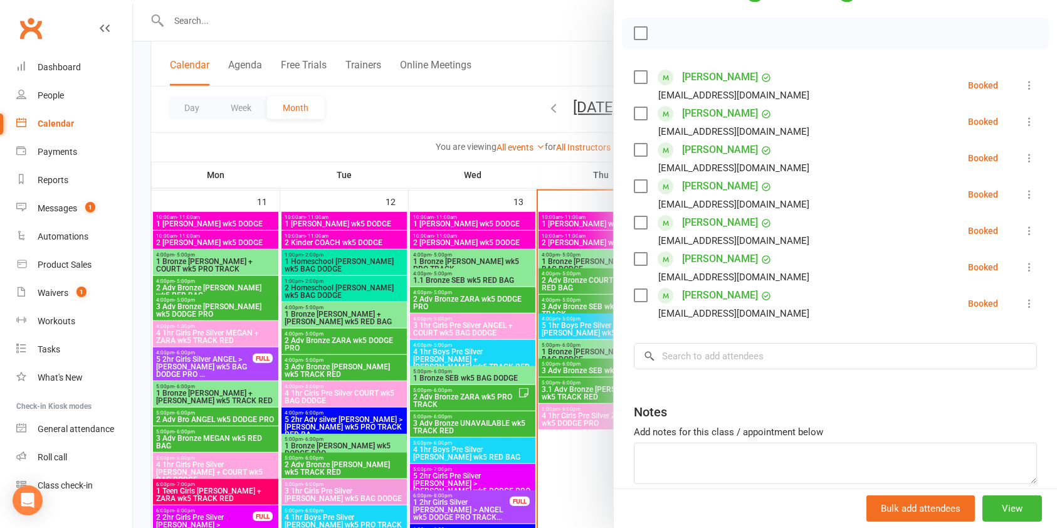
scroll to position [171, 0]
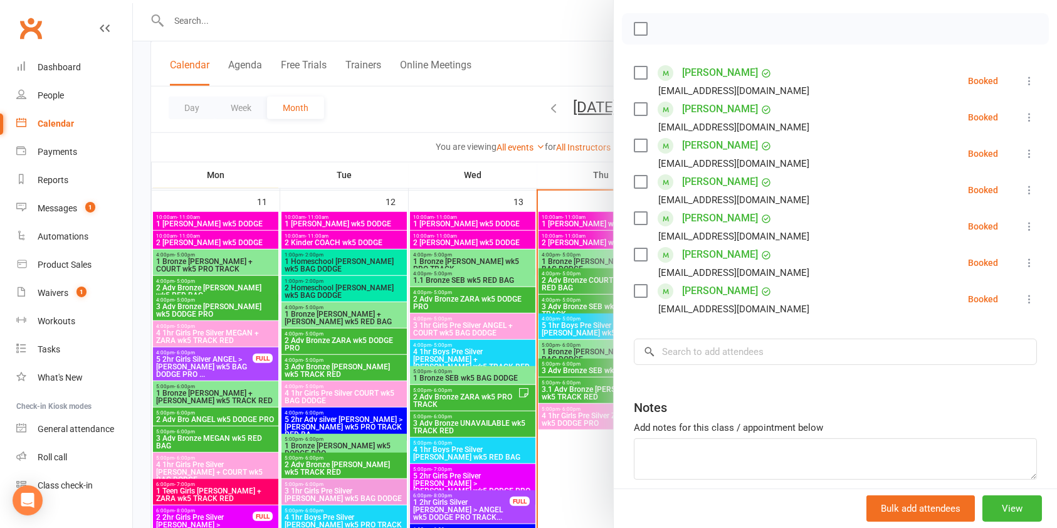
click at [559, 415] on div at bounding box center [595, 264] width 924 height 528
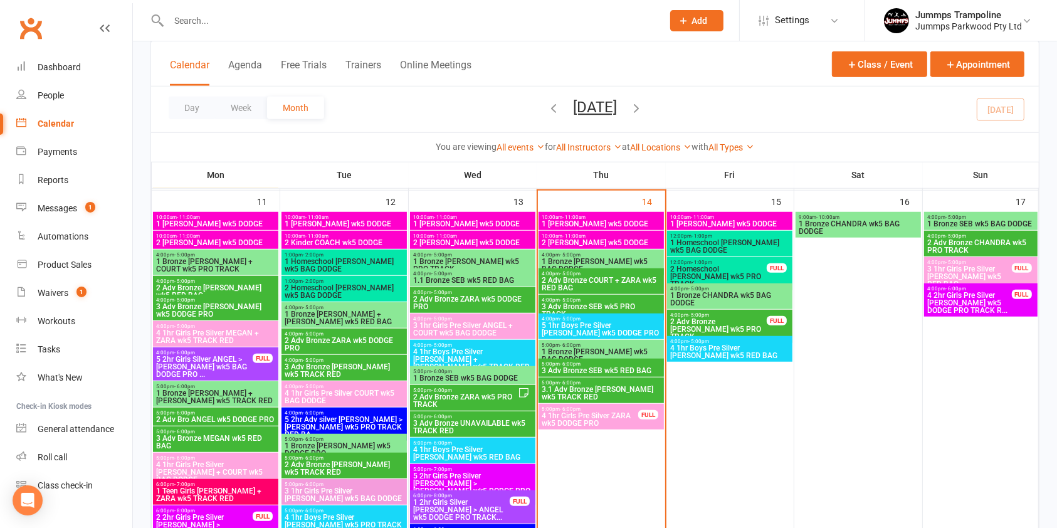
click at [635, 332] on span "5 1hr Boys Pre Silver [PERSON_NAME] wk5 DODGE PRO" at bounding box center [601, 329] width 120 height 15
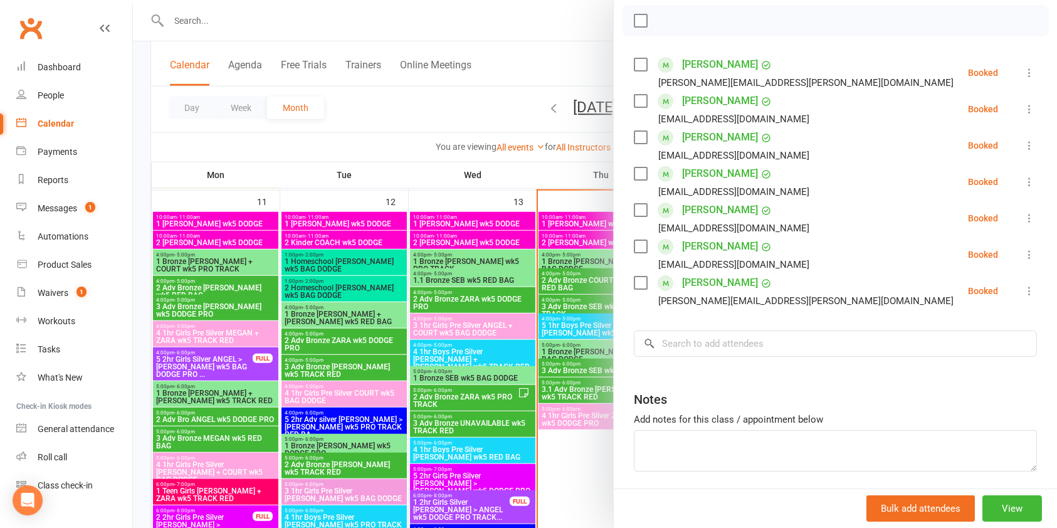
scroll to position [179, 0]
click at [560, 417] on div at bounding box center [595, 264] width 924 height 528
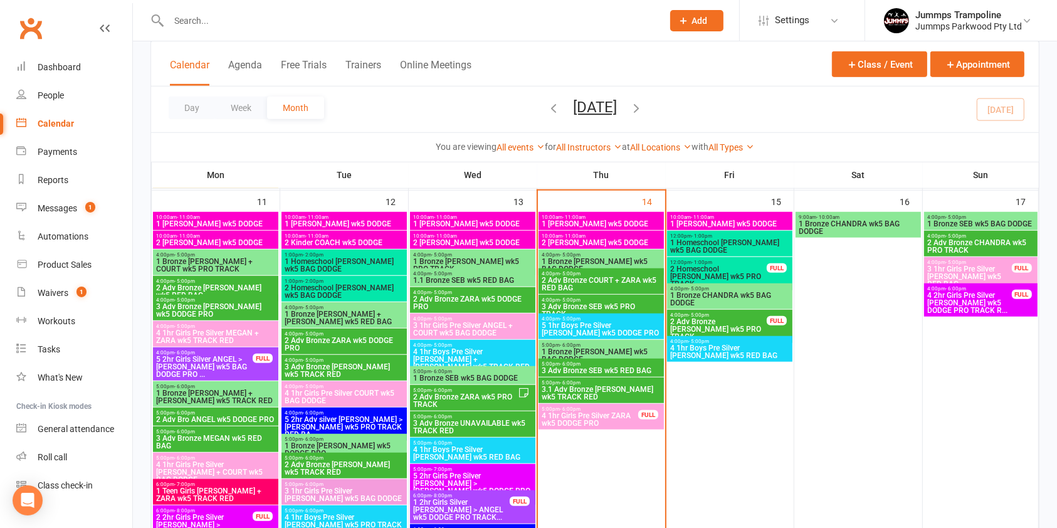
click at [621, 356] on div "5:00pm - 6:00pm 1 Bronze MEL wk5 BAG DODGE" at bounding box center [600, 353] width 125 height 26
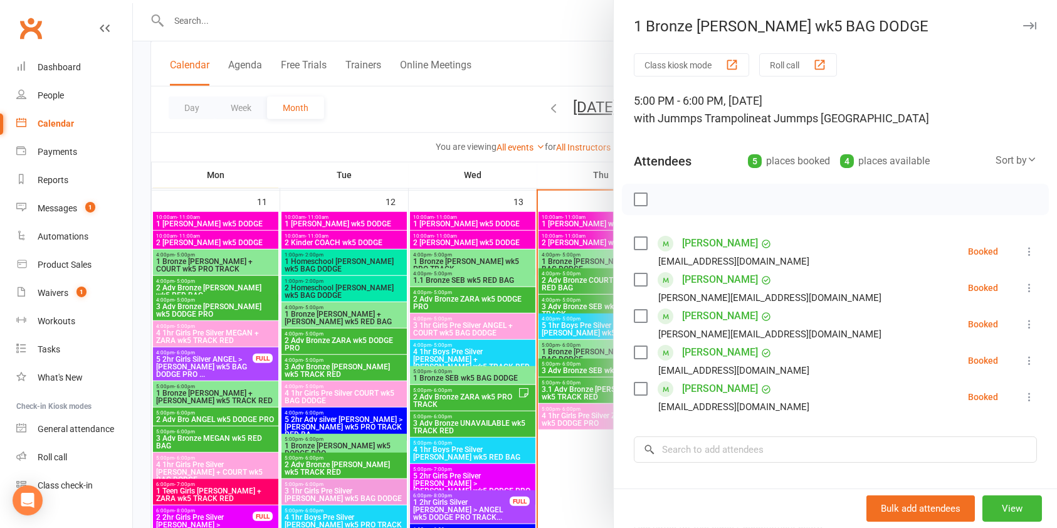
click at [558, 446] on div at bounding box center [595, 264] width 924 height 528
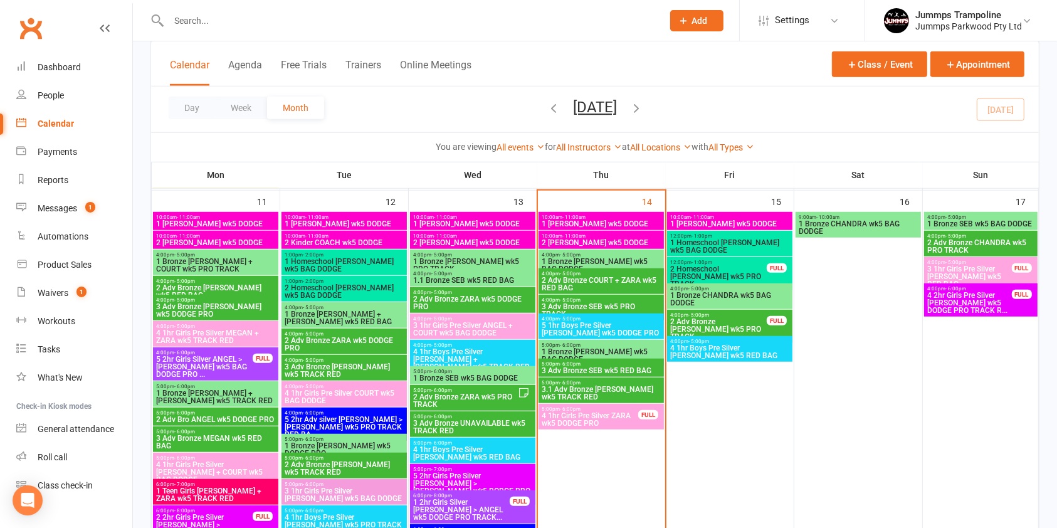
click at [642, 318] on span "4:00pm - 5:00pm" at bounding box center [601, 319] width 120 height 6
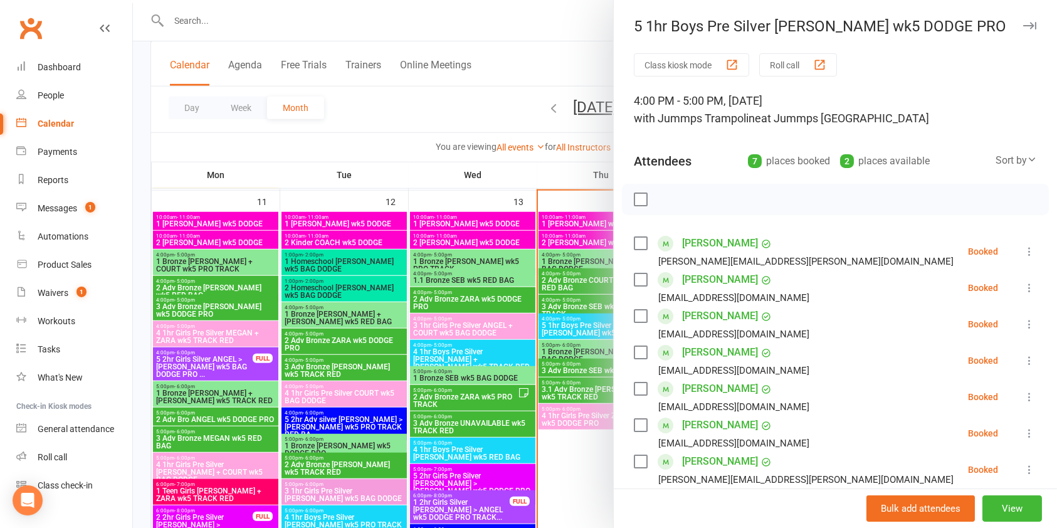
click at [522, 354] on div at bounding box center [595, 264] width 924 height 528
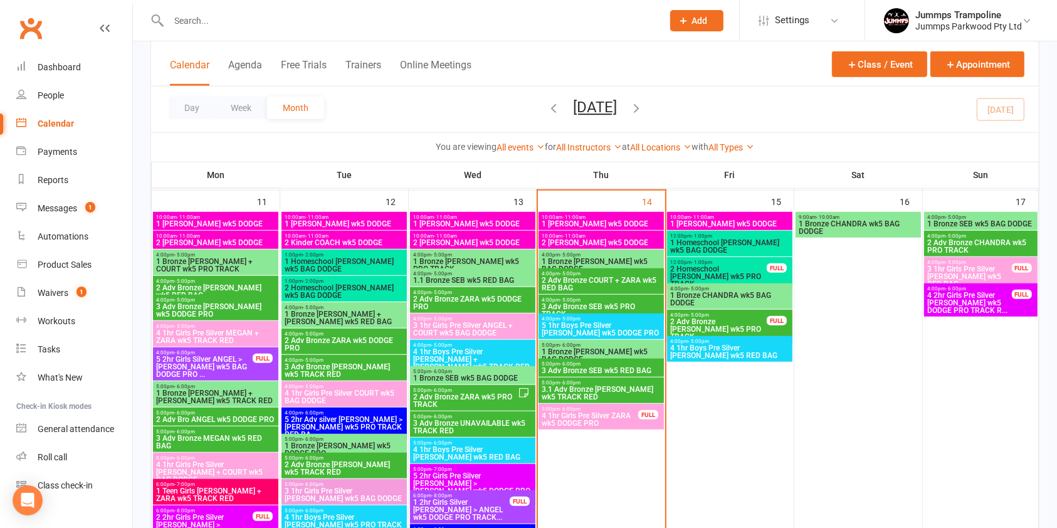
click at [367, 30] on div at bounding box center [401, 20] width 503 height 41
click at [189, 16] on input "text" at bounding box center [409, 21] width 489 height 18
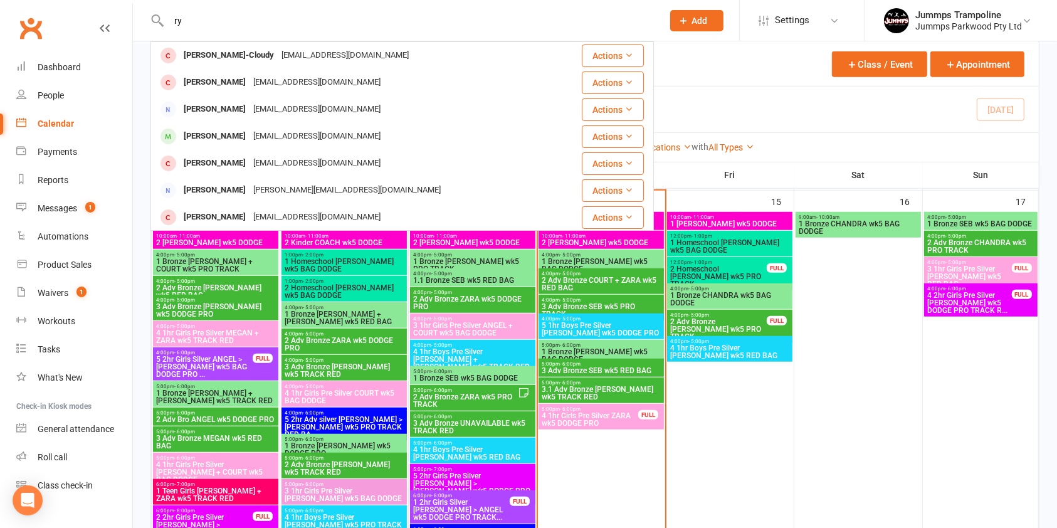
type input "r"
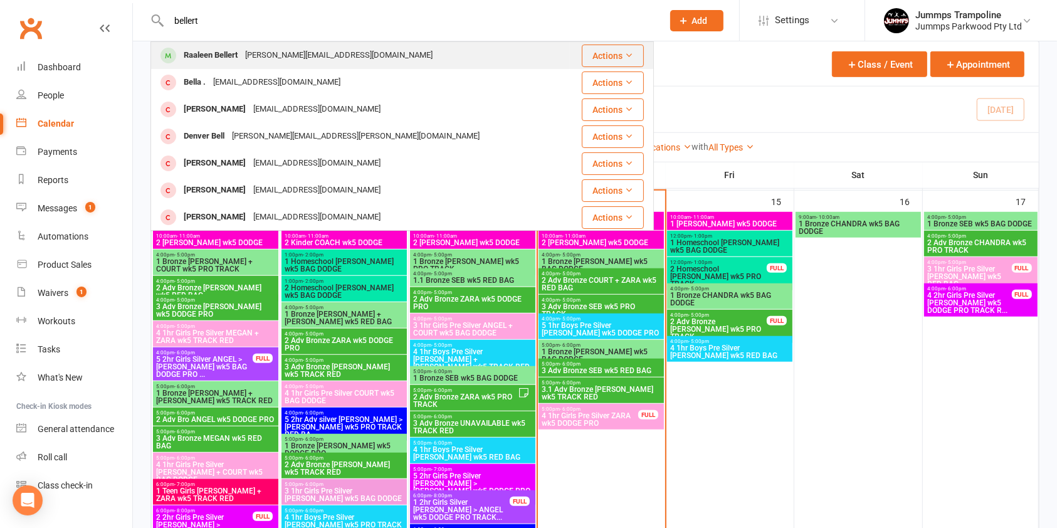
type input "bellert"
click at [258, 55] on div "kaitlyn.cullimore@aruma.com.au" at bounding box center [338, 55] width 195 height 18
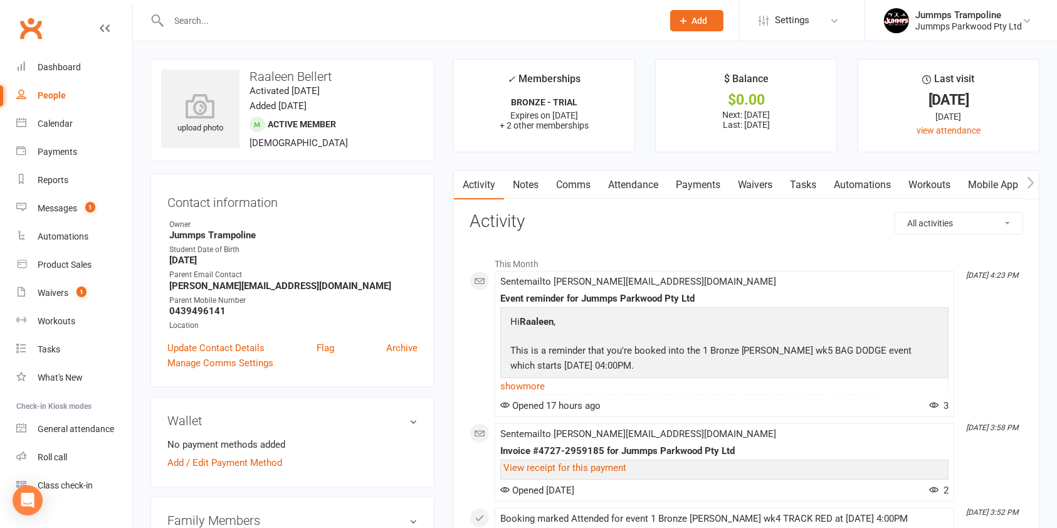
click at [705, 186] on link "Payments" at bounding box center [698, 185] width 62 height 29
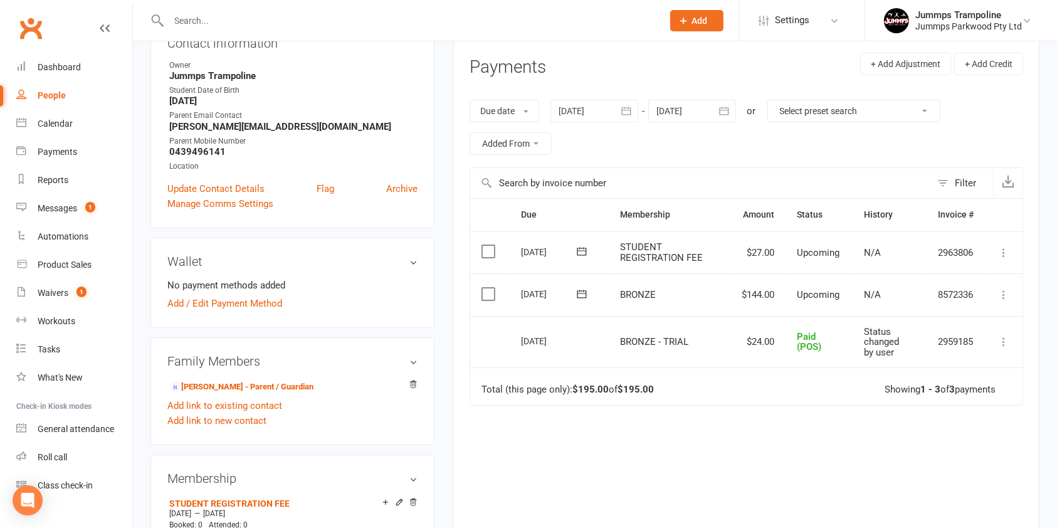
scroll to position [158, 0]
click at [487, 251] on label at bounding box center [489, 252] width 17 height 13
click at [487, 246] on input "checkbox" at bounding box center [485, 246] width 8 height 0
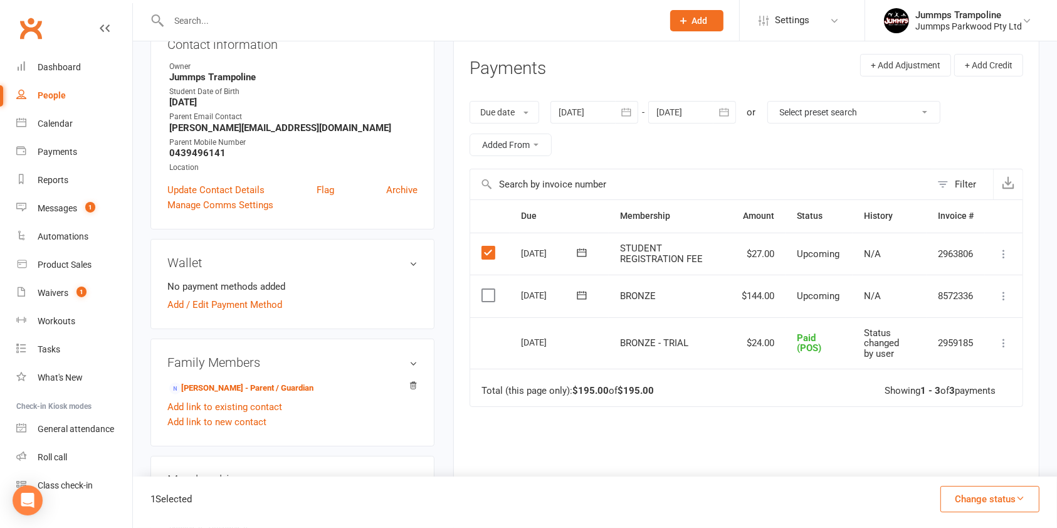
click at [485, 295] on label at bounding box center [489, 295] width 17 height 13
click at [485, 289] on input "checkbox" at bounding box center [485, 289] width 8 height 0
click at [1020, 497] on icon "button" at bounding box center [1020, 497] width 9 height 9
click at [855, 426] on div "Due Contact Membership Amount Status History Invoice # Select this 14 Aug 2025 …" at bounding box center [747, 383] width 554 height 369
click at [1003, 295] on icon at bounding box center [1003, 296] width 13 height 13
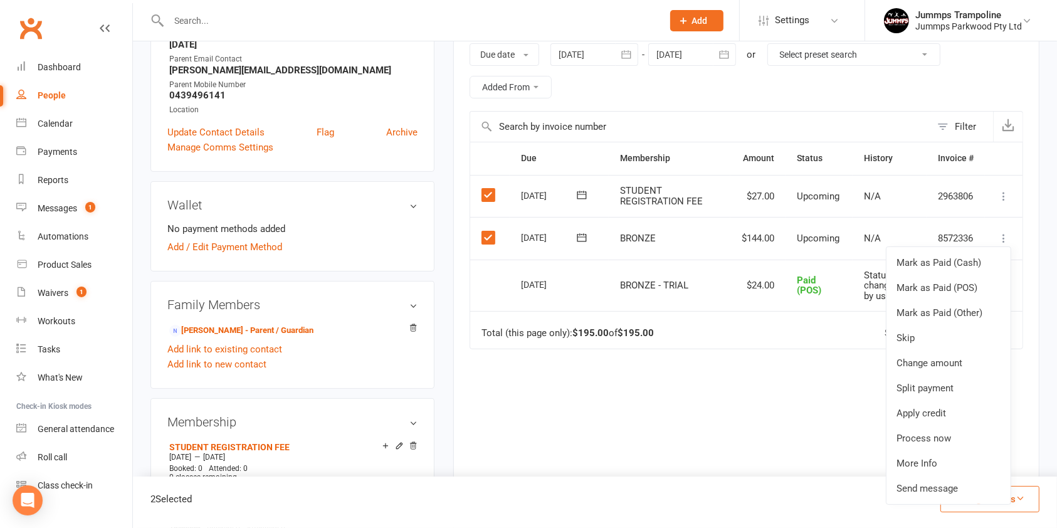
scroll to position [215, 0]
click at [797, 416] on div "Due Contact Membership Amount Status History Invoice # Select this 14 Aug 2025 …" at bounding box center [747, 326] width 554 height 369
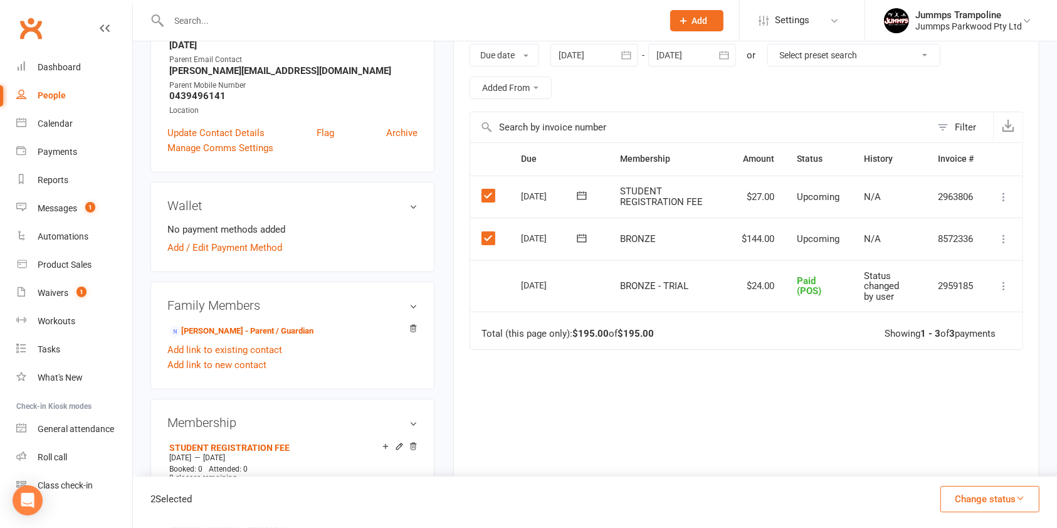
click at [1003, 498] on button "Change status" at bounding box center [989, 499] width 99 height 26
click at [984, 416] on link "Paid (POS)" at bounding box center [977, 414] width 124 height 25
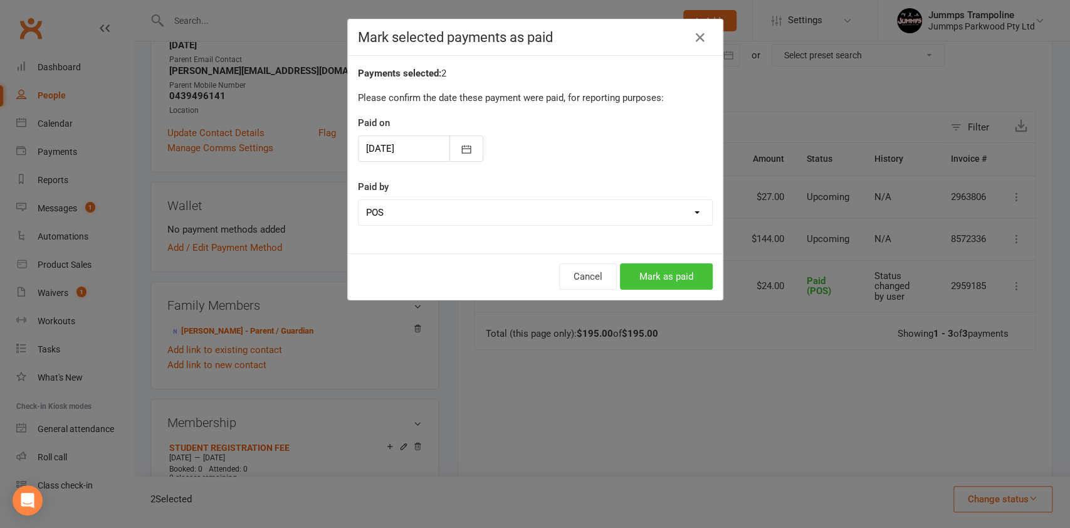
click at [663, 276] on button "Mark as paid" at bounding box center [666, 276] width 93 height 26
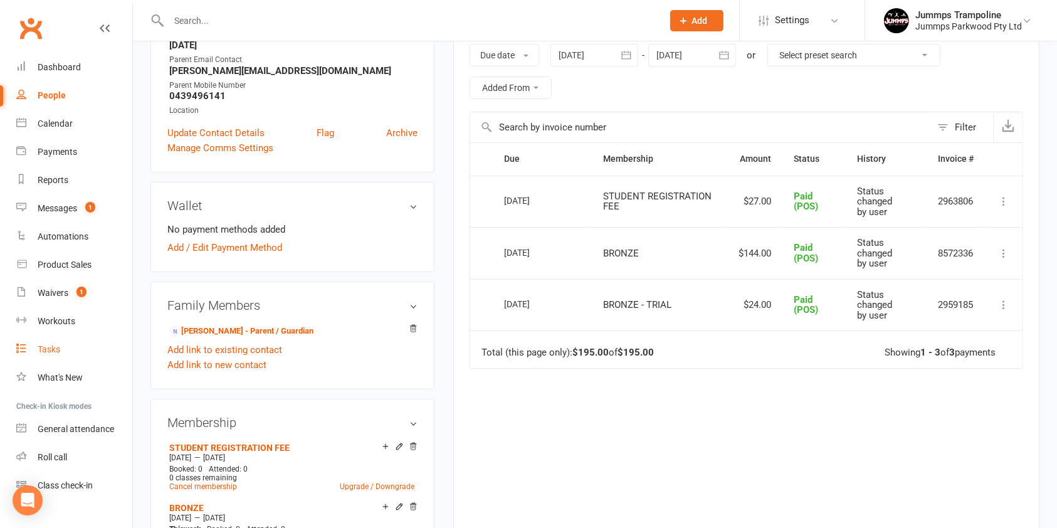
scroll to position [19, 0]
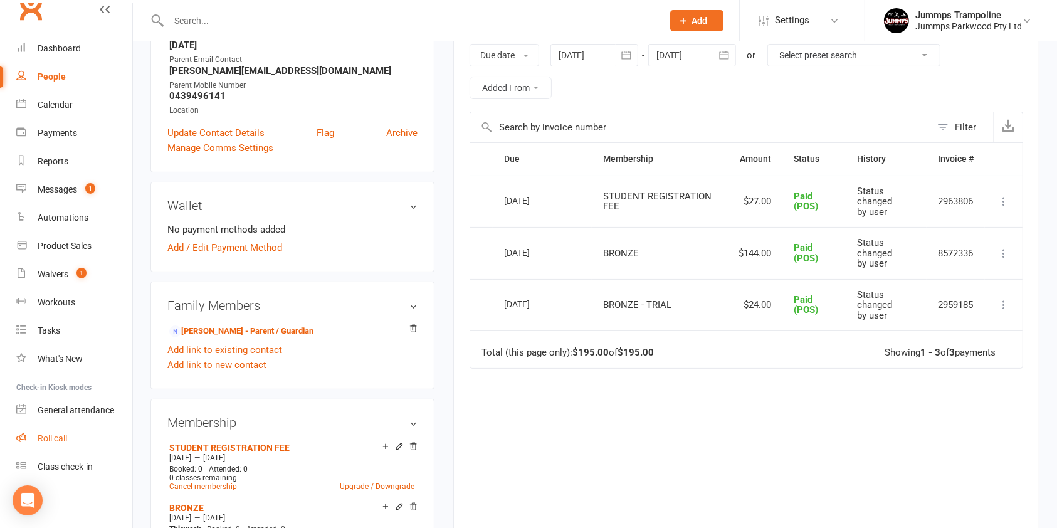
click at [66, 438] on div "Roll call" at bounding box center [52, 438] width 29 height 10
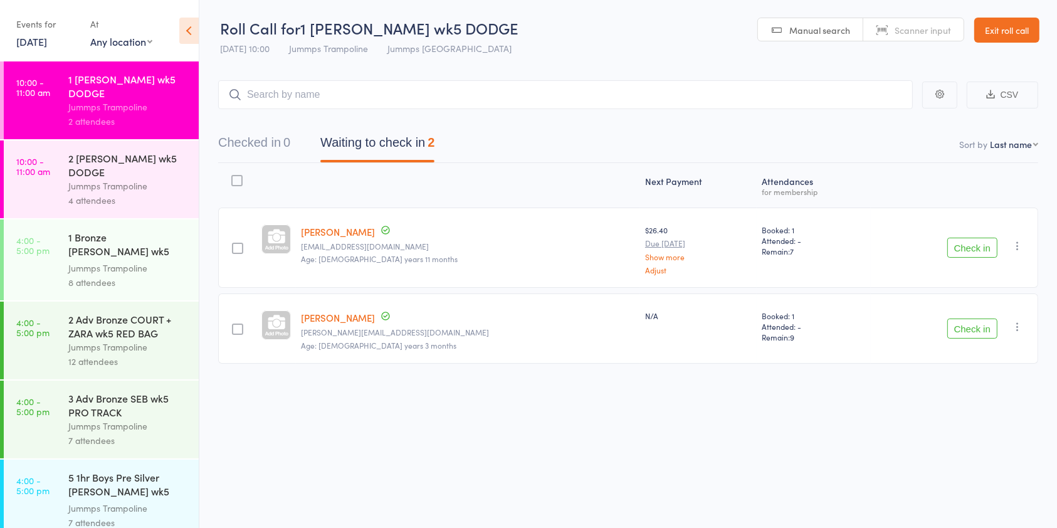
click at [1021, 26] on link "Exit roll call" at bounding box center [1006, 30] width 65 height 25
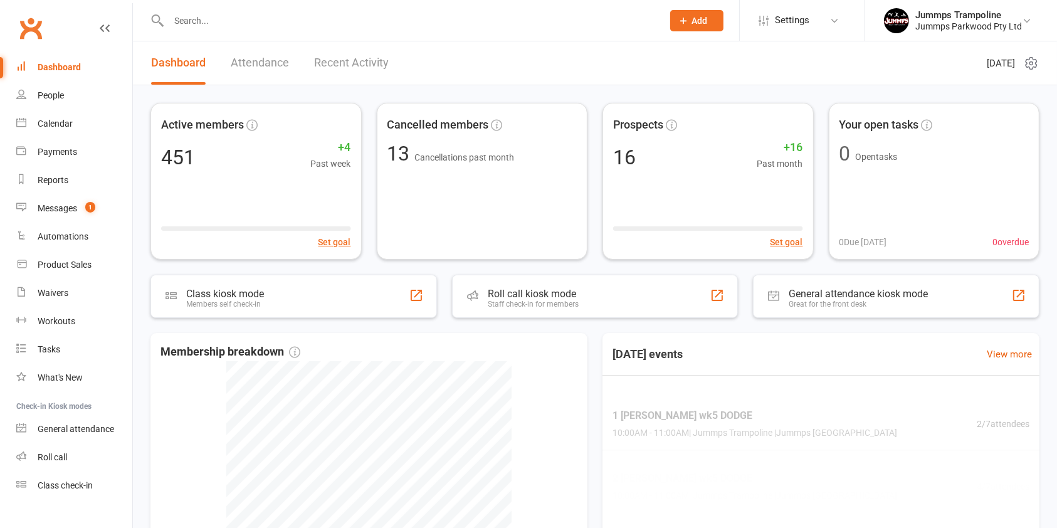
click at [342, 23] on input "text" at bounding box center [409, 21] width 489 height 18
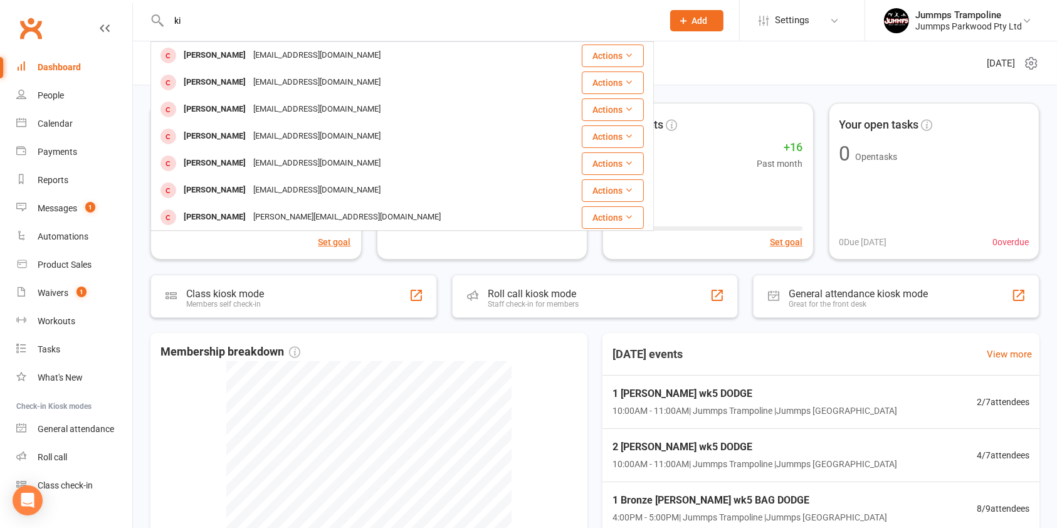
type input "k"
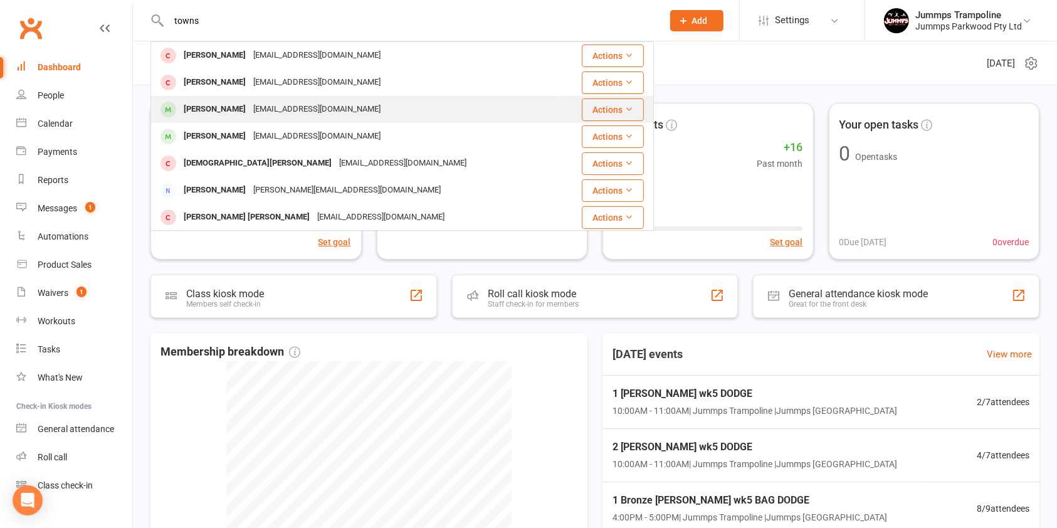
type input "towns"
click at [228, 112] on div "[PERSON_NAME]" at bounding box center [215, 109] width 70 height 18
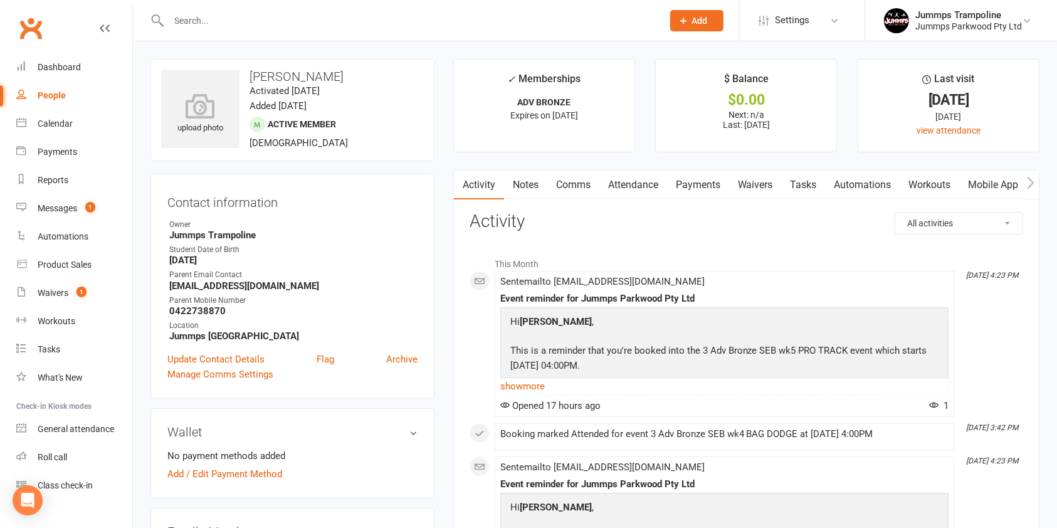
click at [644, 184] on link "Attendance" at bounding box center [633, 185] width 68 height 29
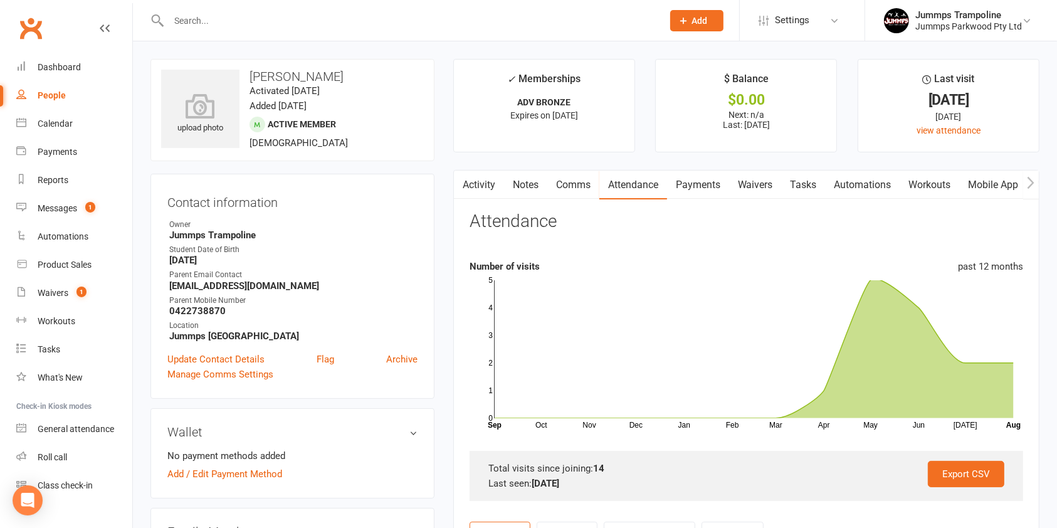
click at [706, 189] on link "Payments" at bounding box center [698, 185] width 62 height 29
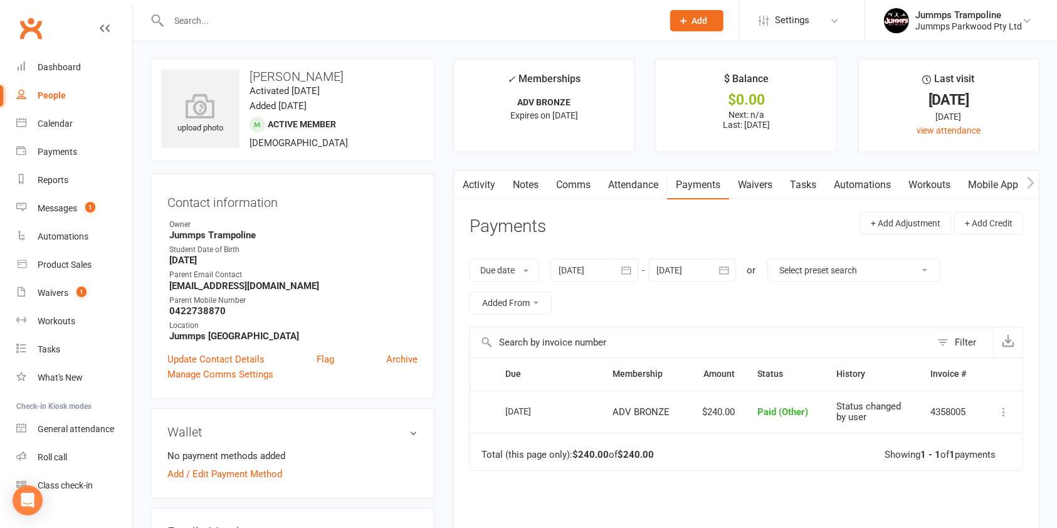
click at [477, 184] on link "Activity" at bounding box center [479, 185] width 50 height 29
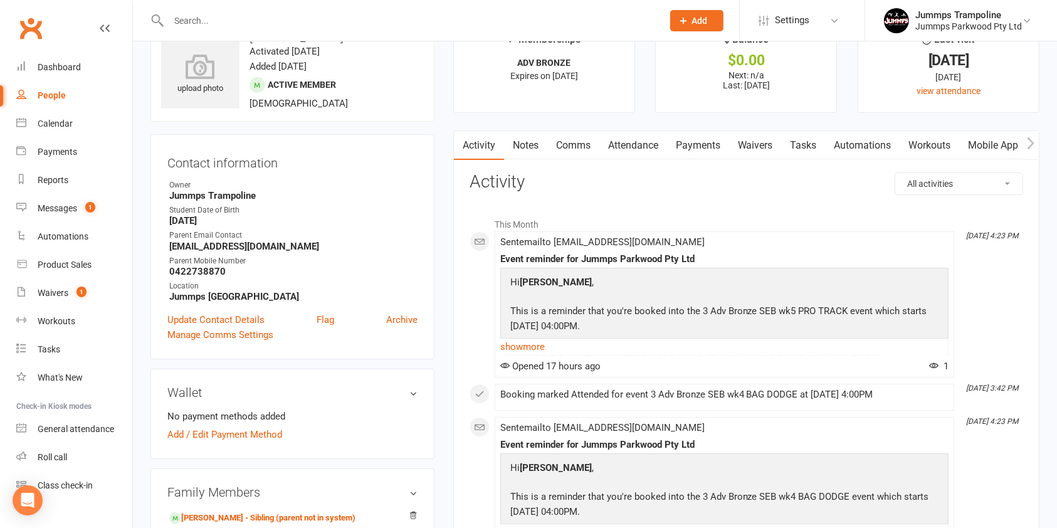
scroll to position [36, 0]
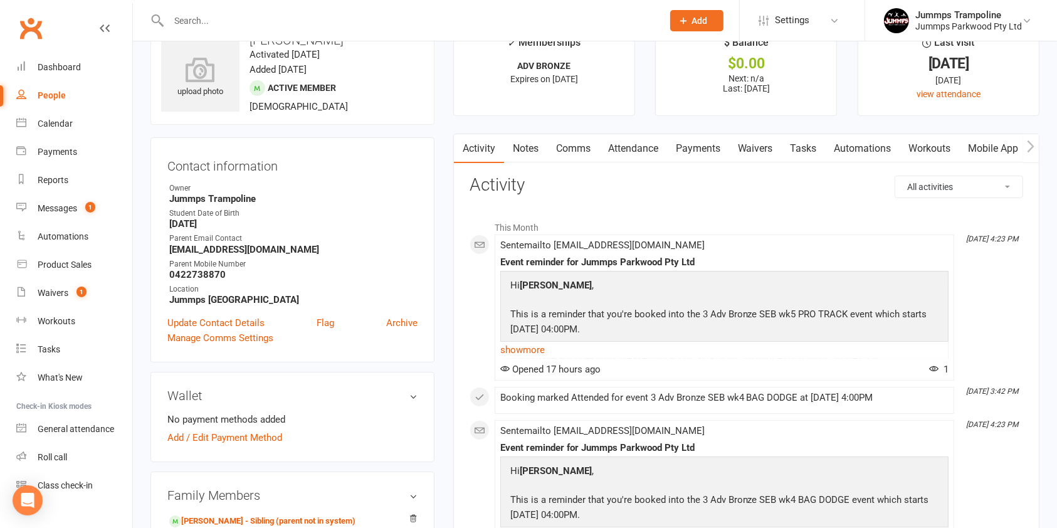
click at [614, 140] on link "Attendance" at bounding box center [633, 148] width 68 height 29
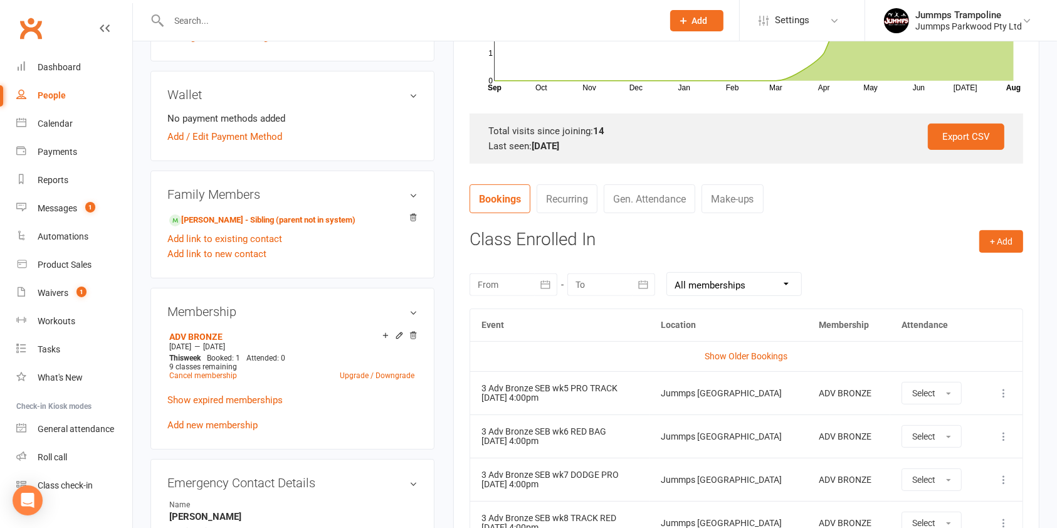
scroll to position [339, 0]
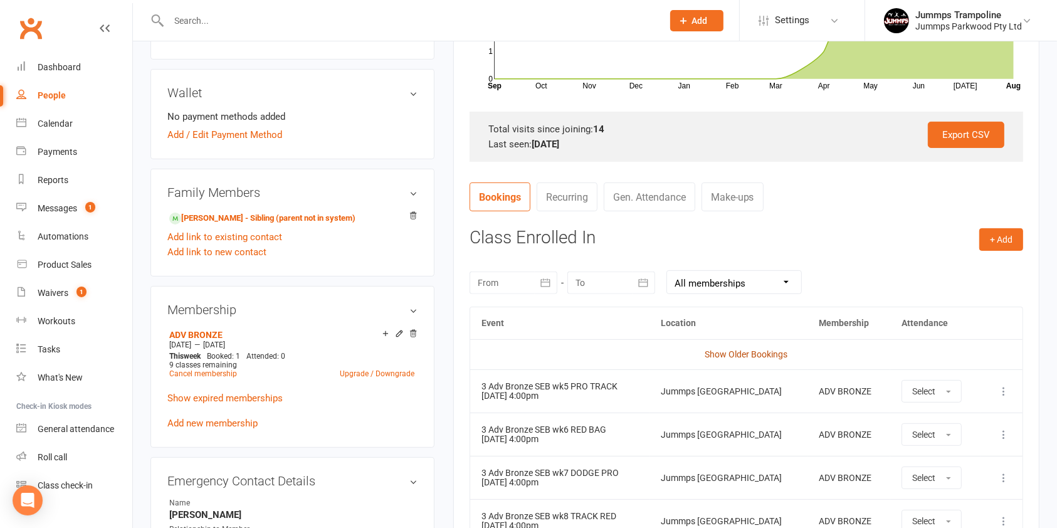
click at [753, 349] on link "Show Older Bookings" at bounding box center [746, 354] width 83 height 10
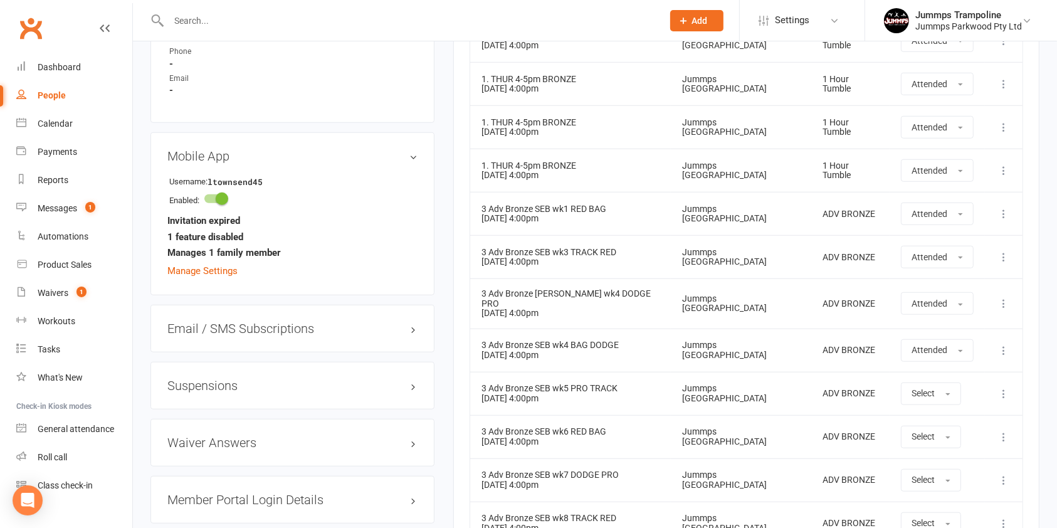
scroll to position [950, 0]
click at [929, 383] on button "Select" at bounding box center [931, 392] width 60 height 23
click at [957, 439] on link "Absent" at bounding box center [963, 445] width 124 height 25
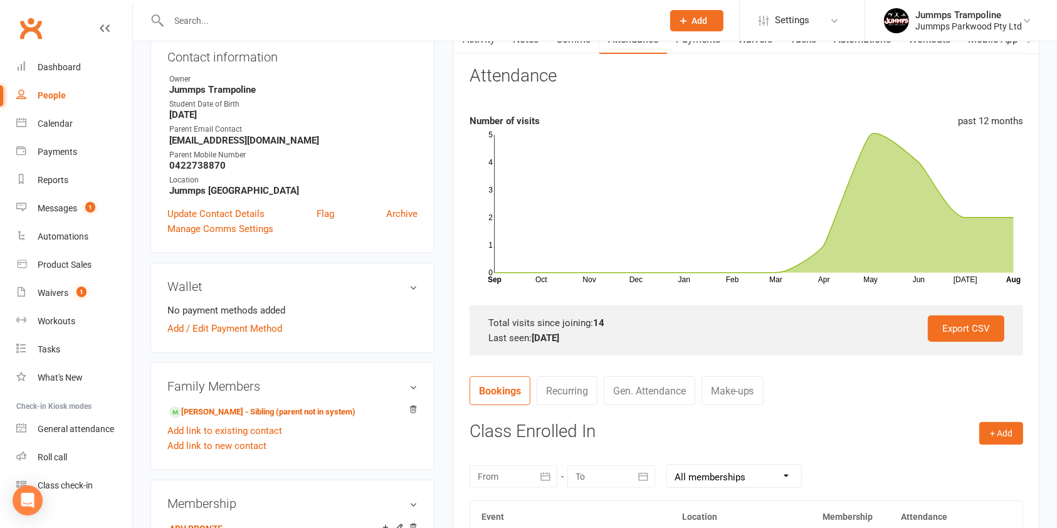
scroll to position [151, 0]
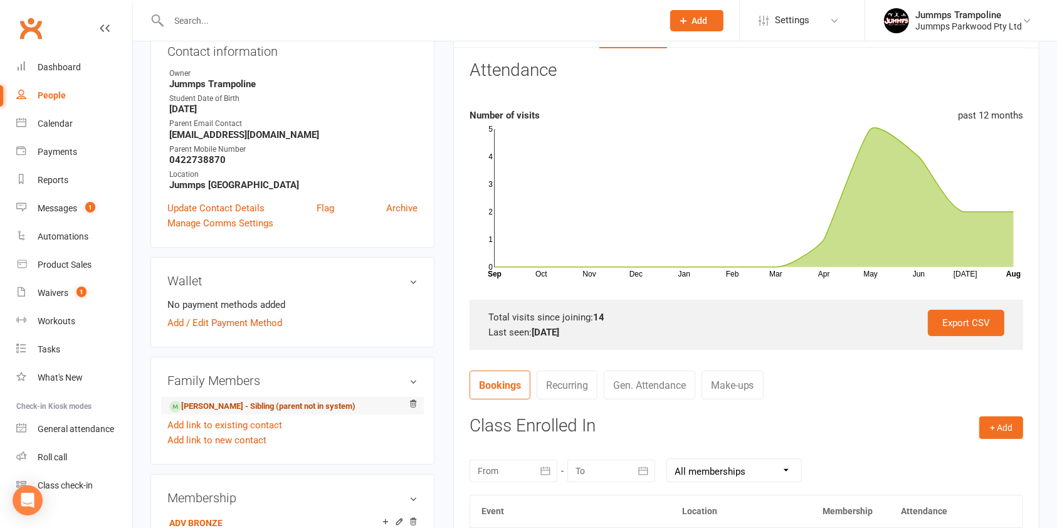
click at [277, 403] on link "[PERSON_NAME] - Sibling (parent not in system)" at bounding box center [262, 406] width 186 height 13
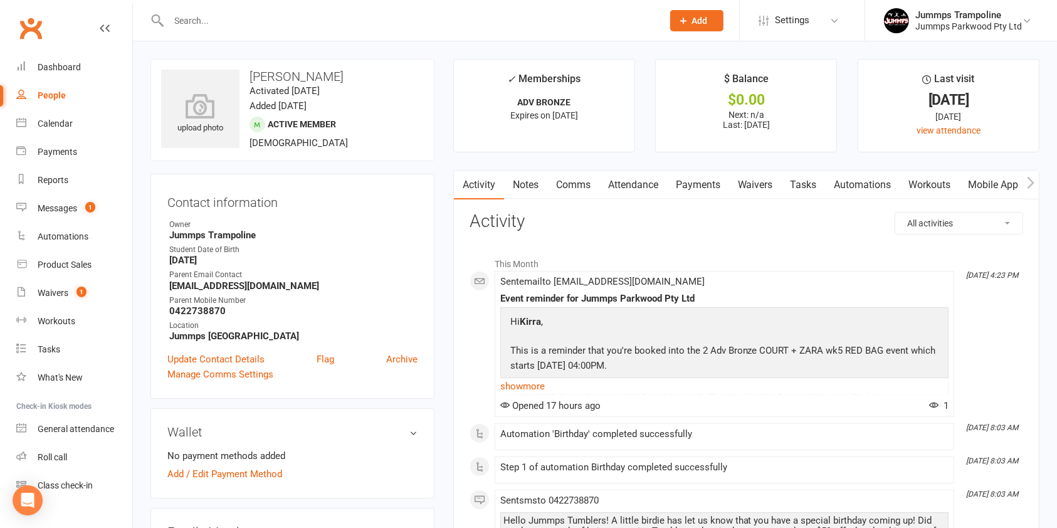
click at [633, 181] on link "Attendance" at bounding box center [633, 185] width 68 height 29
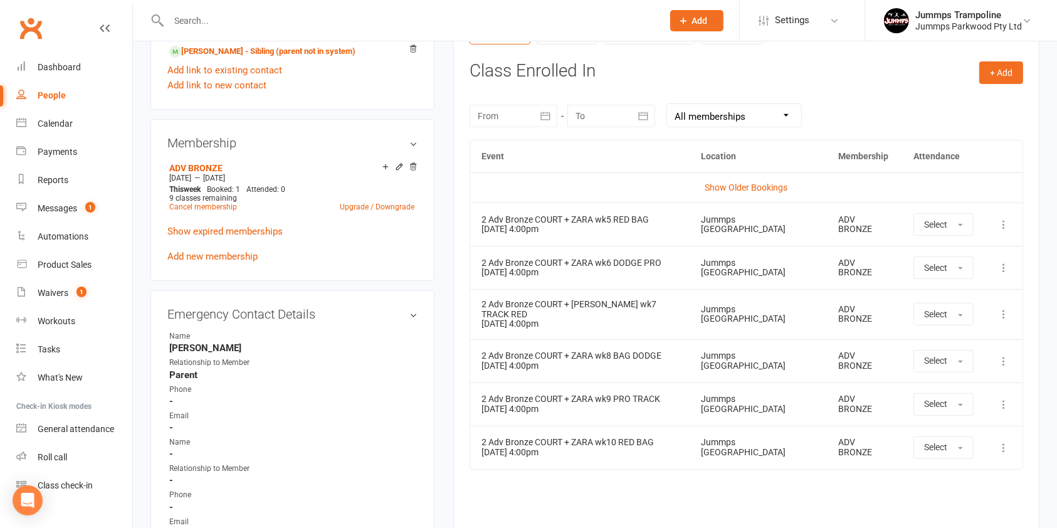
scroll to position [507, 0]
click at [757, 183] on link "Show Older Bookings" at bounding box center [746, 187] width 83 height 10
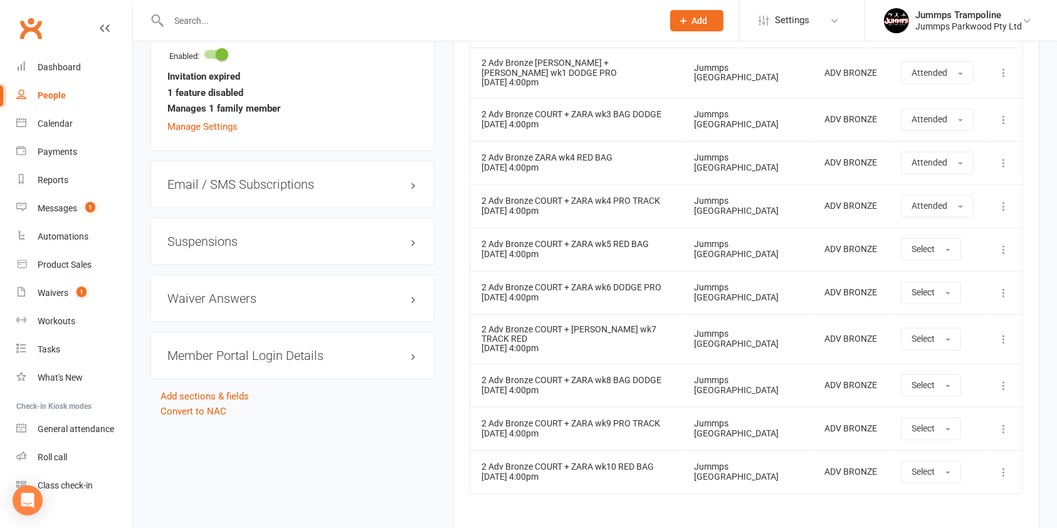
scroll to position [1071, 0]
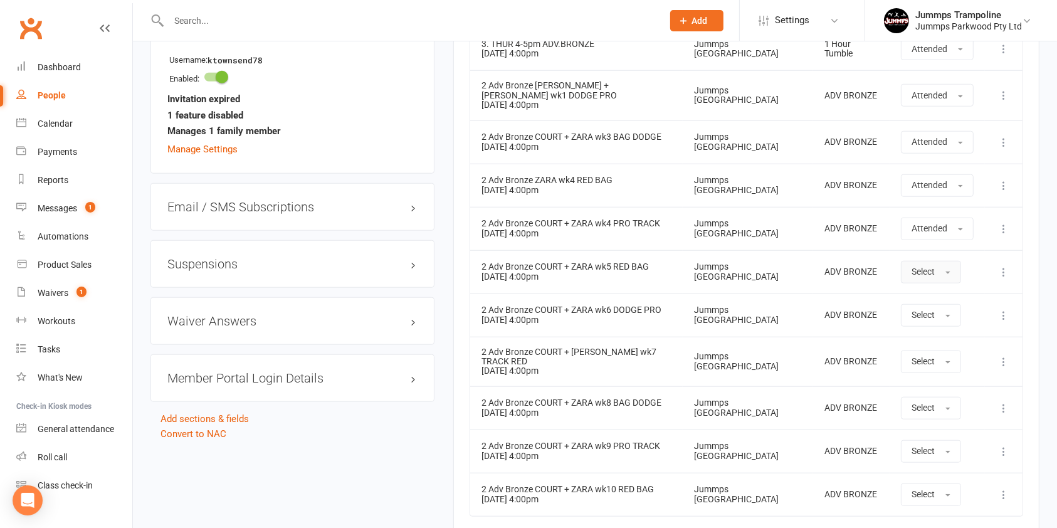
click at [930, 269] on button "Select" at bounding box center [931, 272] width 60 height 23
click at [923, 323] on link "Absent" at bounding box center [963, 325] width 124 height 25
click at [58, 127] on div "Calendar" at bounding box center [55, 123] width 35 height 10
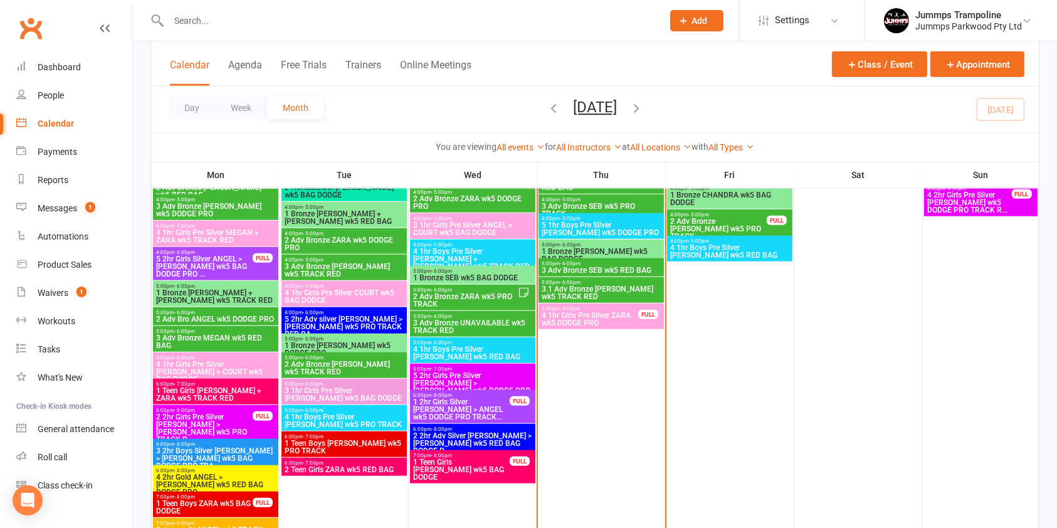
scroll to position [1000, 0]
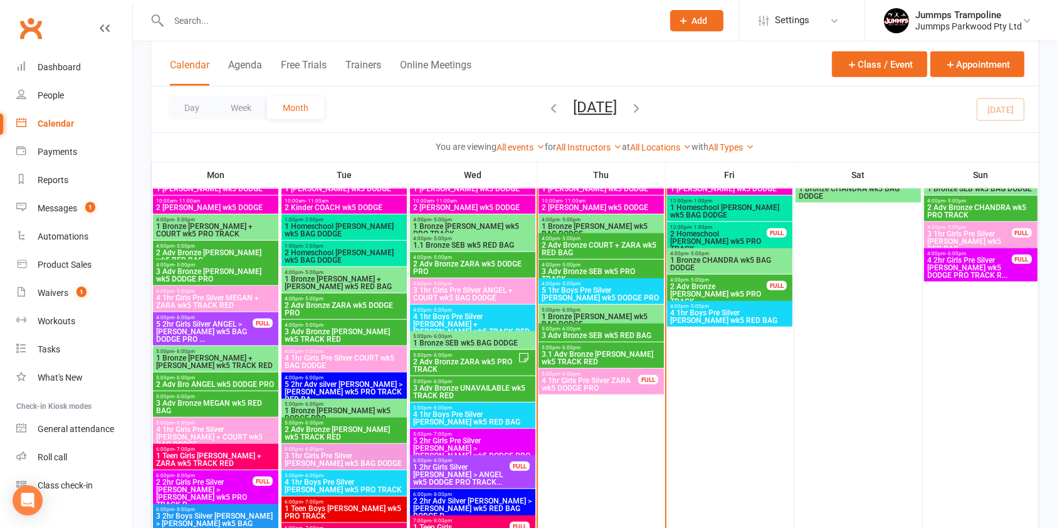
click at [620, 333] on span "3 Adv Bronze SEB wk5 RED BAG" at bounding box center [601, 336] width 120 height 8
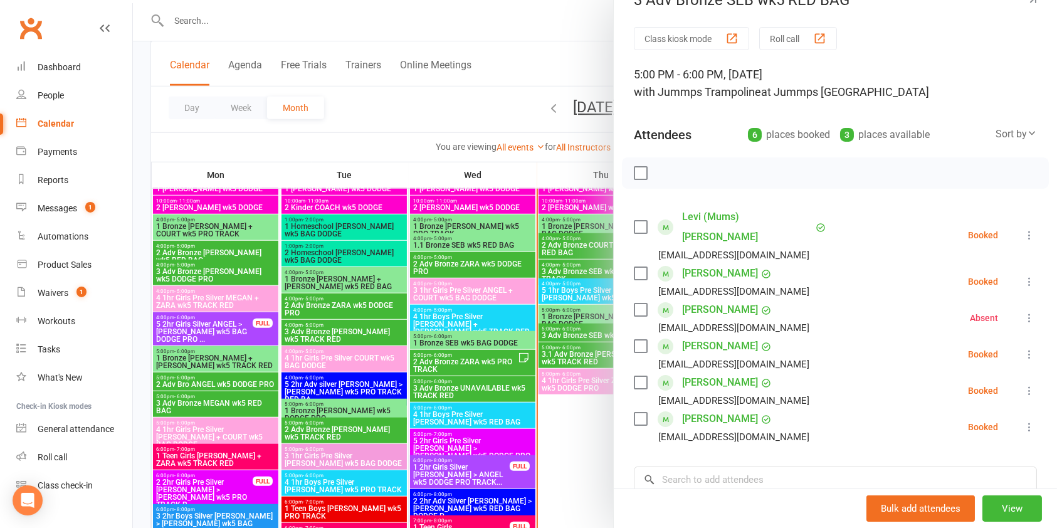
scroll to position [0, 0]
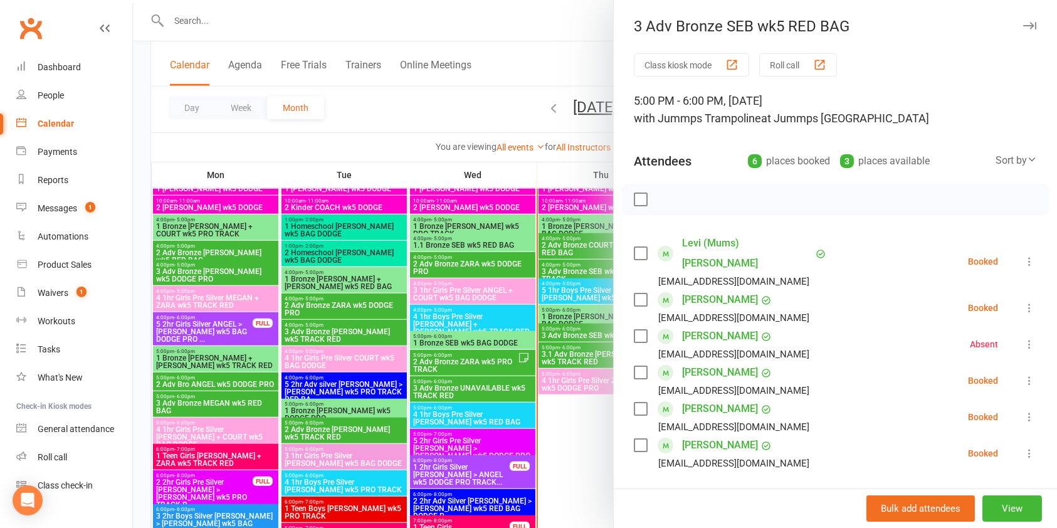
click at [1023, 26] on icon "button" at bounding box center [1029, 26] width 13 height 8
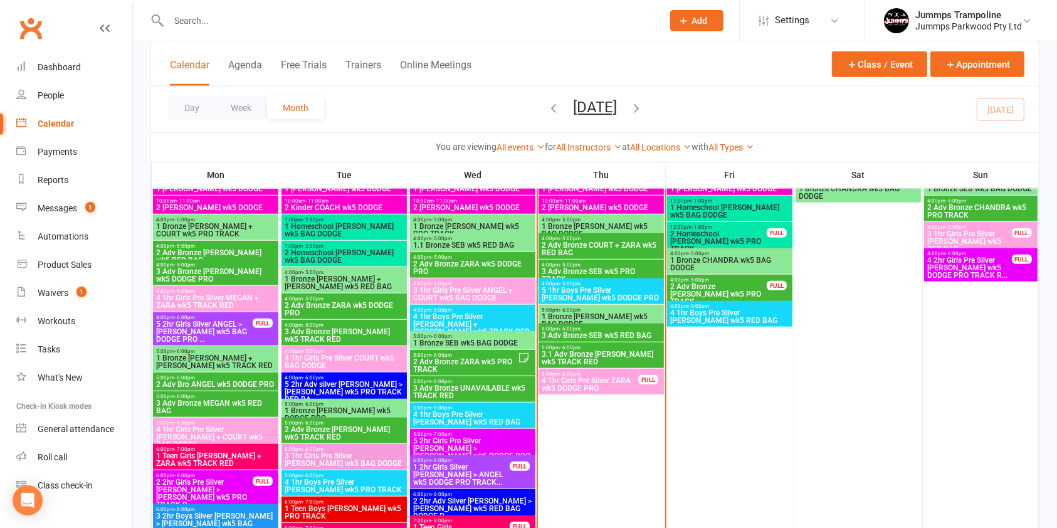
click at [631, 354] on span "3.1 Adv Bronze [PERSON_NAME] wk5 TRACK RED" at bounding box center [601, 357] width 120 height 15
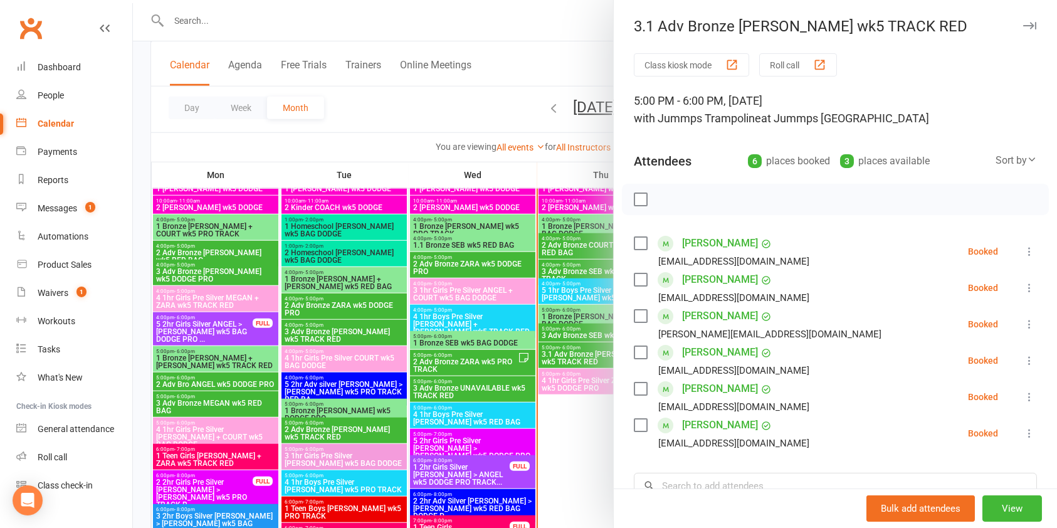
click at [1023, 27] on icon "button" at bounding box center [1029, 26] width 13 height 8
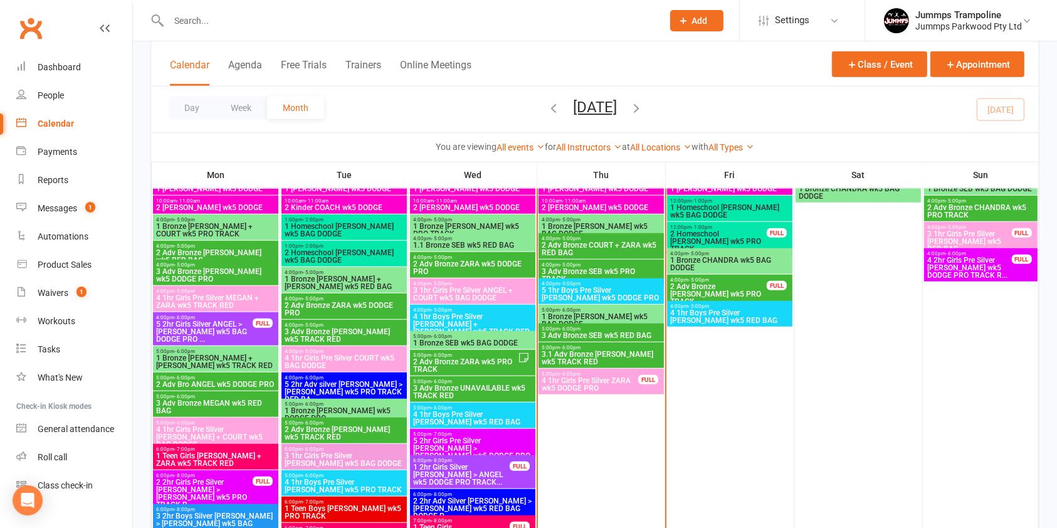
click at [638, 357] on span "3.1 Adv Bronze [PERSON_NAME] wk5 TRACK RED" at bounding box center [601, 357] width 120 height 15
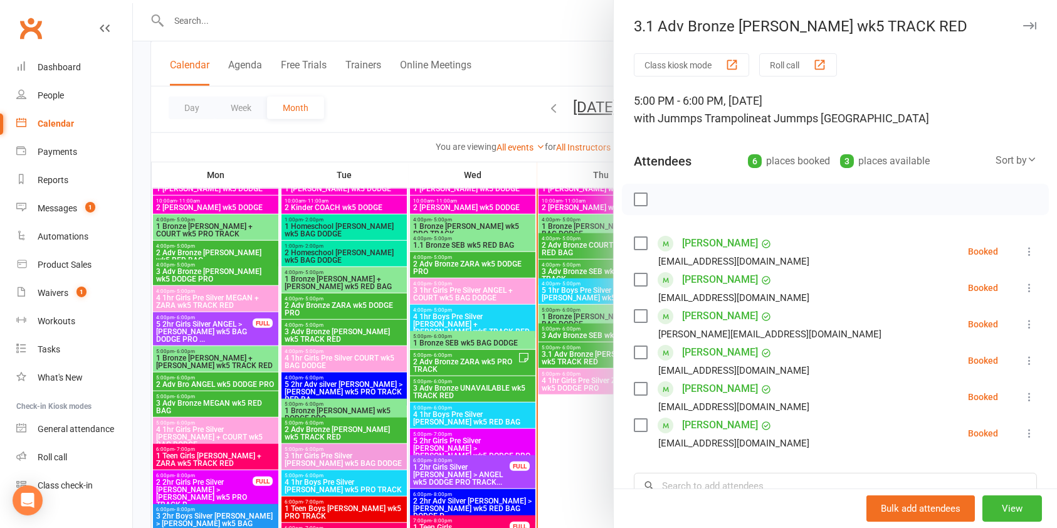
click at [1023, 27] on icon "button" at bounding box center [1029, 26] width 13 height 8
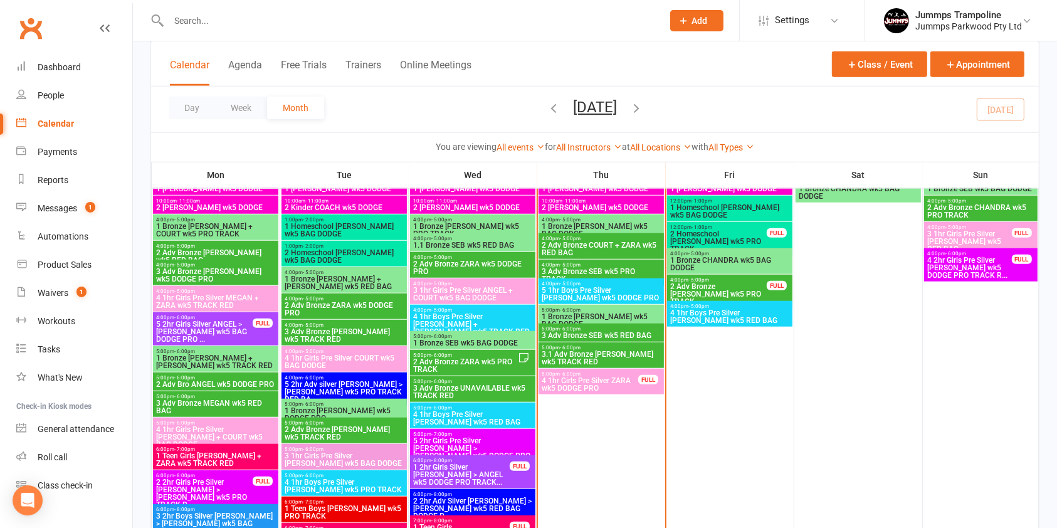
click at [602, 247] on span "2 Adv Bronze COURT + ZARA wk5 RED BAG" at bounding box center [601, 248] width 120 height 15
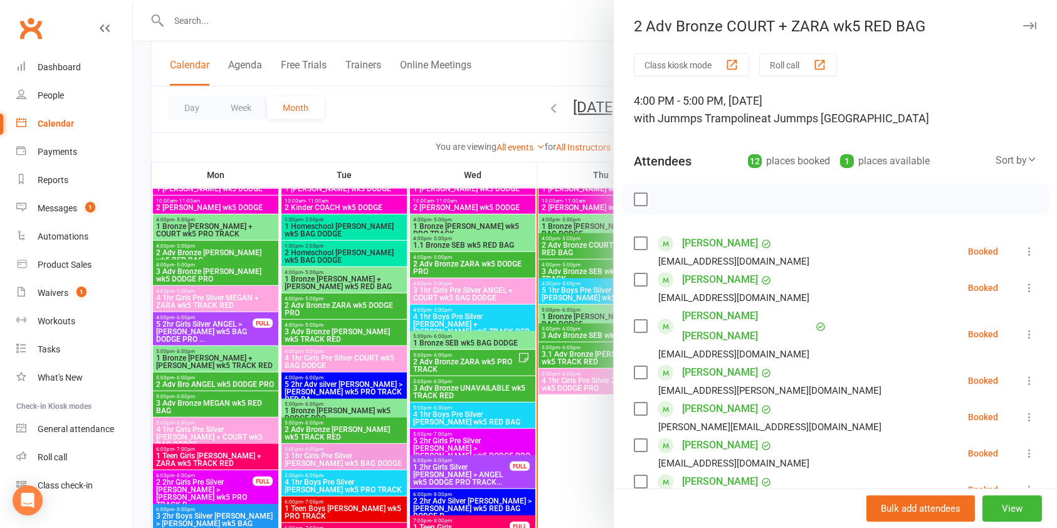
click at [1023, 23] on icon "button" at bounding box center [1029, 26] width 13 height 8
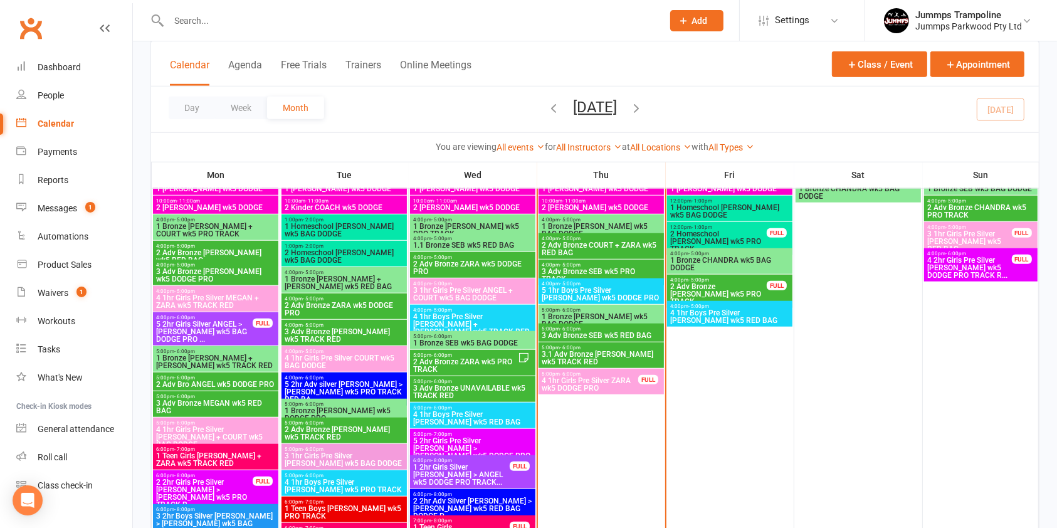
click at [625, 268] on span "3 Adv Bronze SEB wk5 PRO TRACK" at bounding box center [601, 275] width 120 height 15
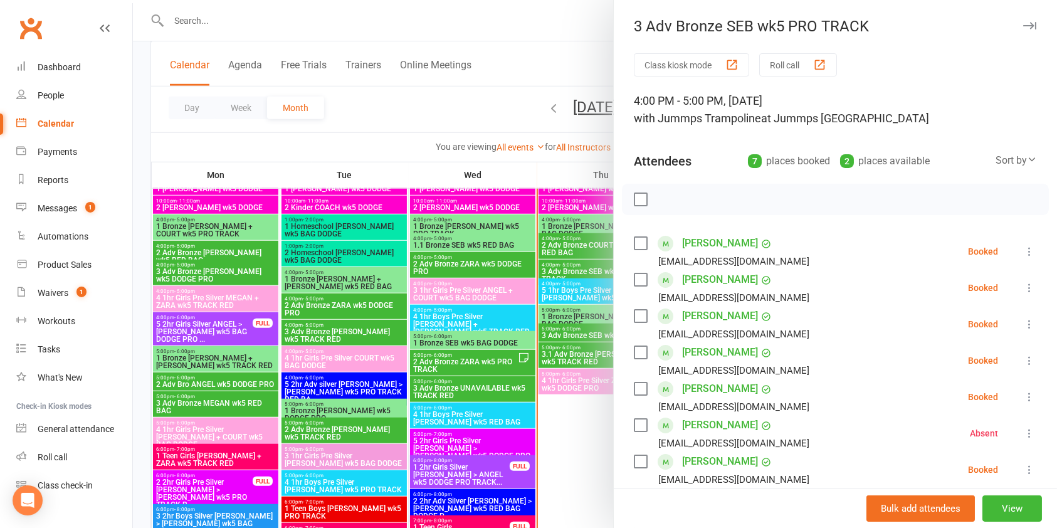
click at [1022, 30] on button "button" at bounding box center [1029, 25] width 15 height 15
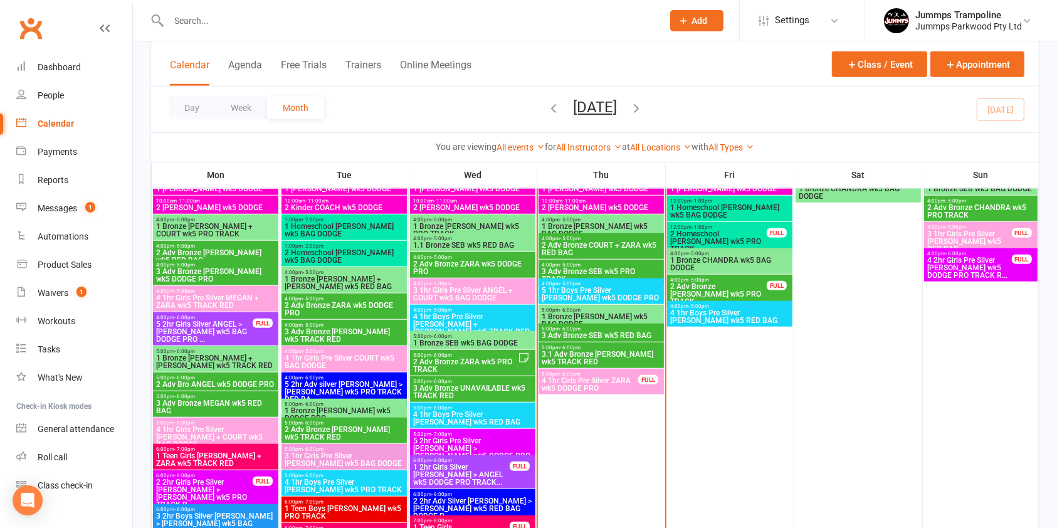
click at [221, 31] on div at bounding box center [401, 20] width 503 height 41
click at [194, 20] on input "text" at bounding box center [409, 21] width 489 height 18
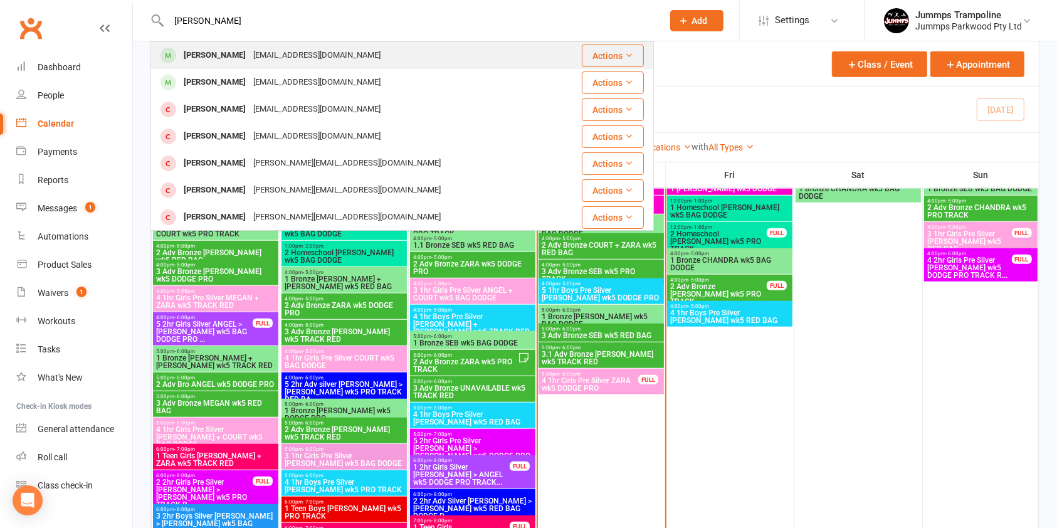
type input "[PERSON_NAME]"
click at [282, 60] on div "[EMAIL_ADDRESS][DOMAIN_NAME]" at bounding box center [316, 55] width 135 height 18
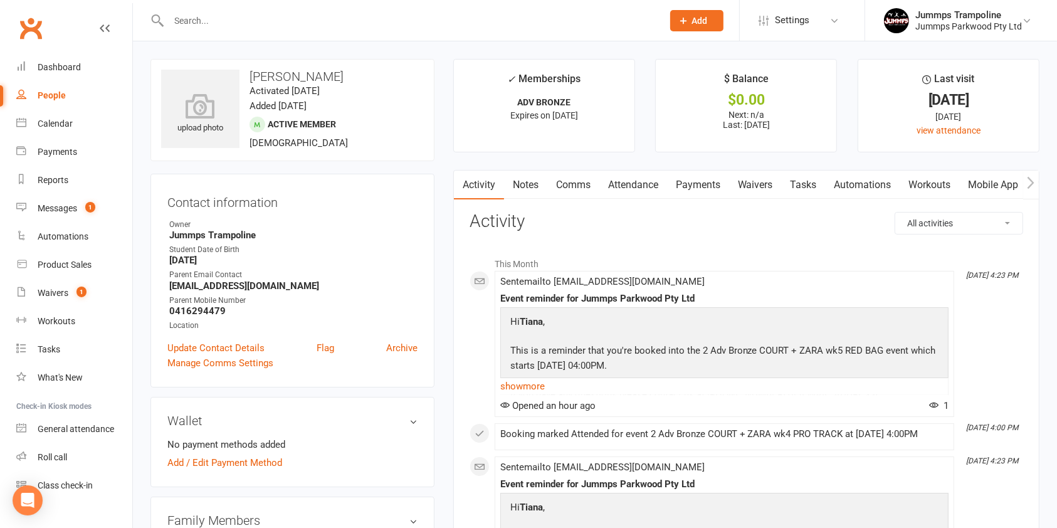
click at [638, 179] on link "Attendance" at bounding box center [633, 185] width 68 height 29
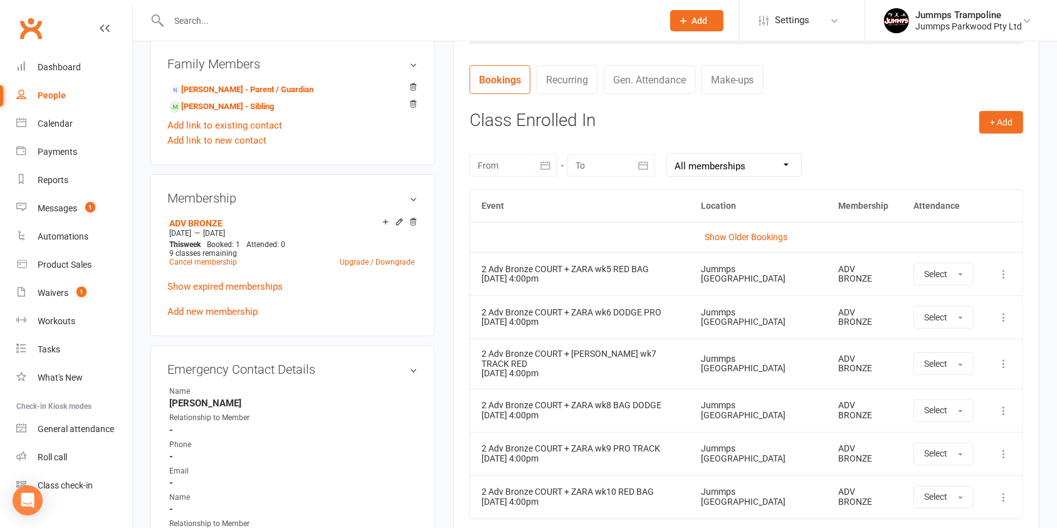
scroll to position [463, 0]
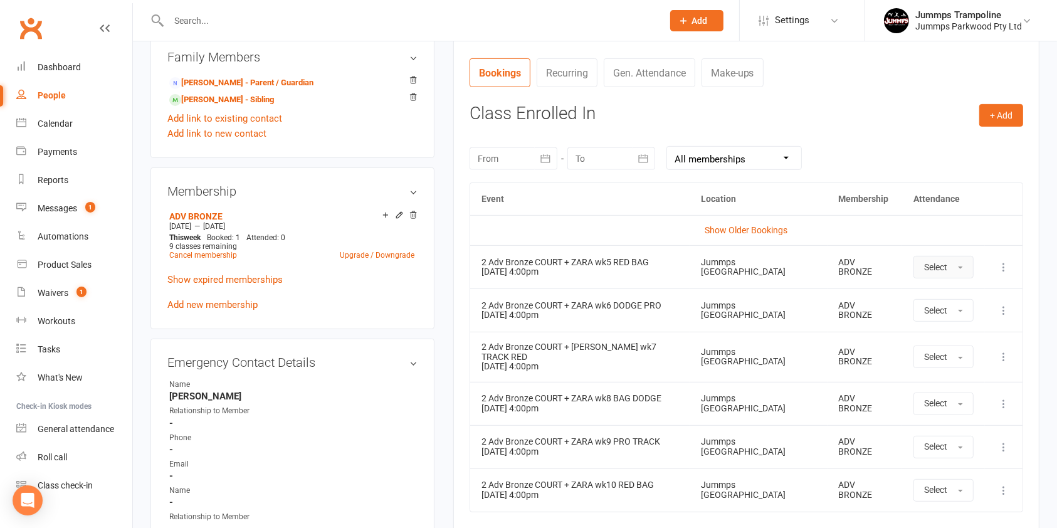
click at [942, 266] on button "Select" at bounding box center [943, 267] width 60 height 23
click at [957, 319] on link "Absent" at bounding box center [976, 320] width 124 height 25
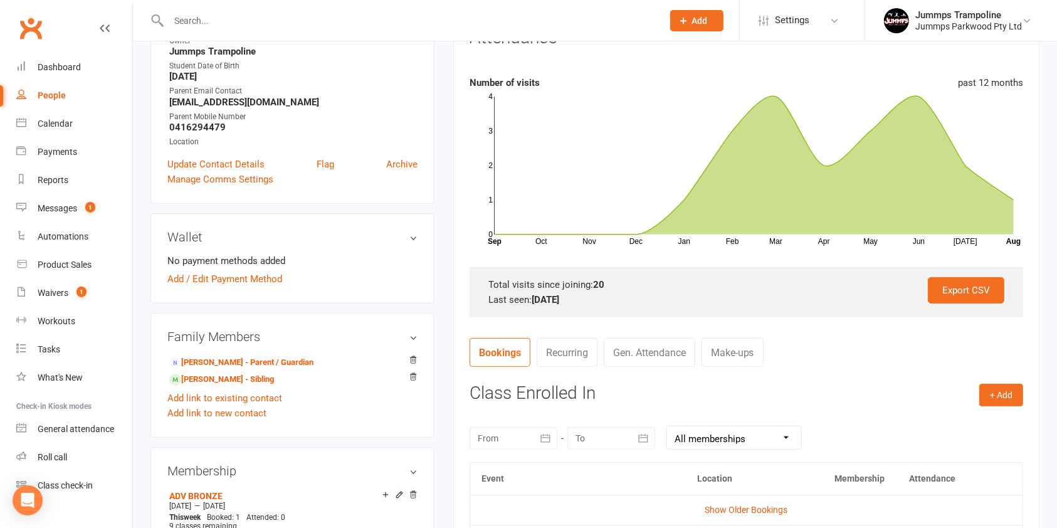
scroll to position [184, 0]
click at [218, 384] on link "[PERSON_NAME] - Sibling" at bounding box center [221, 378] width 105 height 13
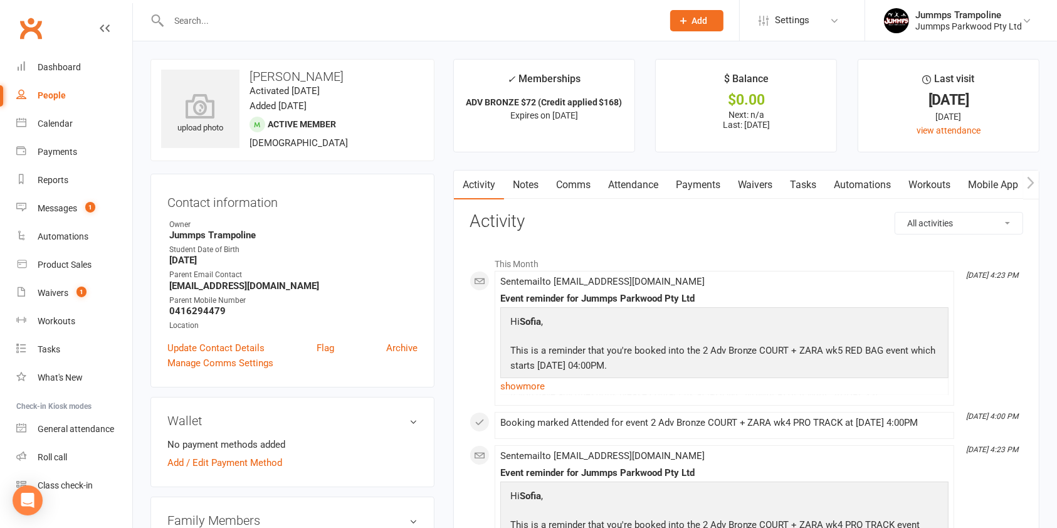
click at [640, 186] on link "Attendance" at bounding box center [633, 185] width 68 height 29
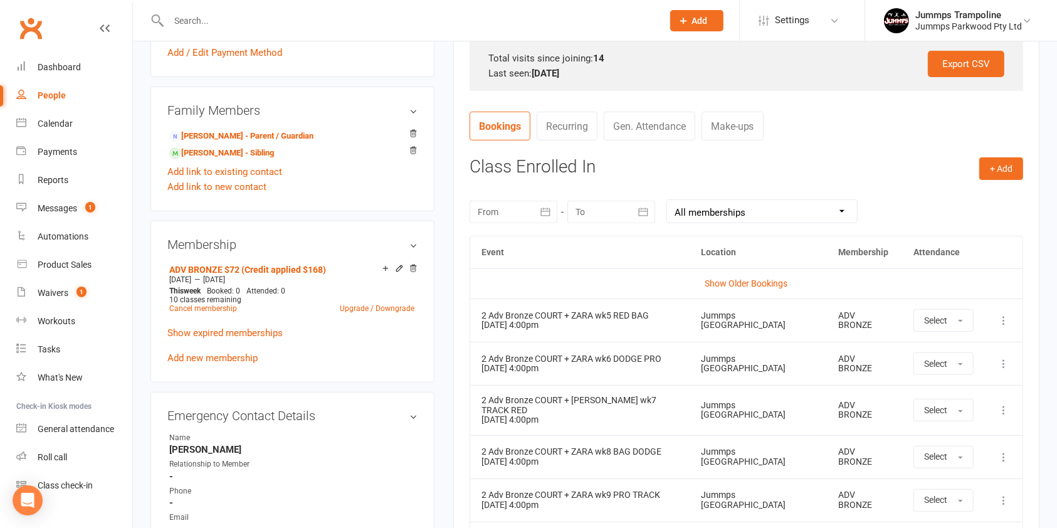
scroll to position [411, 0]
click at [958, 318] on span "button" at bounding box center [960, 319] width 5 height 3
click at [959, 370] on link "Absent" at bounding box center [976, 372] width 124 height 25
